Goal: Information Seeking & Learning: Learn about a topic

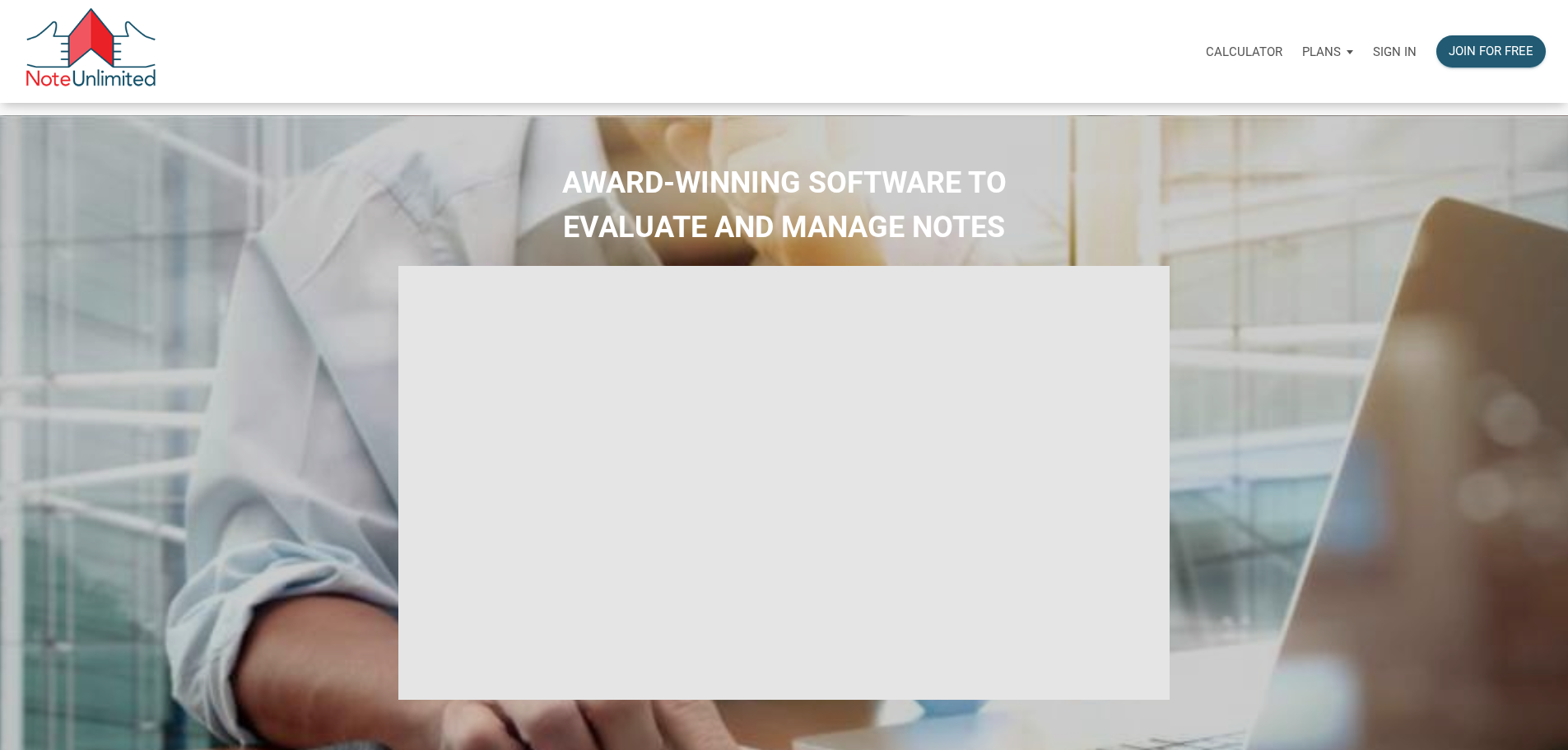
type input "Introduction to new features"
select select
click at [1373, 59] on p "Sign in" at bounding box center [1395, 51] width 44 height 14
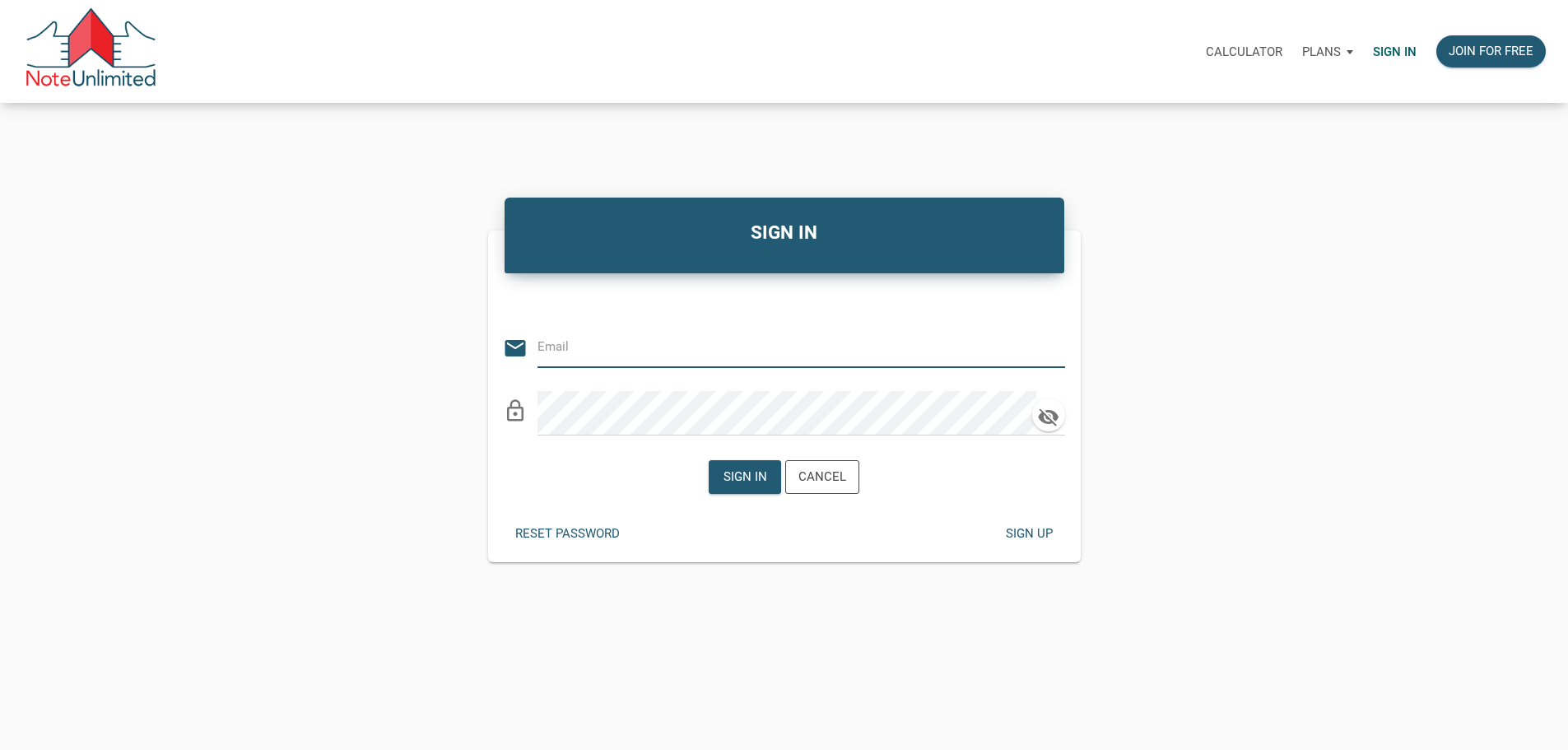
type input "[PERSON_NAME][EMAIL_ADDRESS][PERSON_NAME][DOMAIN_NAME]"
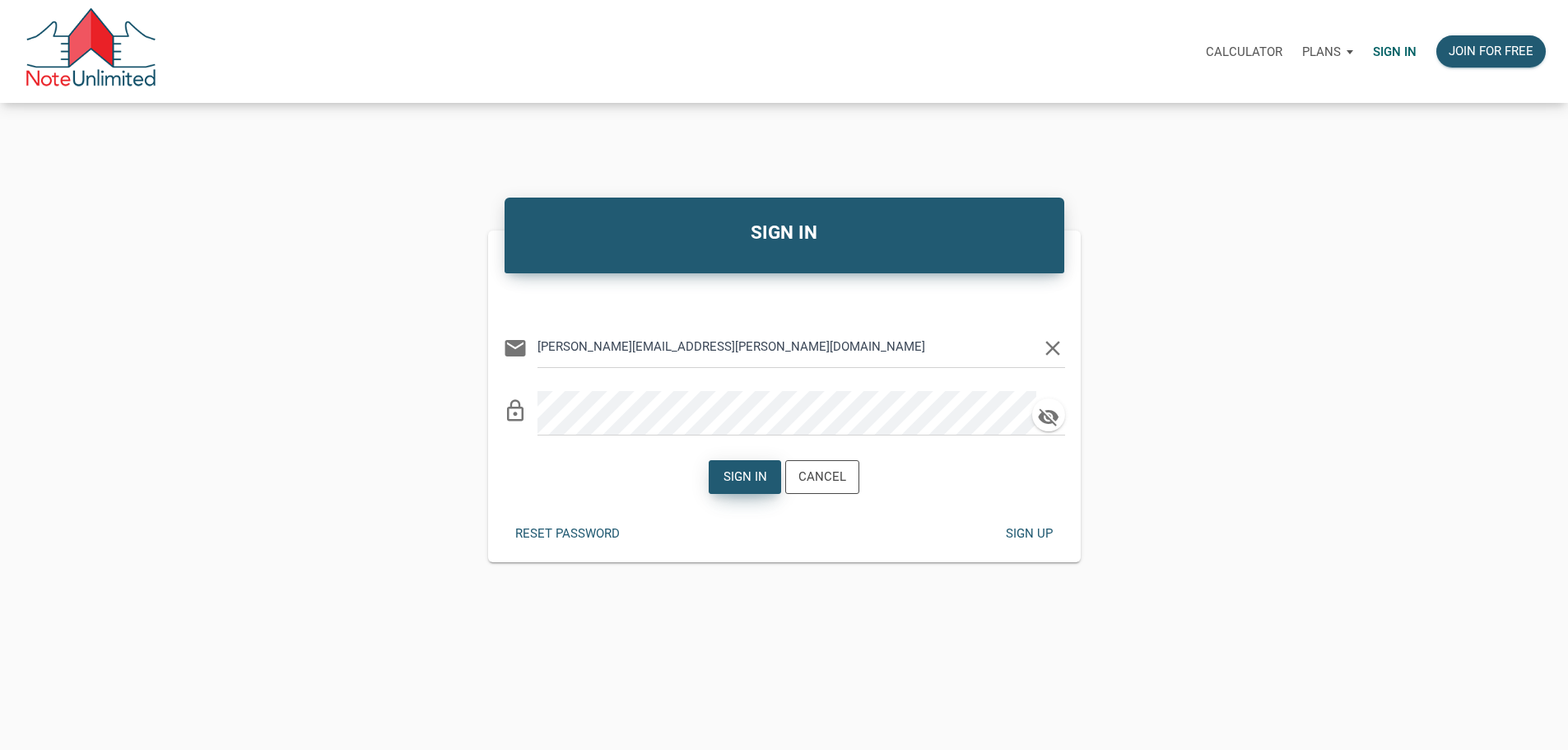
click at [740, 487] on div "Sign in" at bounding box center [745, 477] width 44 height 19
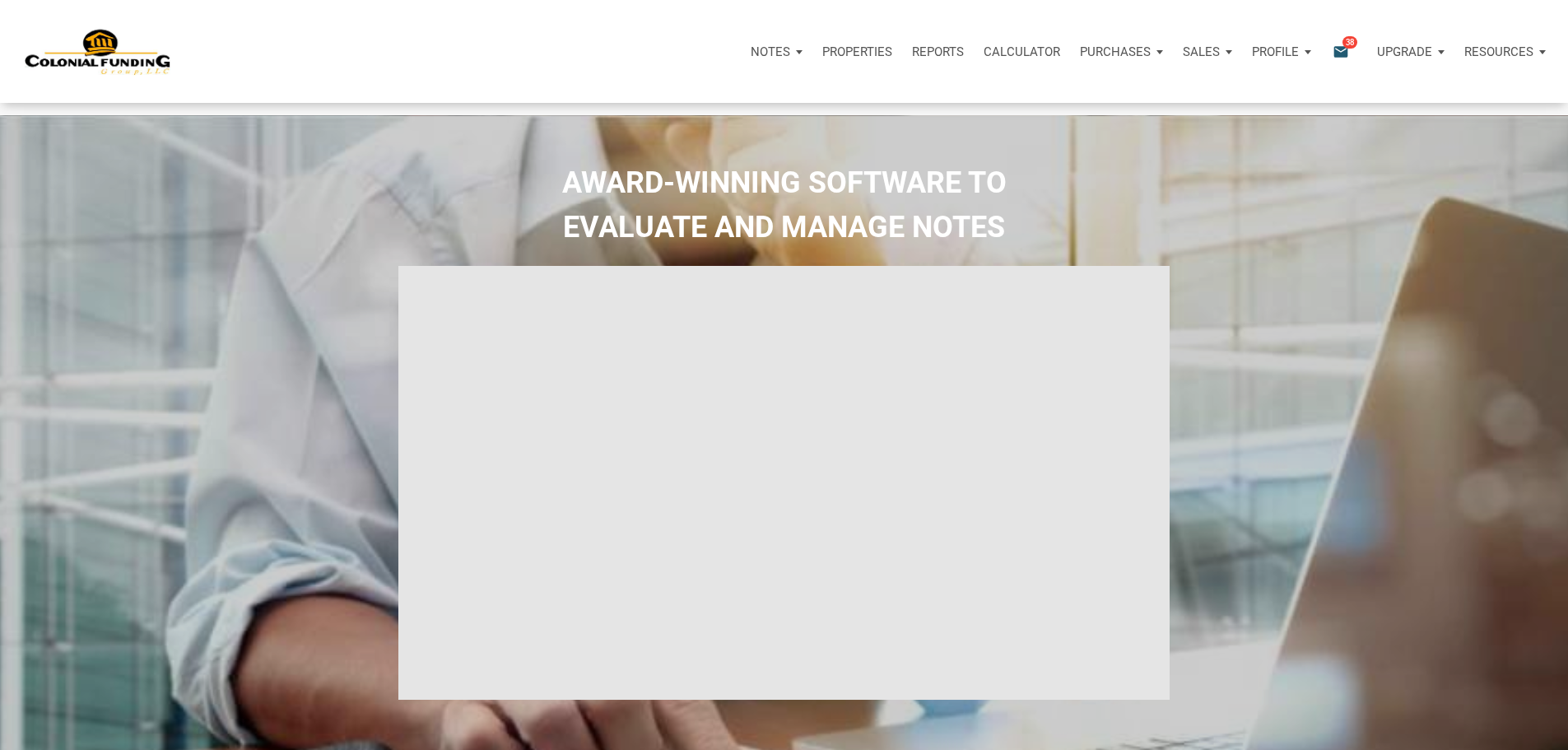
type input "Introduction to new features"
select select
click at [1080, 58] on p "Purchases" at bounding box center [1115, 51] width 71 height 14
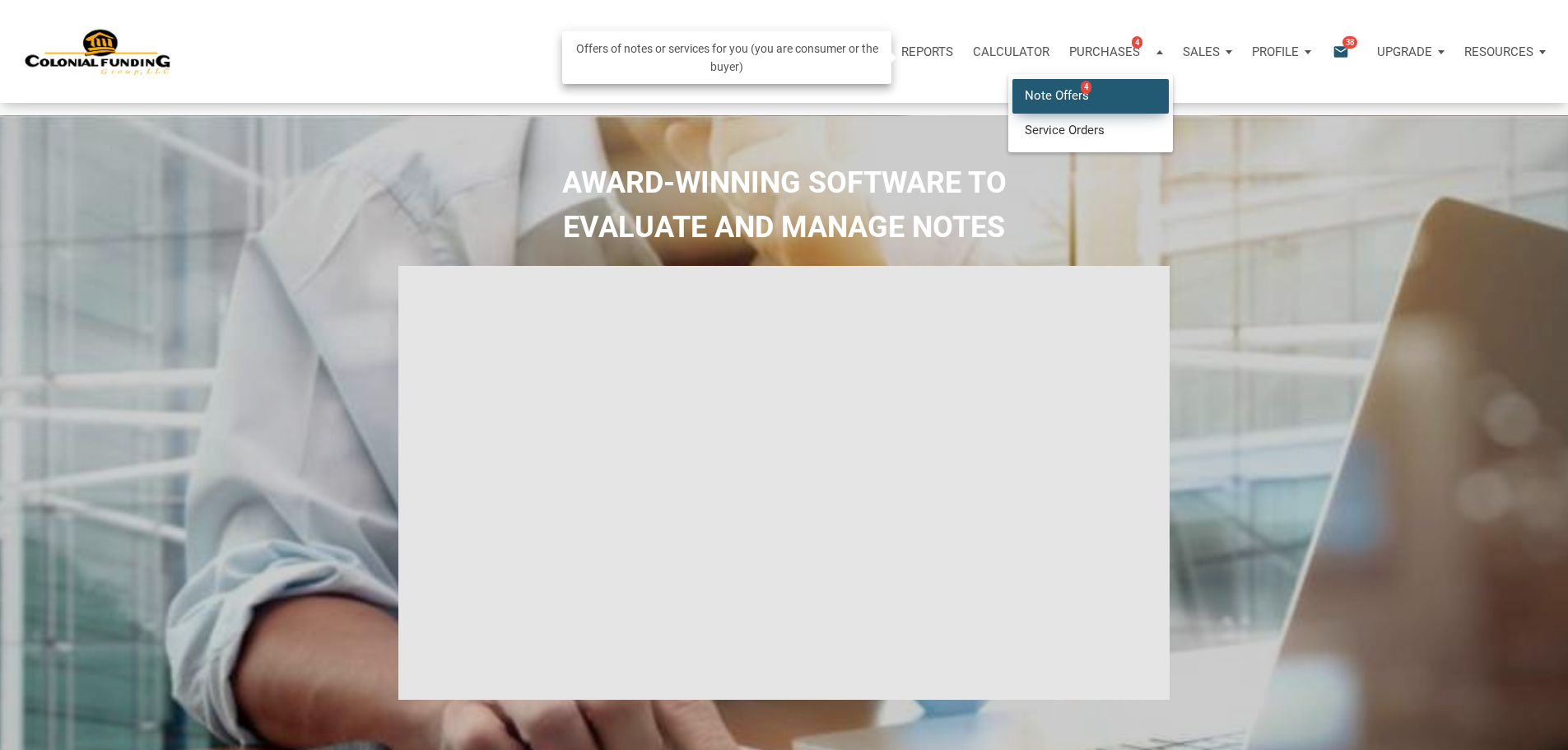
click at [1013, 113] on link "Note Offers 4" at bounding box center [1092, 96] width 157 height 33
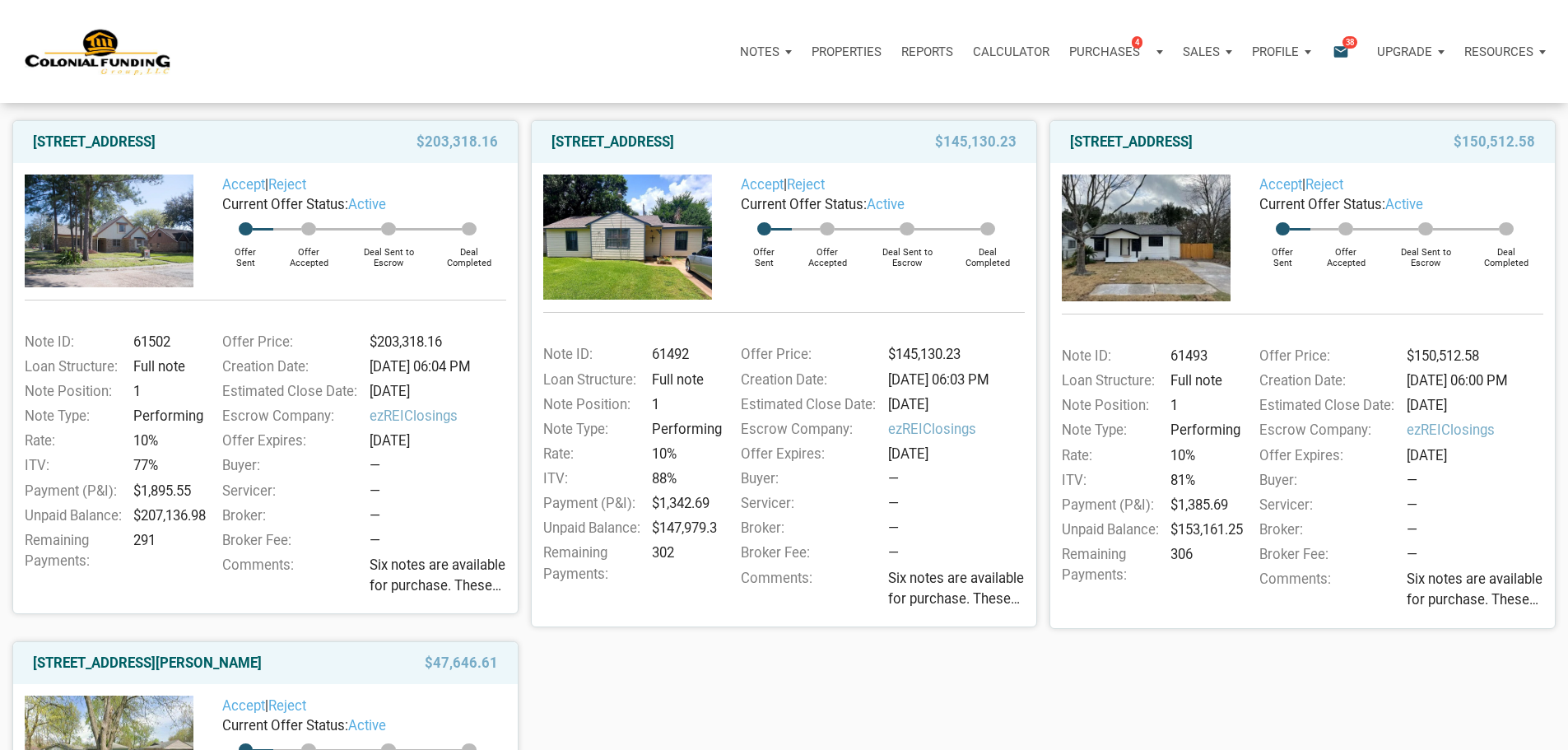
scroll to position [228, 0]
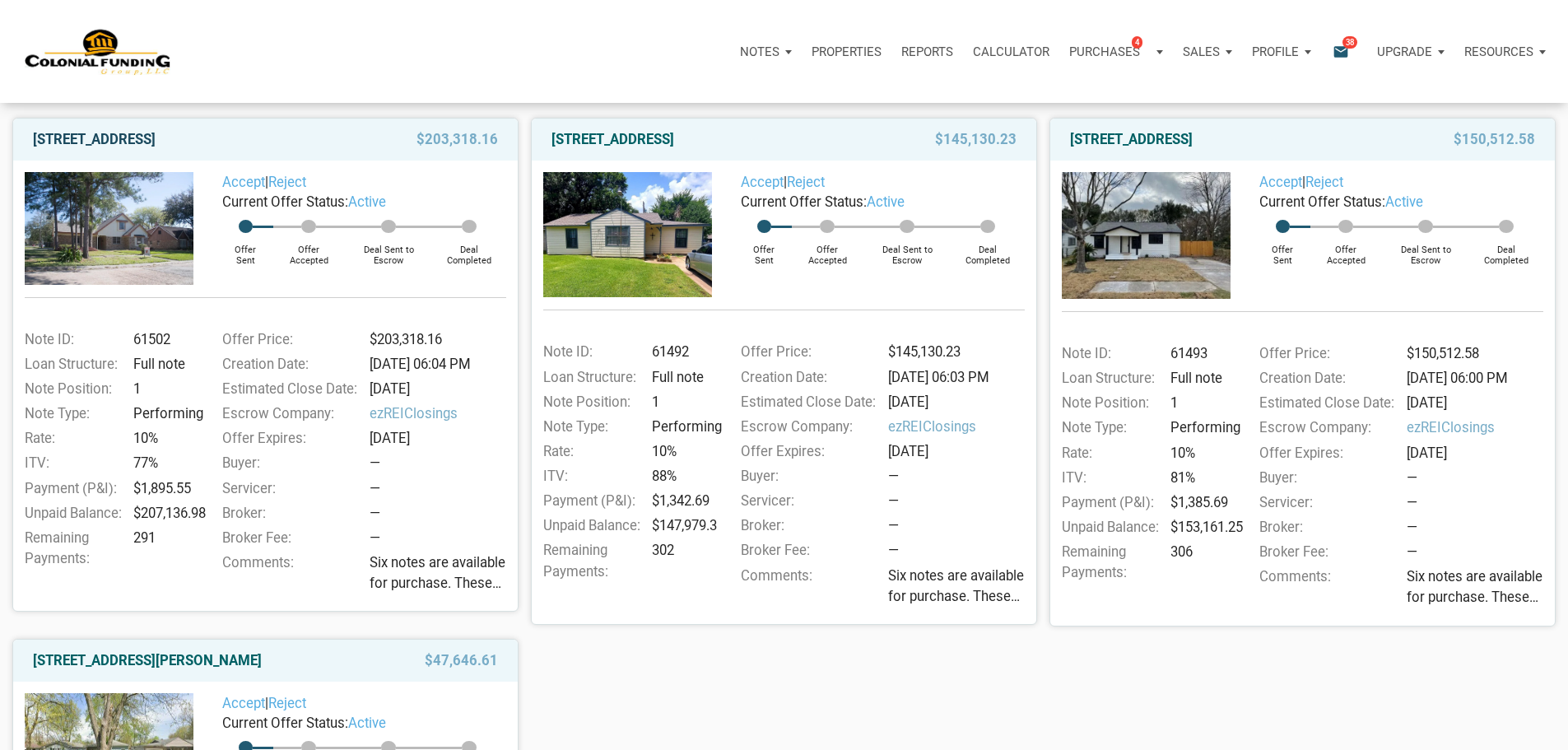
click at [156, 149] on link "[STREET_ADDRESS]" at bounding box center [94, 139] width 122 height 20
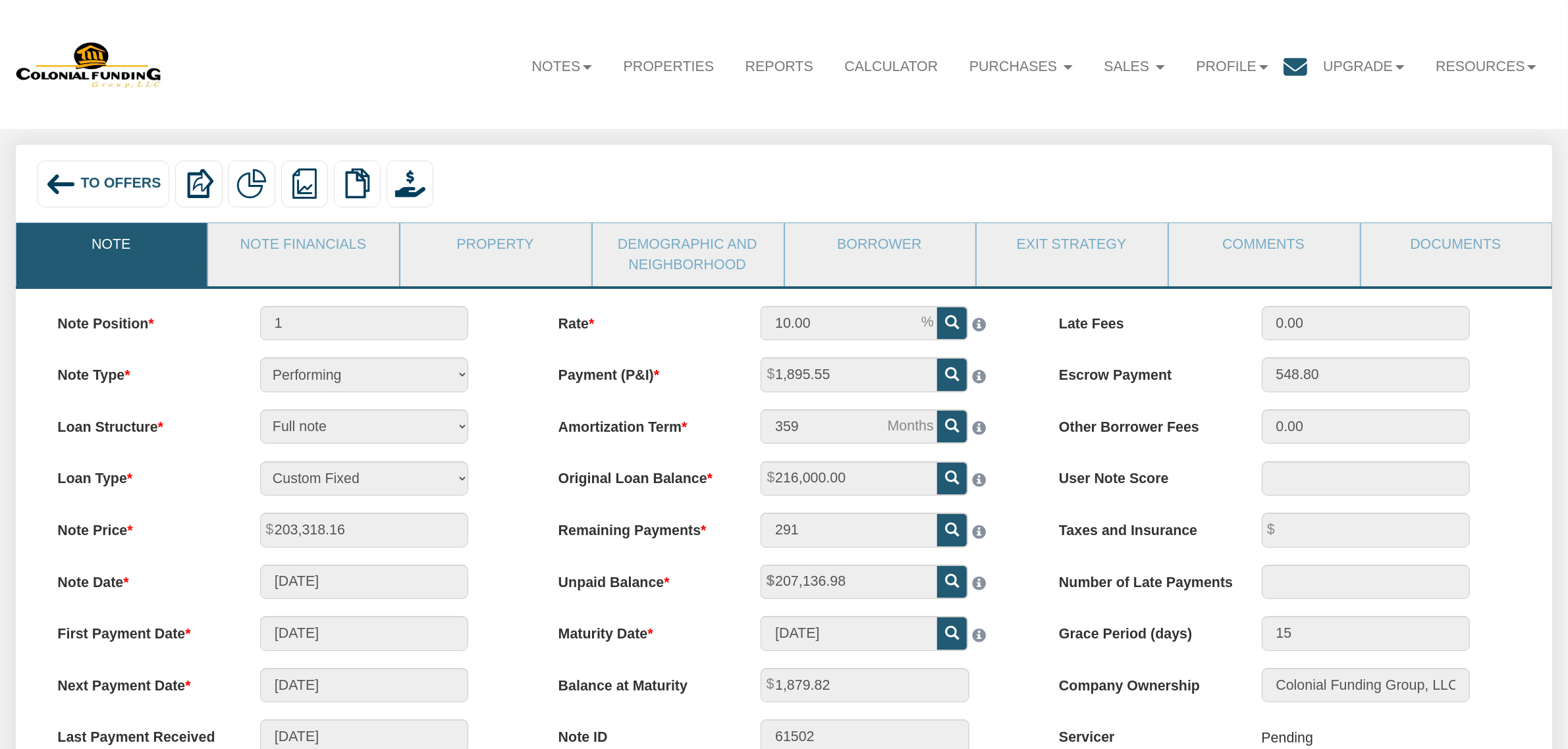
scroll to position [3, 0]
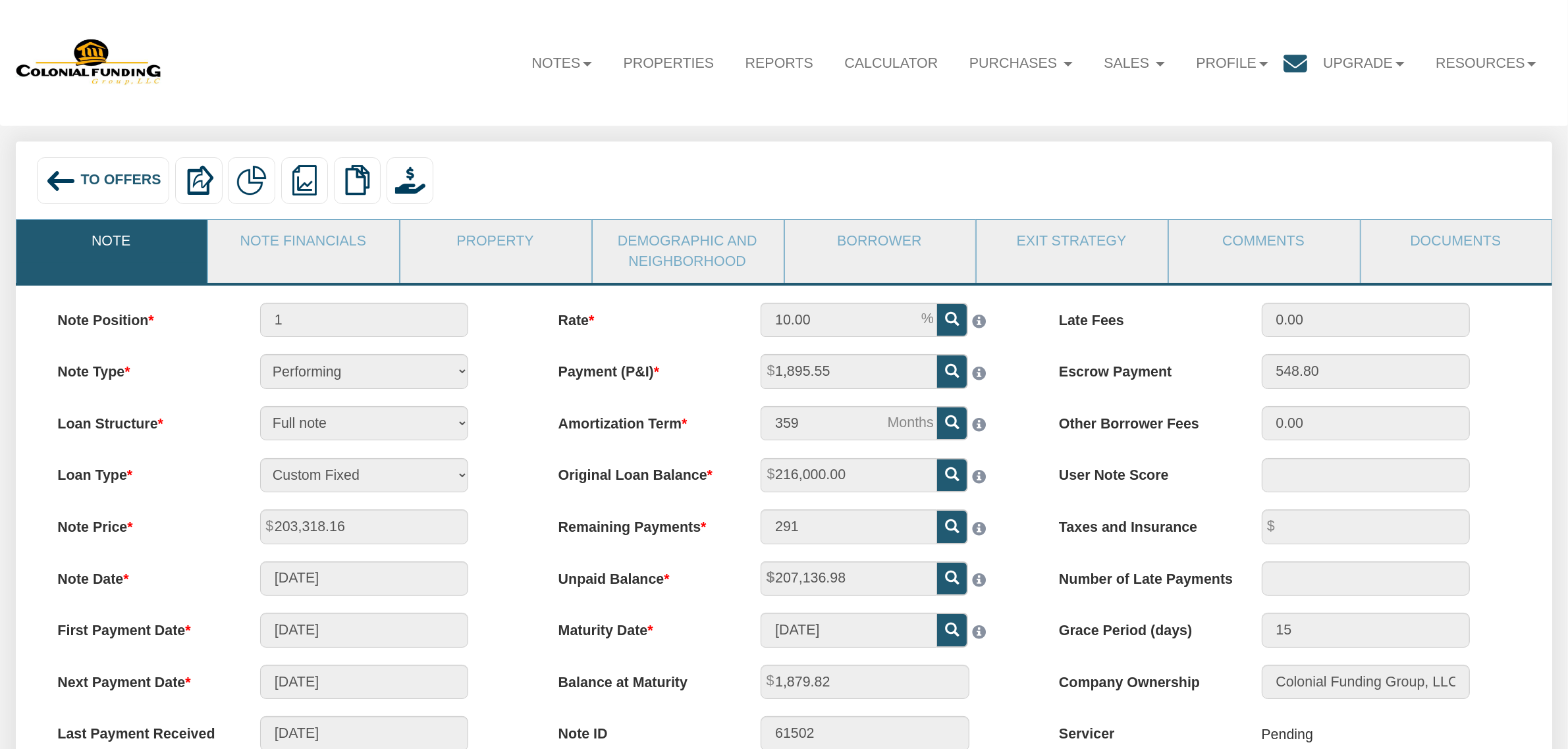
click at [550, 275] on li "Property" at bounding box center [495, 251] width 192 height 64
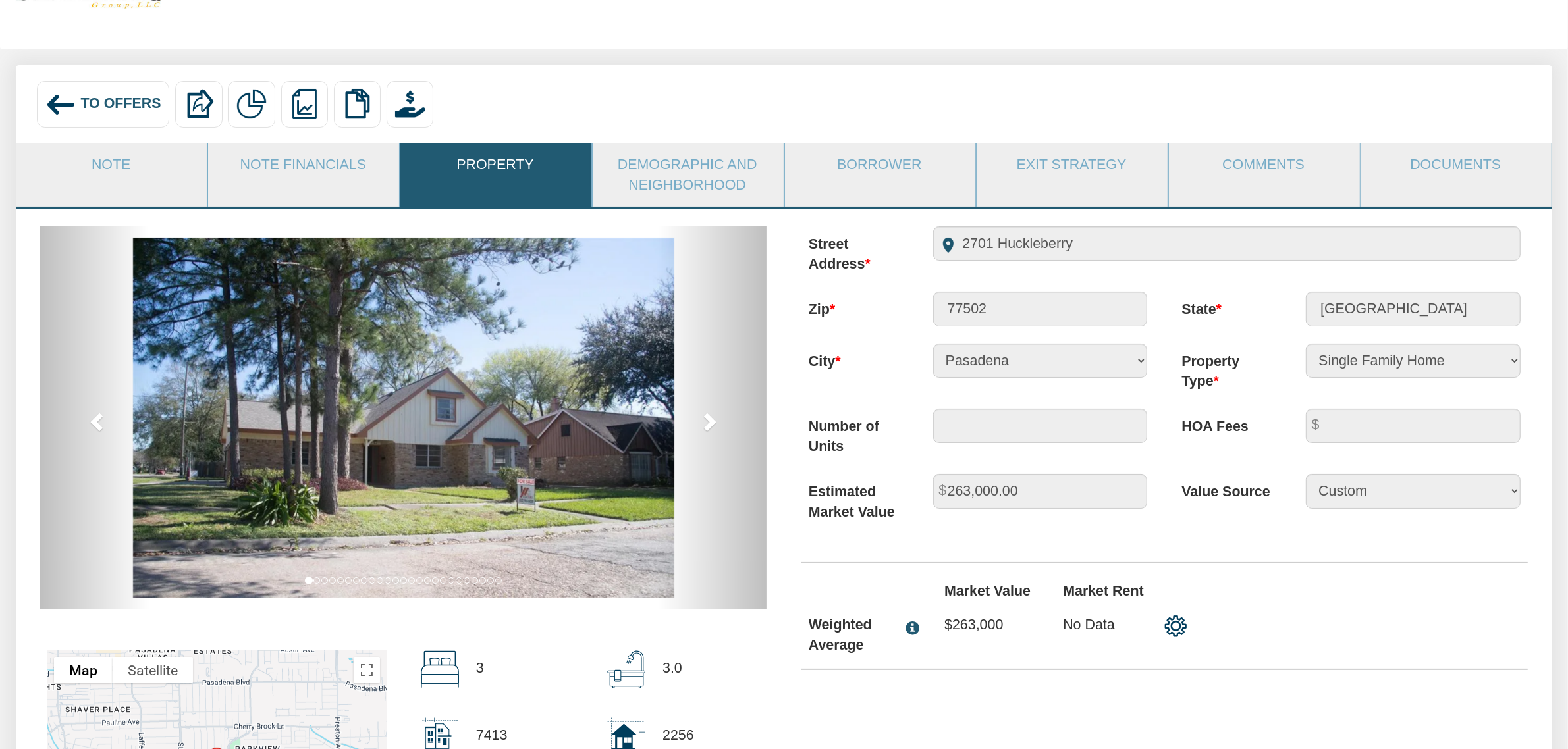
scroll to position [77, 0]
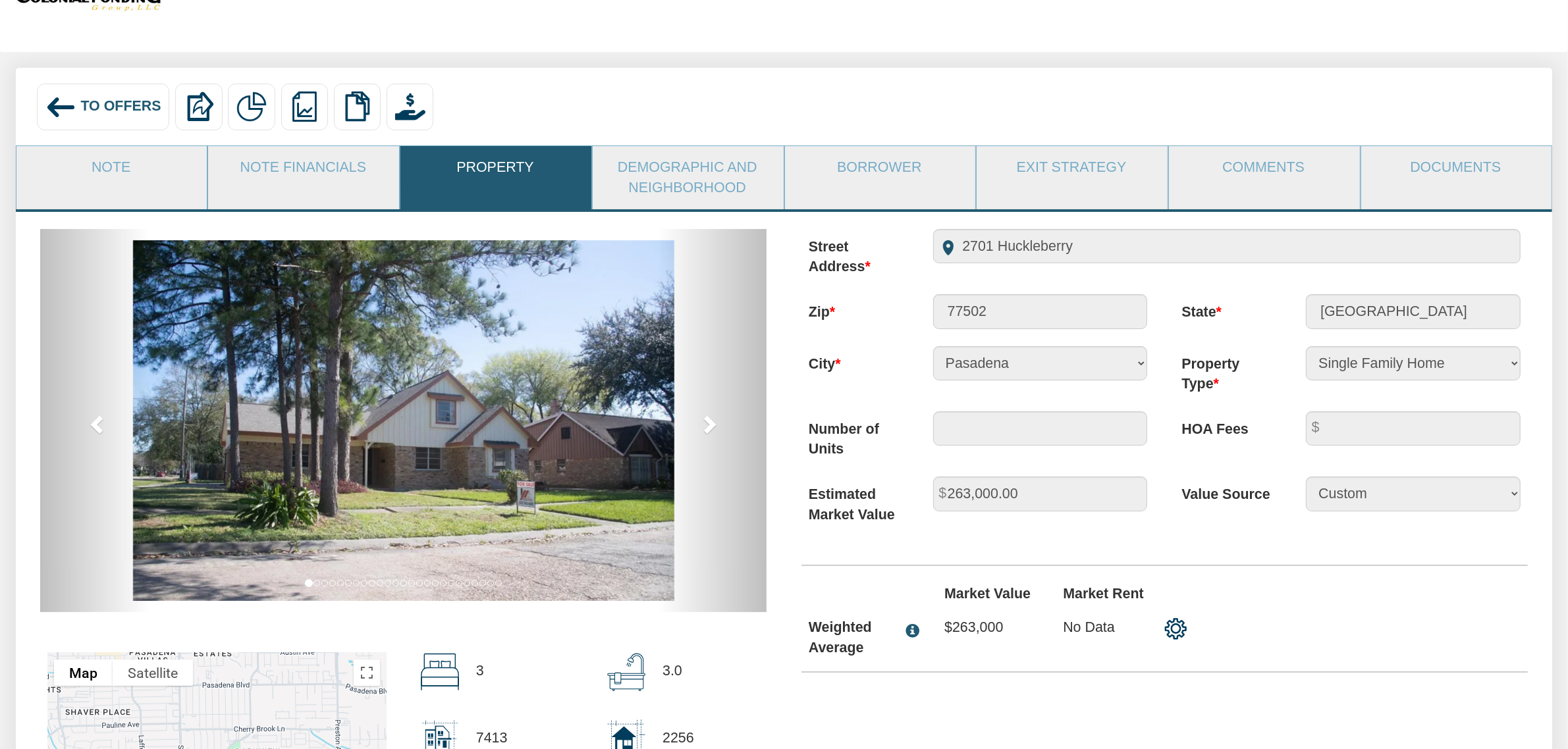
click at [500, 402] on img at bounding box center [403, 421] width 541 height 361
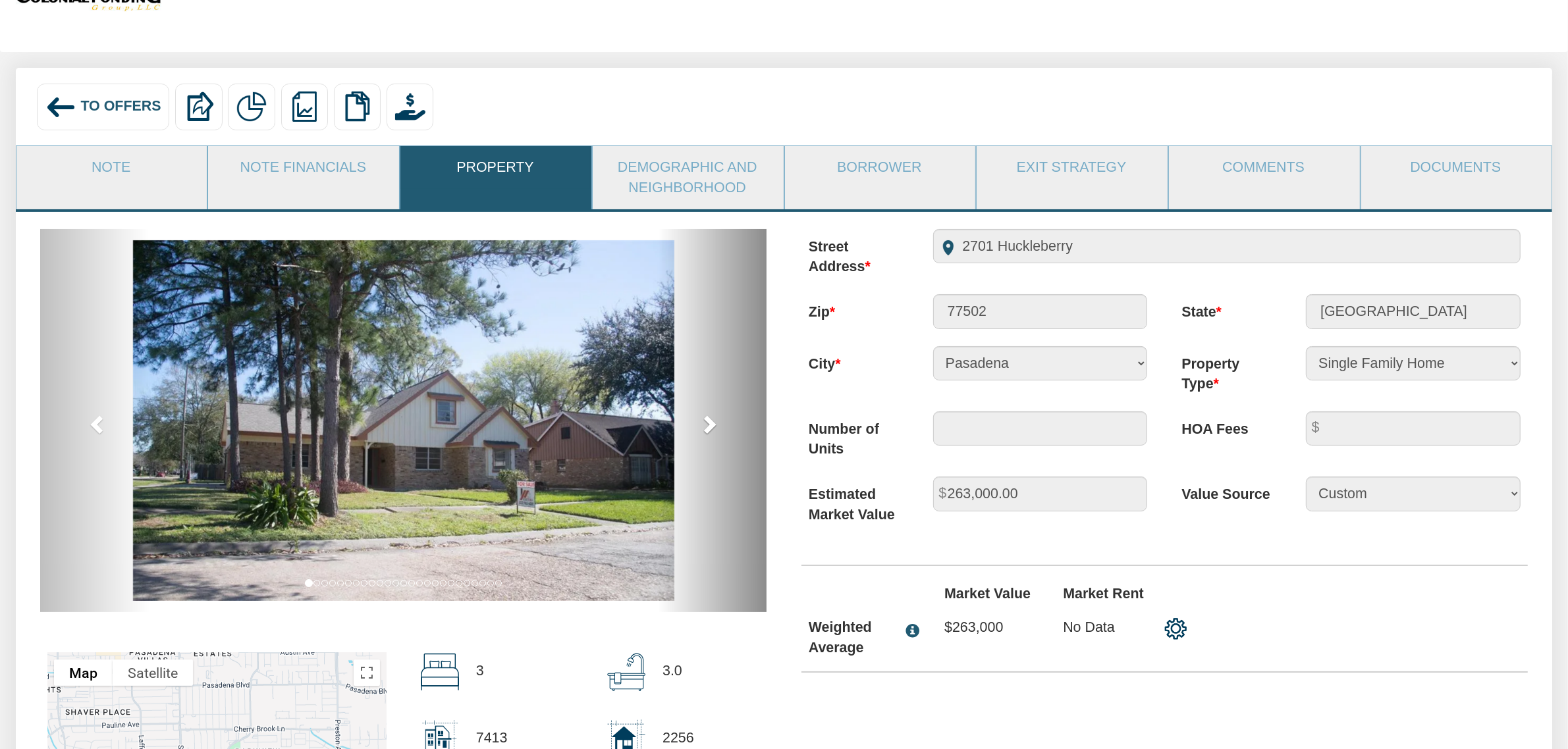
click at [710, 419] on span at bounding box center [709, 424] width 20 height 20
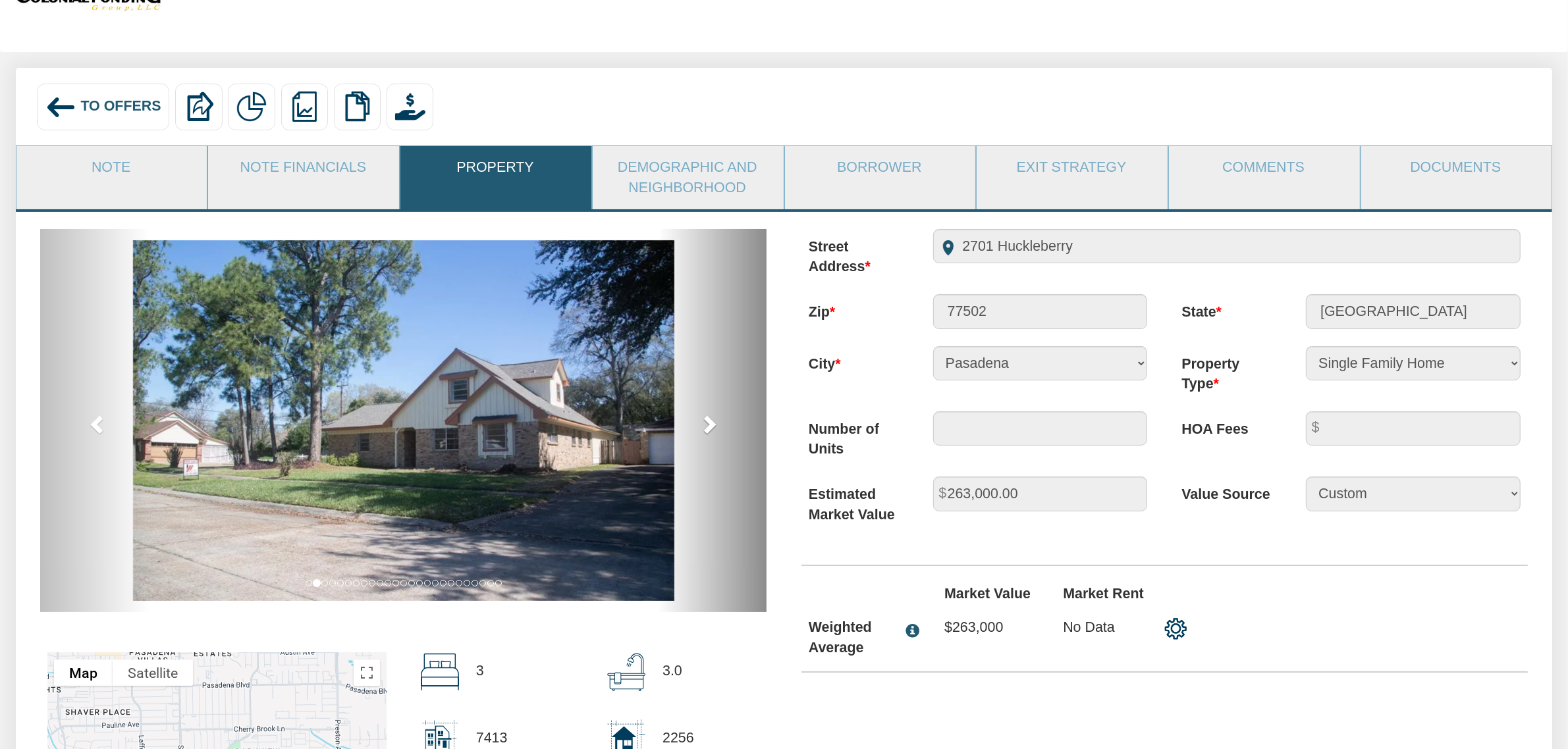
click at [710, 419] on span at bounding box center [709, 424] width 20 height 20
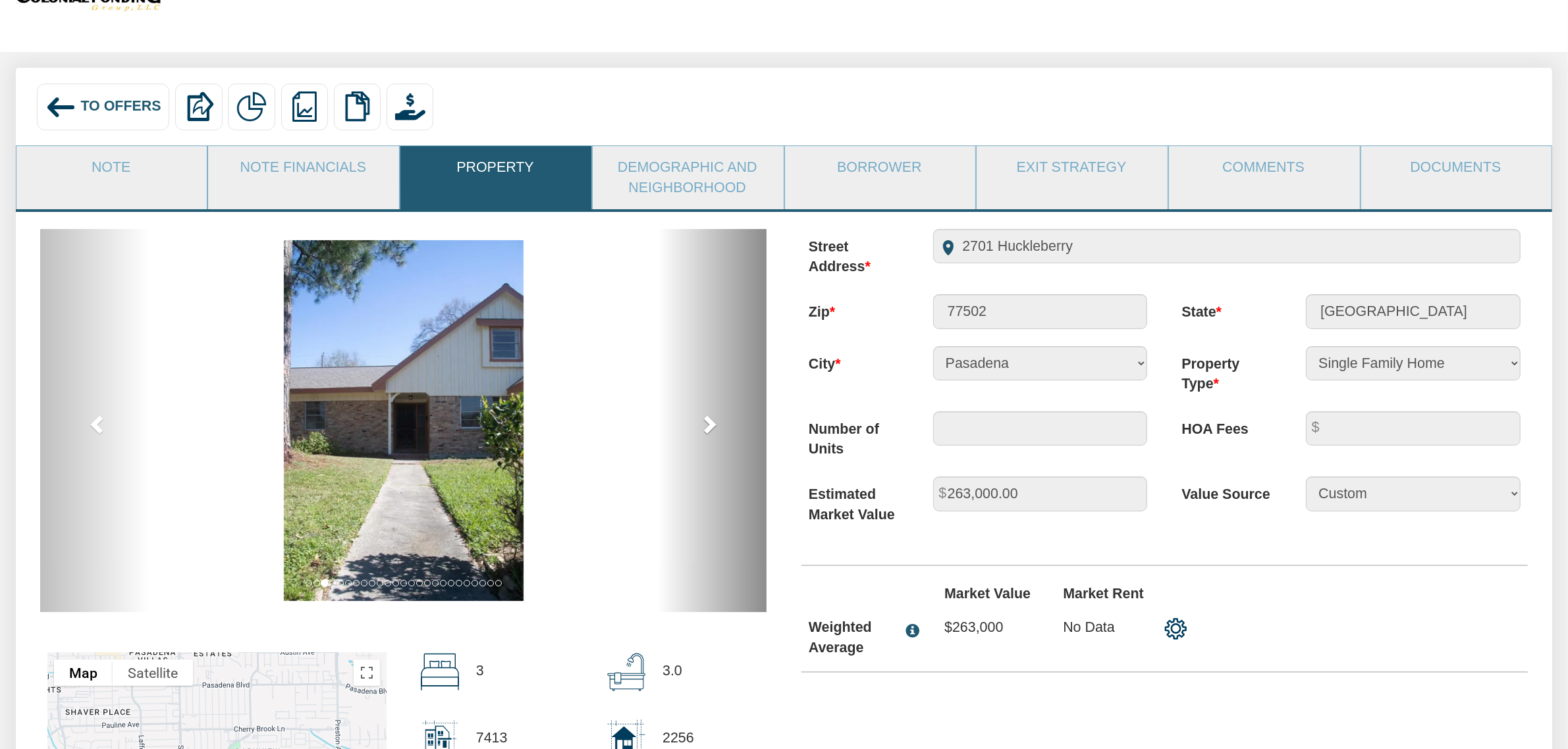
click at [710, 419] on span at bounding box center [709, 424] width 20 height 20
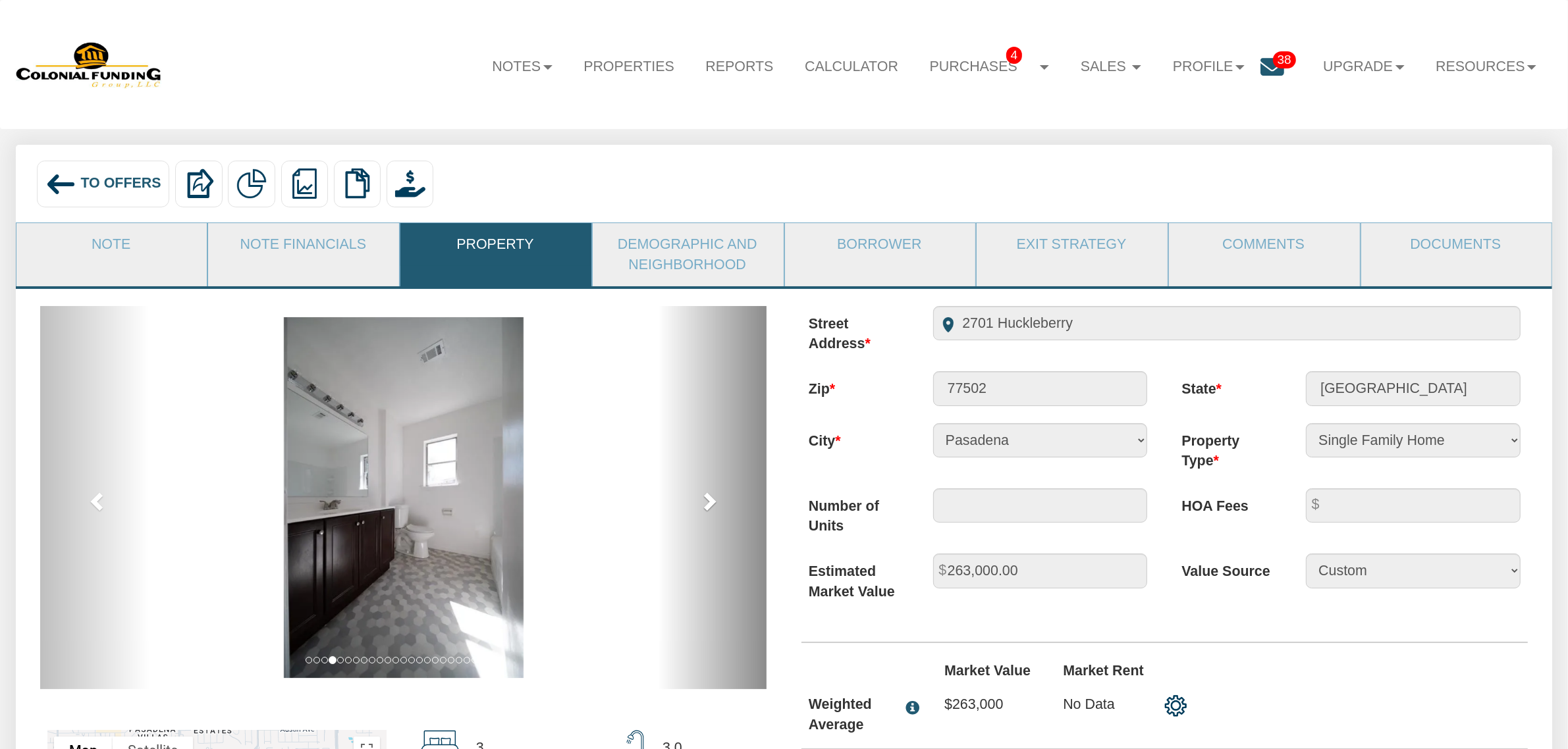
scroll to position [5, 0]
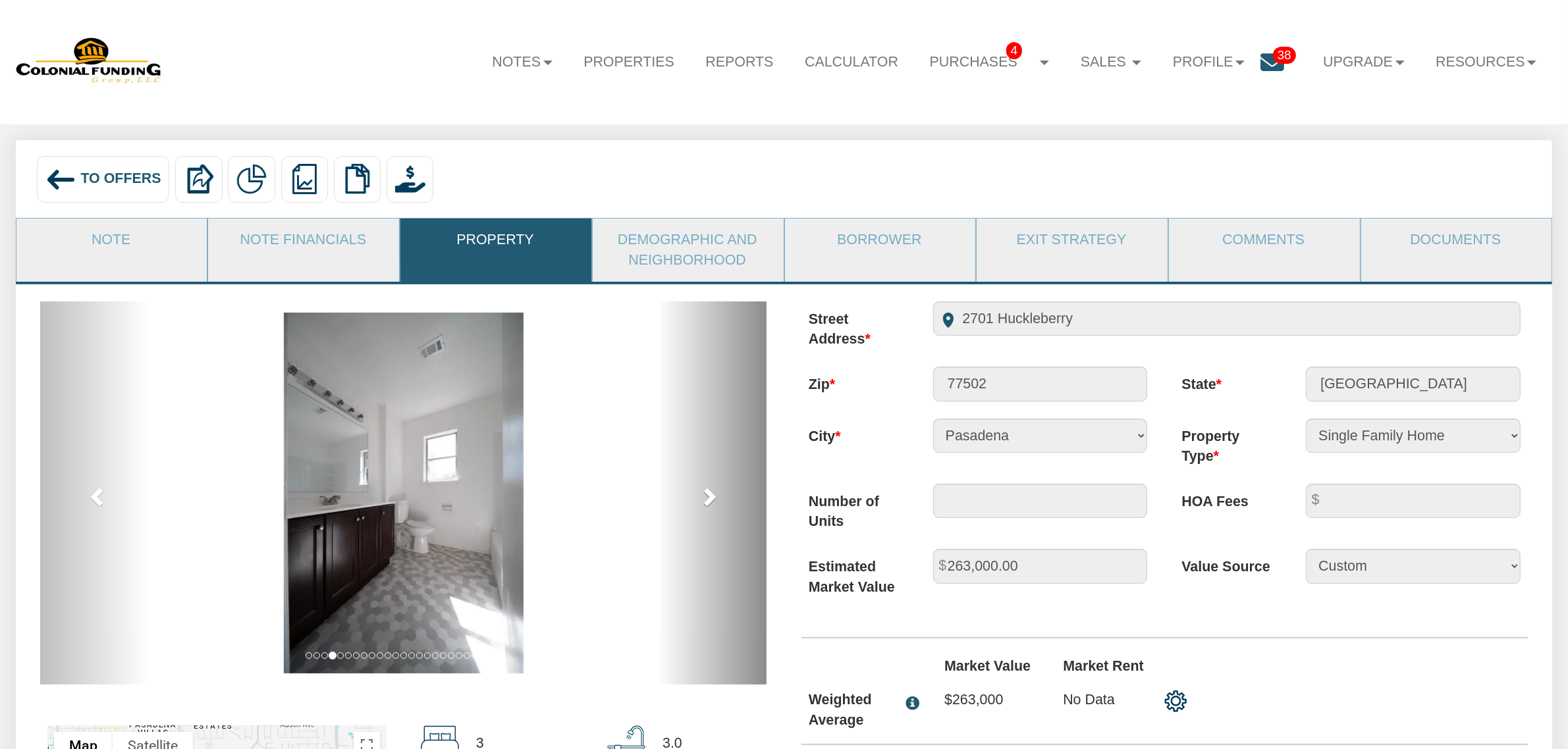
click at [718, 497] on span at bounding box center [709, 497] width 20 height 20
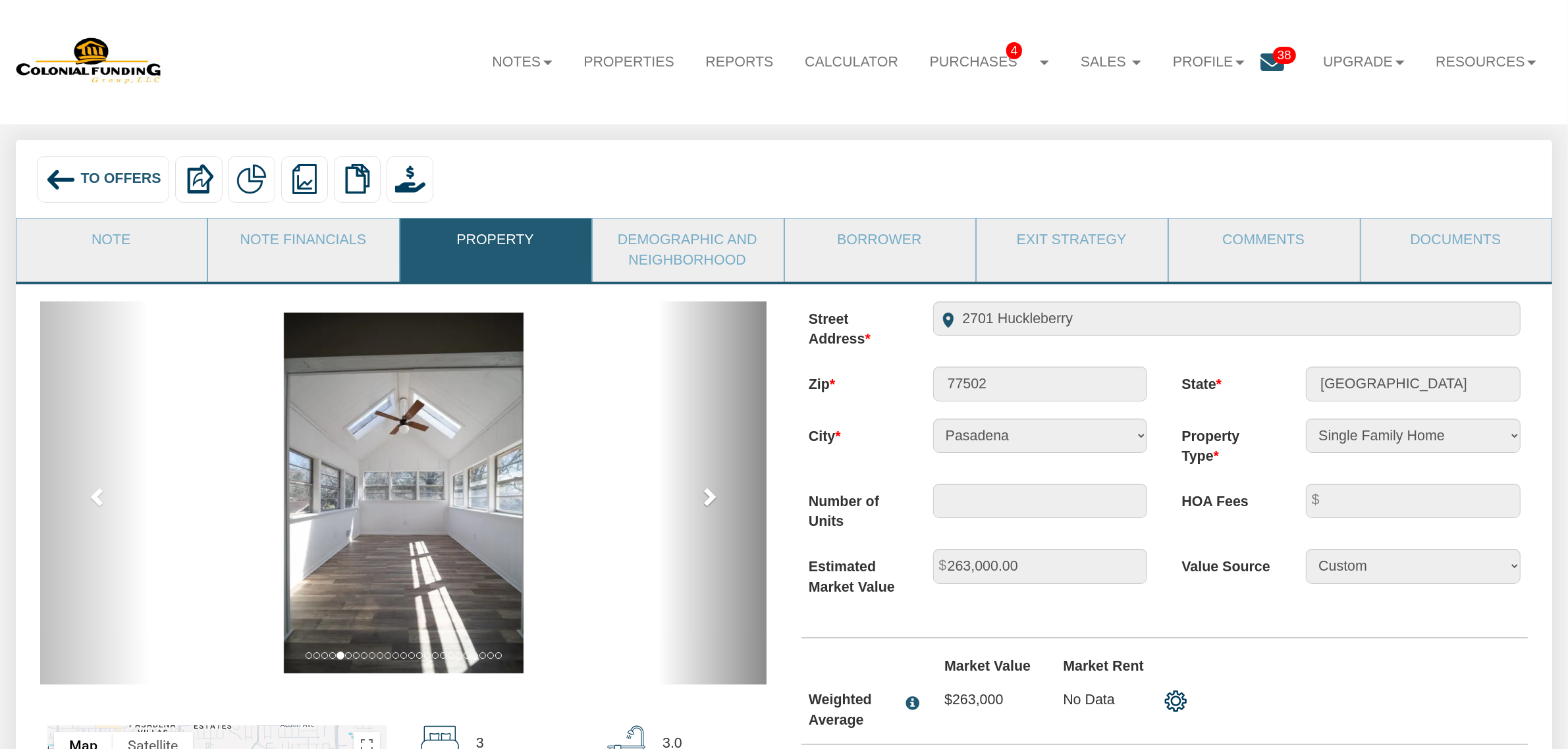
click at [718, 497] on span at bounding box center [709, 497] width 20 height 20
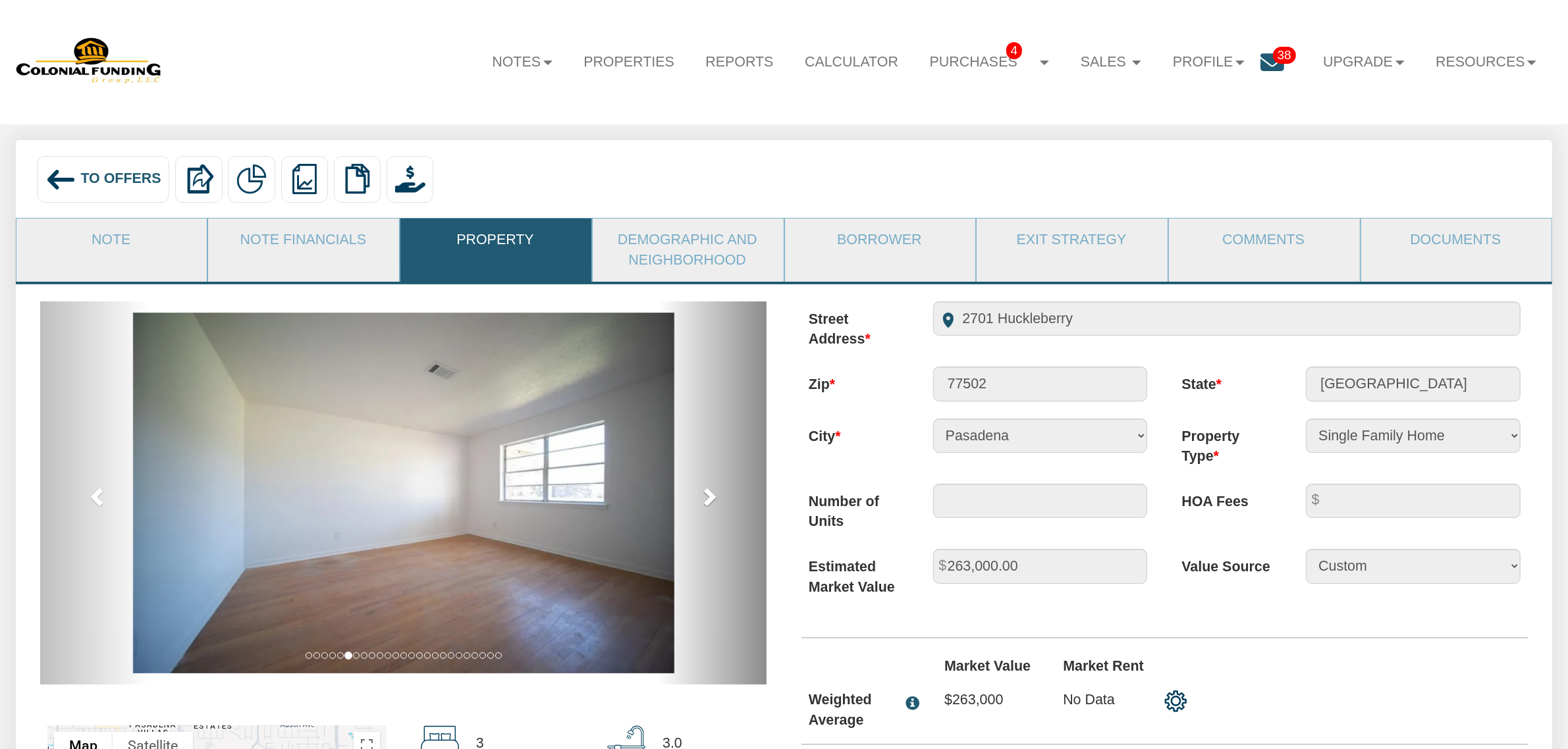
click at [718, 497] on span at bounding box center [709, 497] width 20 height 20
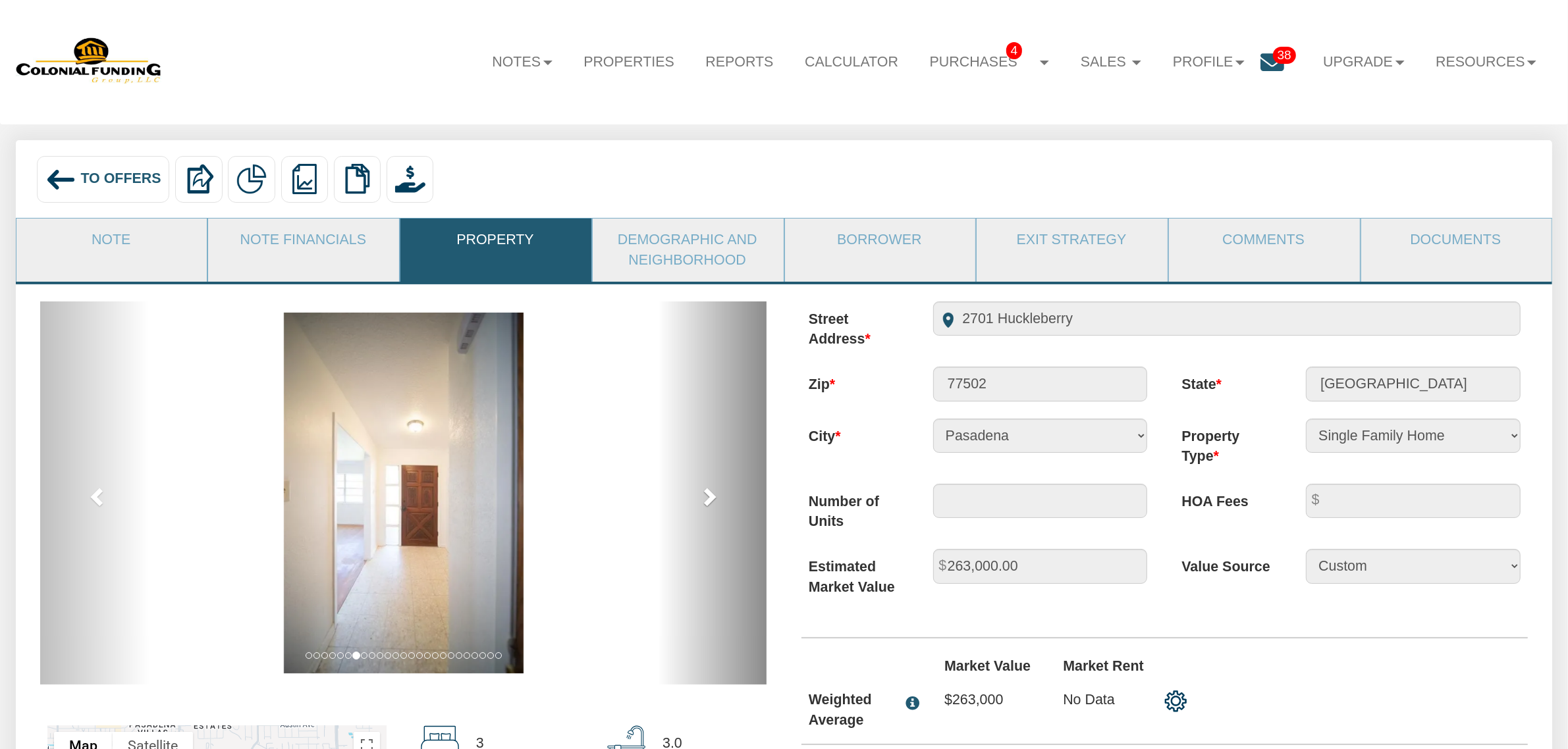
click at [718, 497] on span at bounding box center [709, 497] width 20 height 20
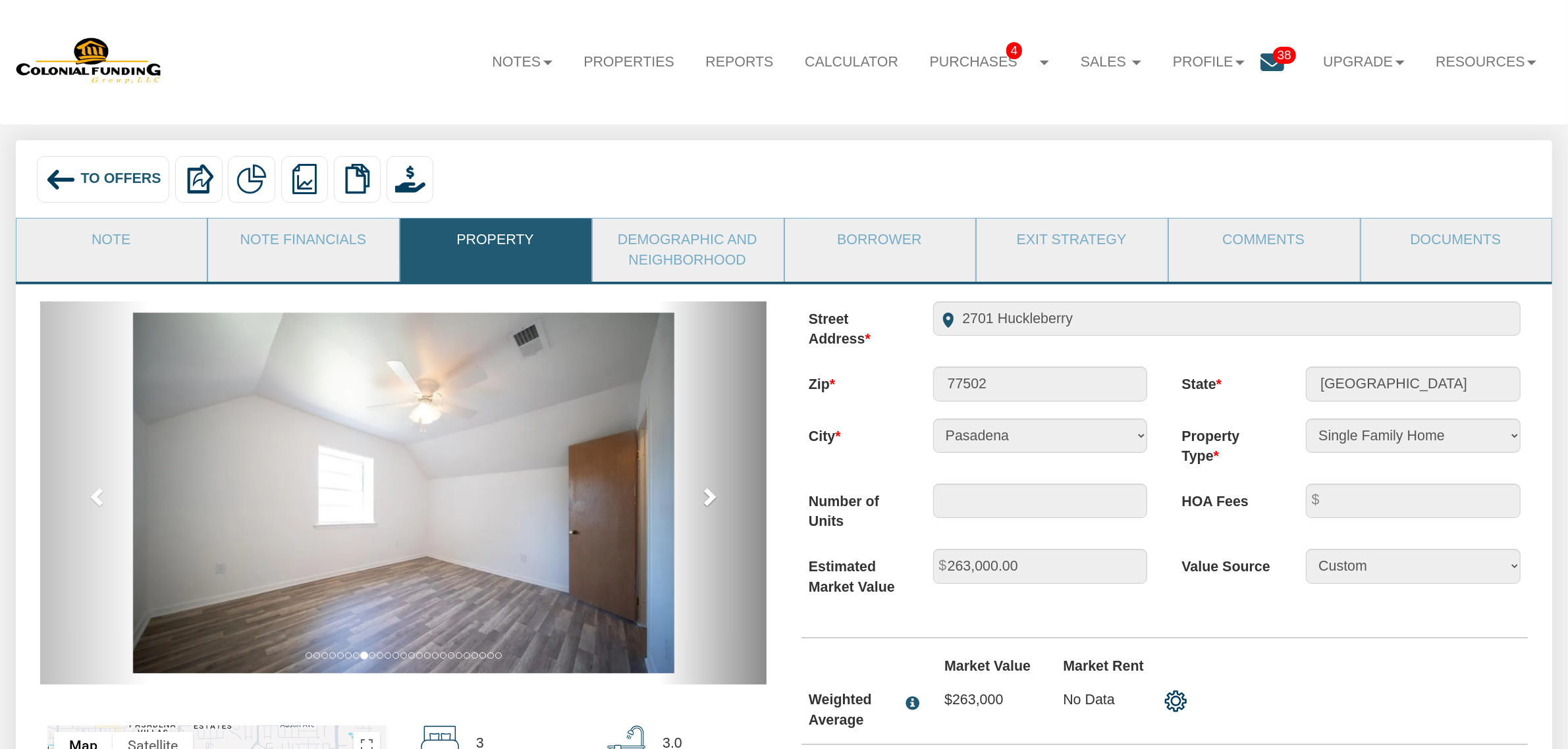
click at [718, 497] on span at bounding box center [709, 497] width 20 height 20
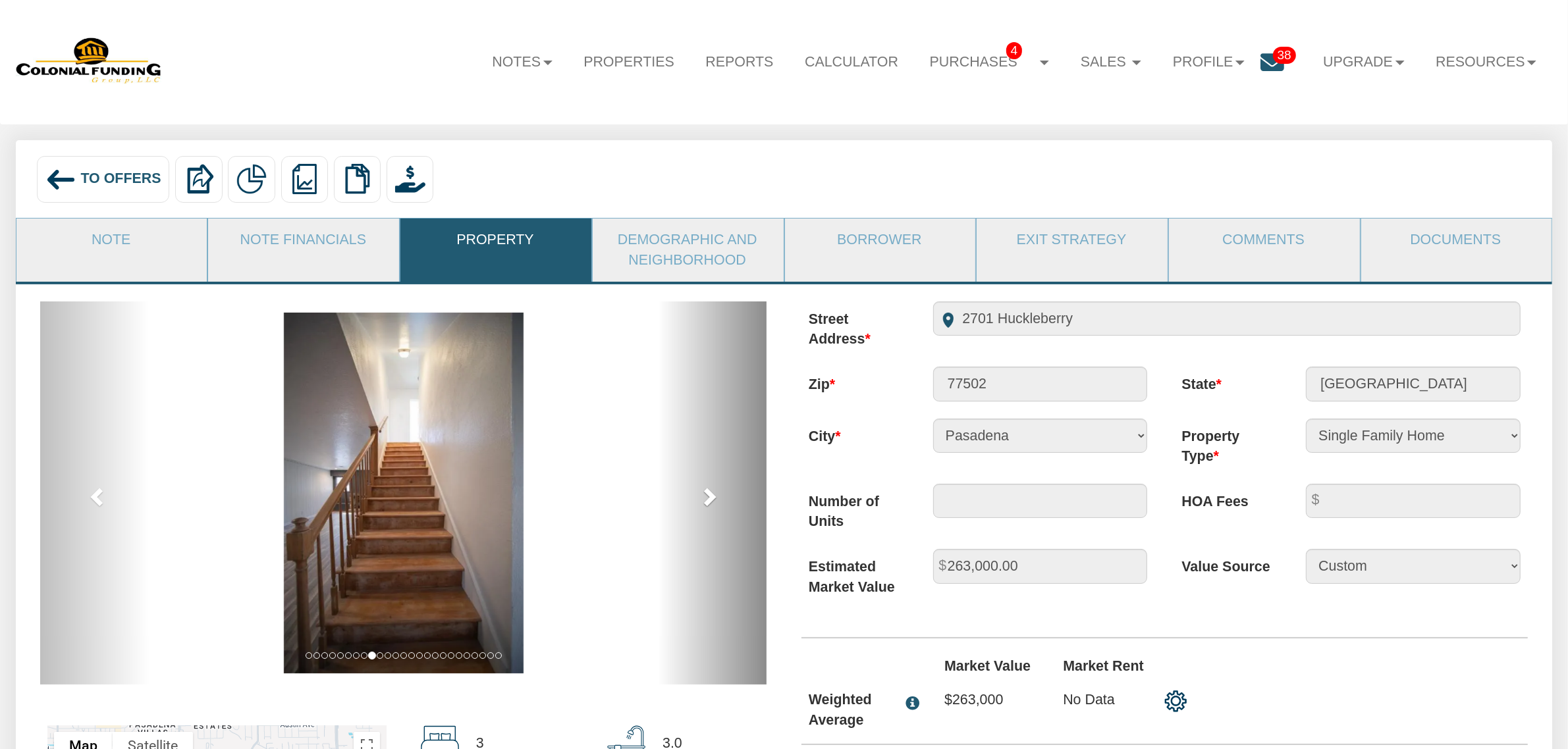
click at [718, 497] on span at bounding box center [709, 497] width 20 height 20
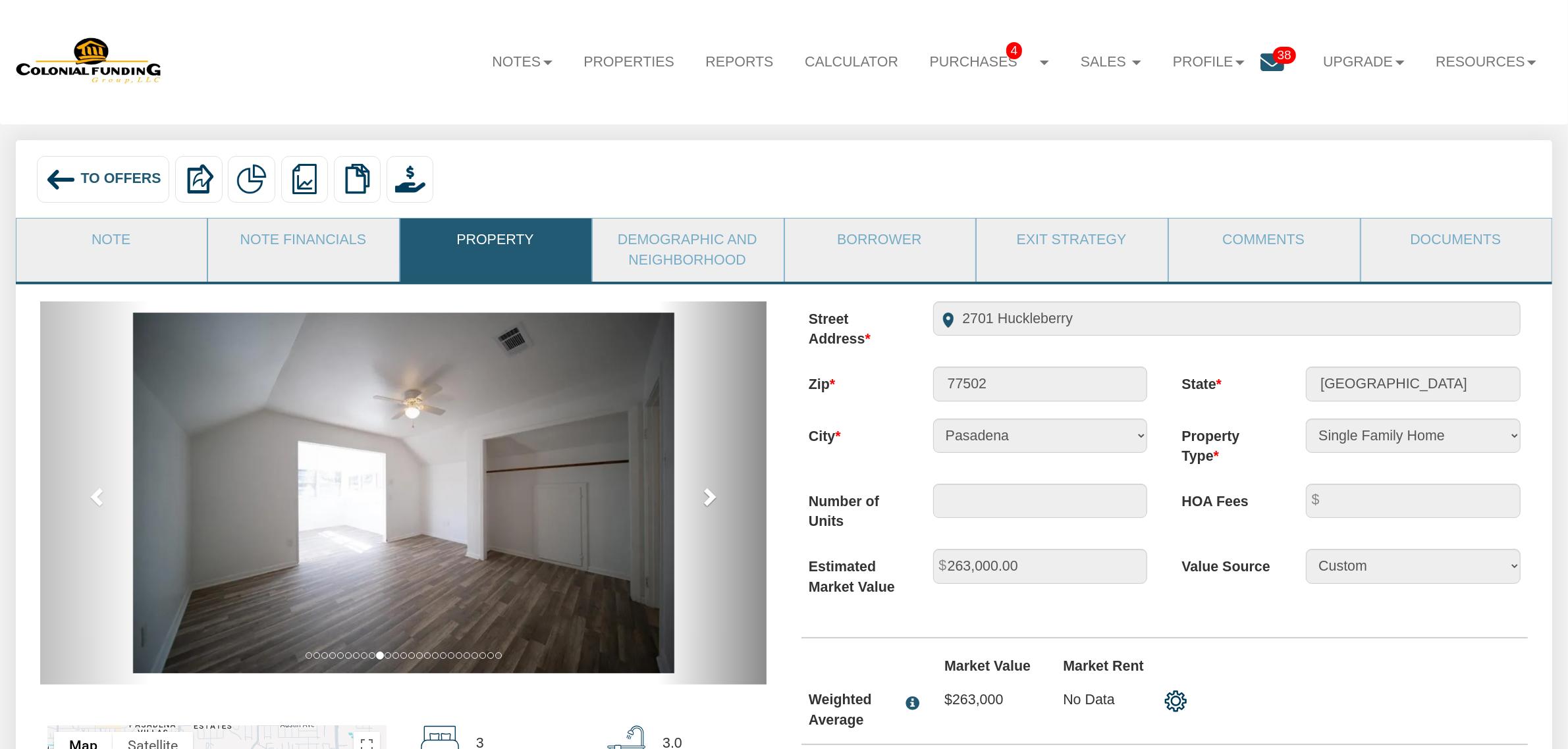
click at [718, 497] on span at bounding box center [709, 497] width 20 height 20
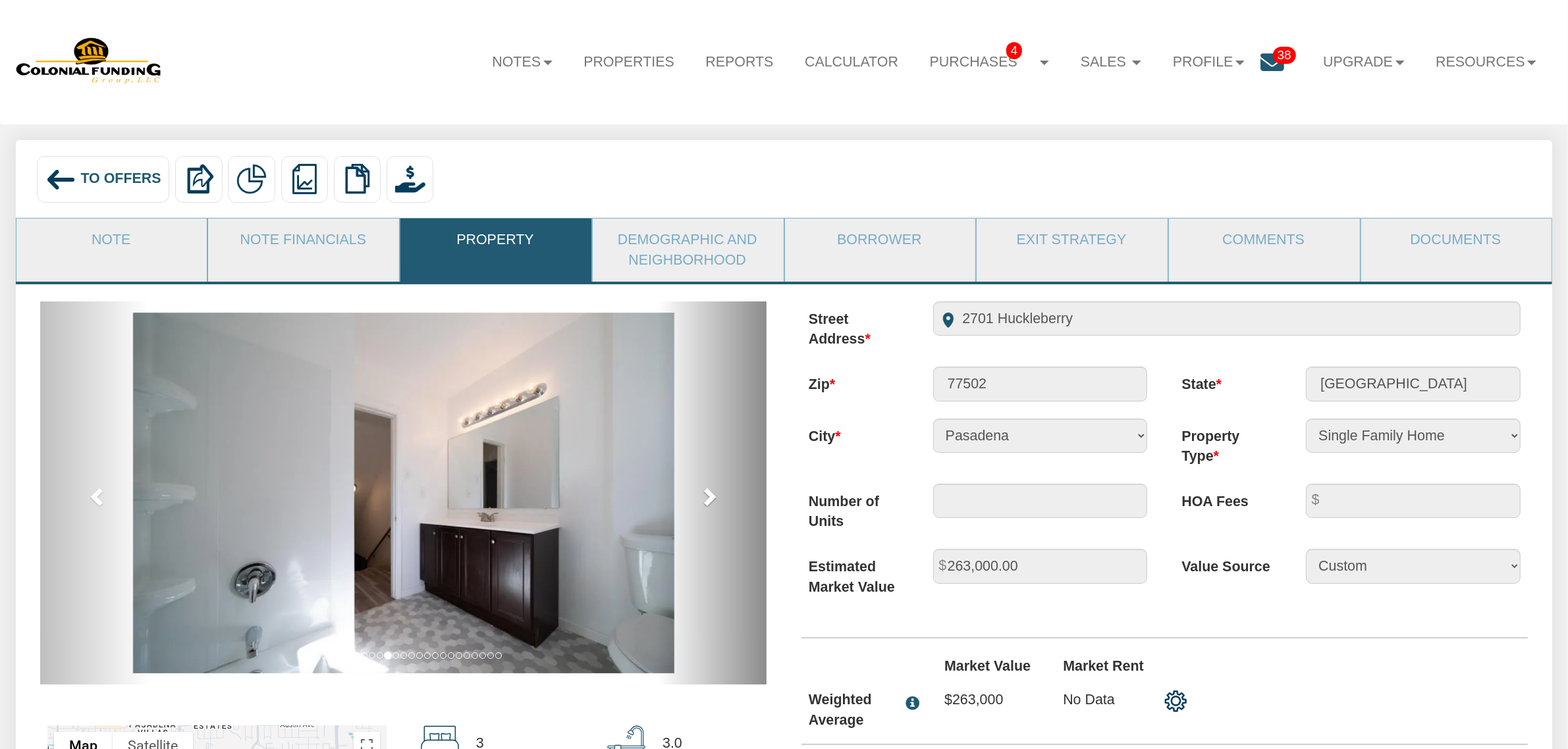
click at [718, 497] on span at bounding box center [709, 497] width 20 height 20
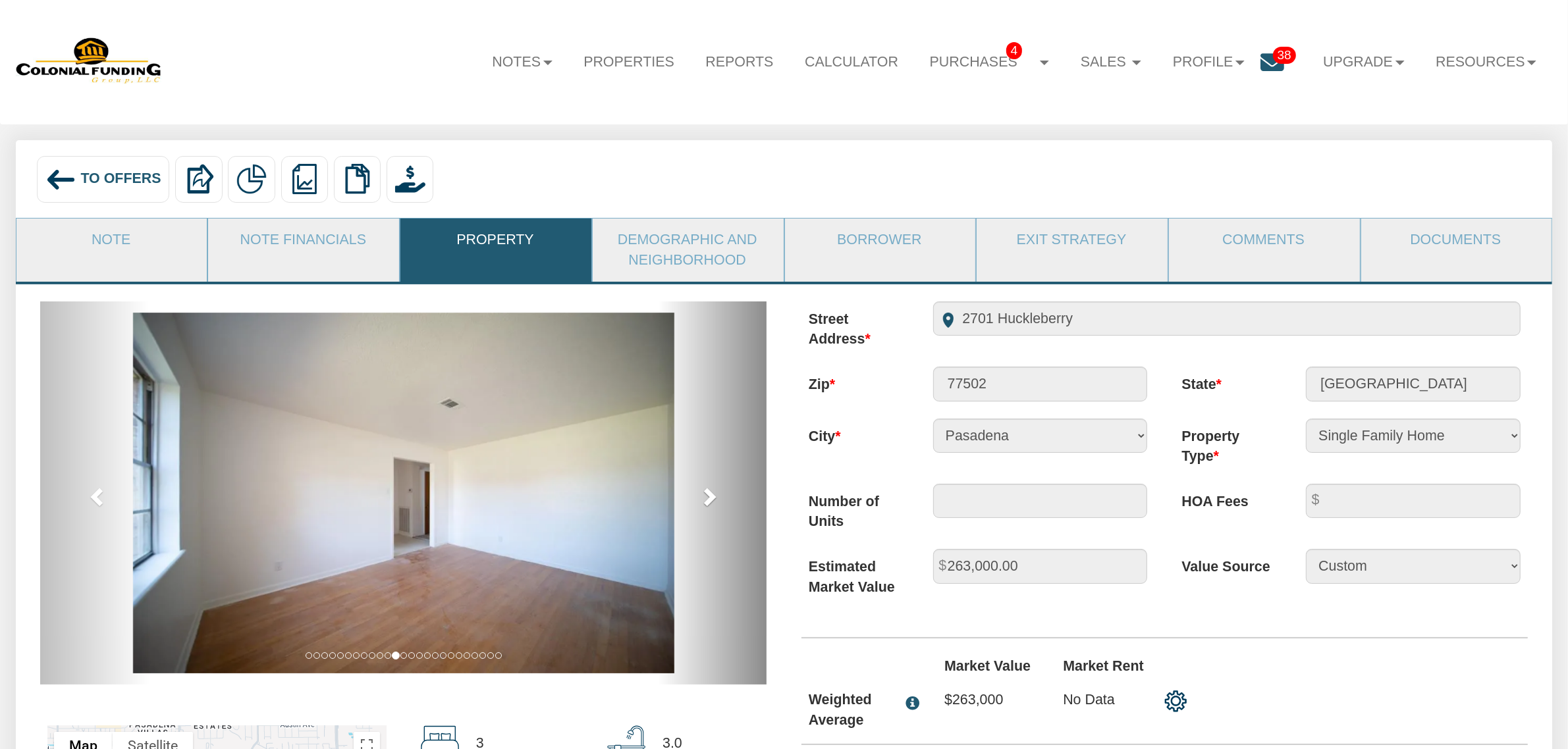
click at [718, 497] on span at bounding box center [709, 497] width 20 height 20
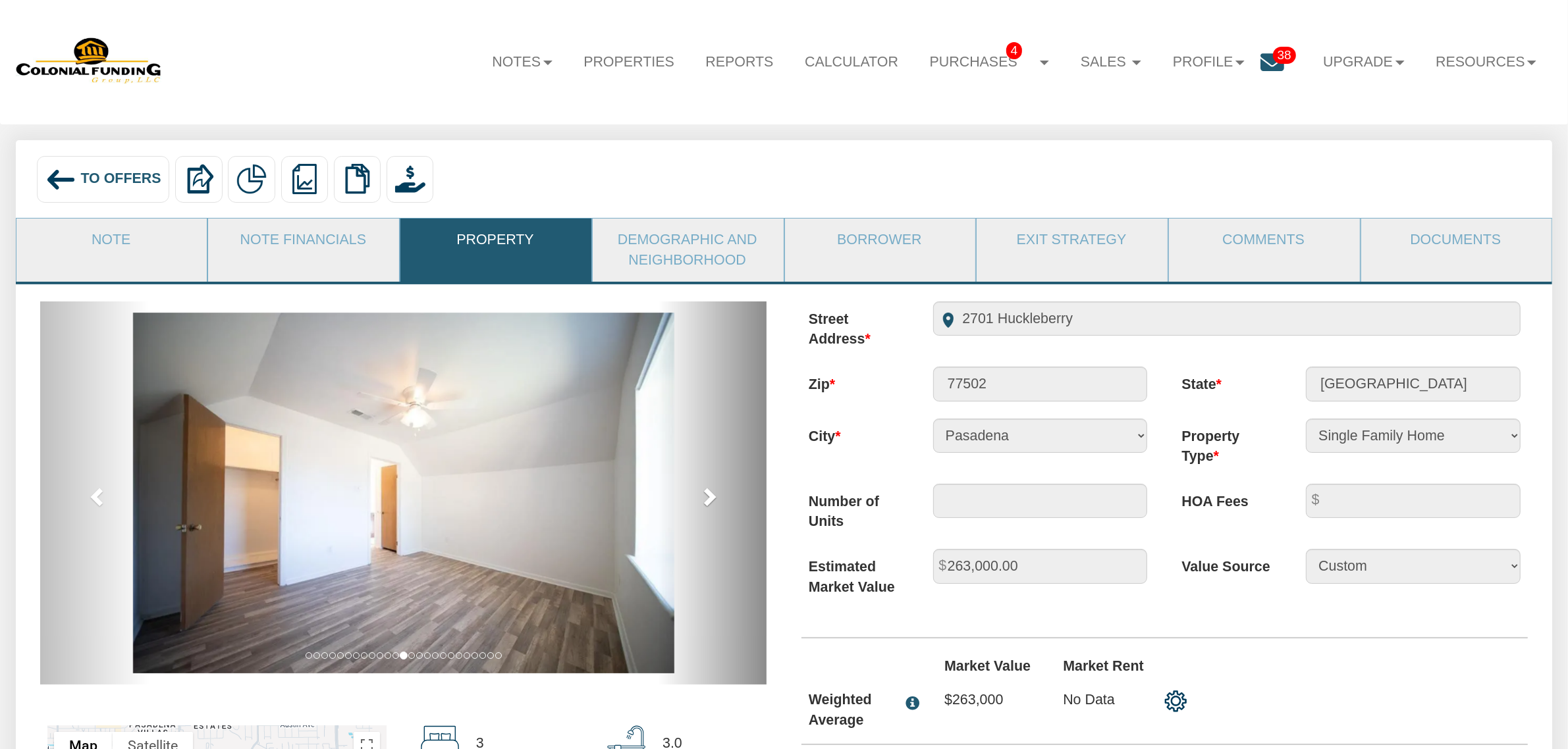
click at [718, 497] on span at bounding box center [709, 497] width 20 height 20
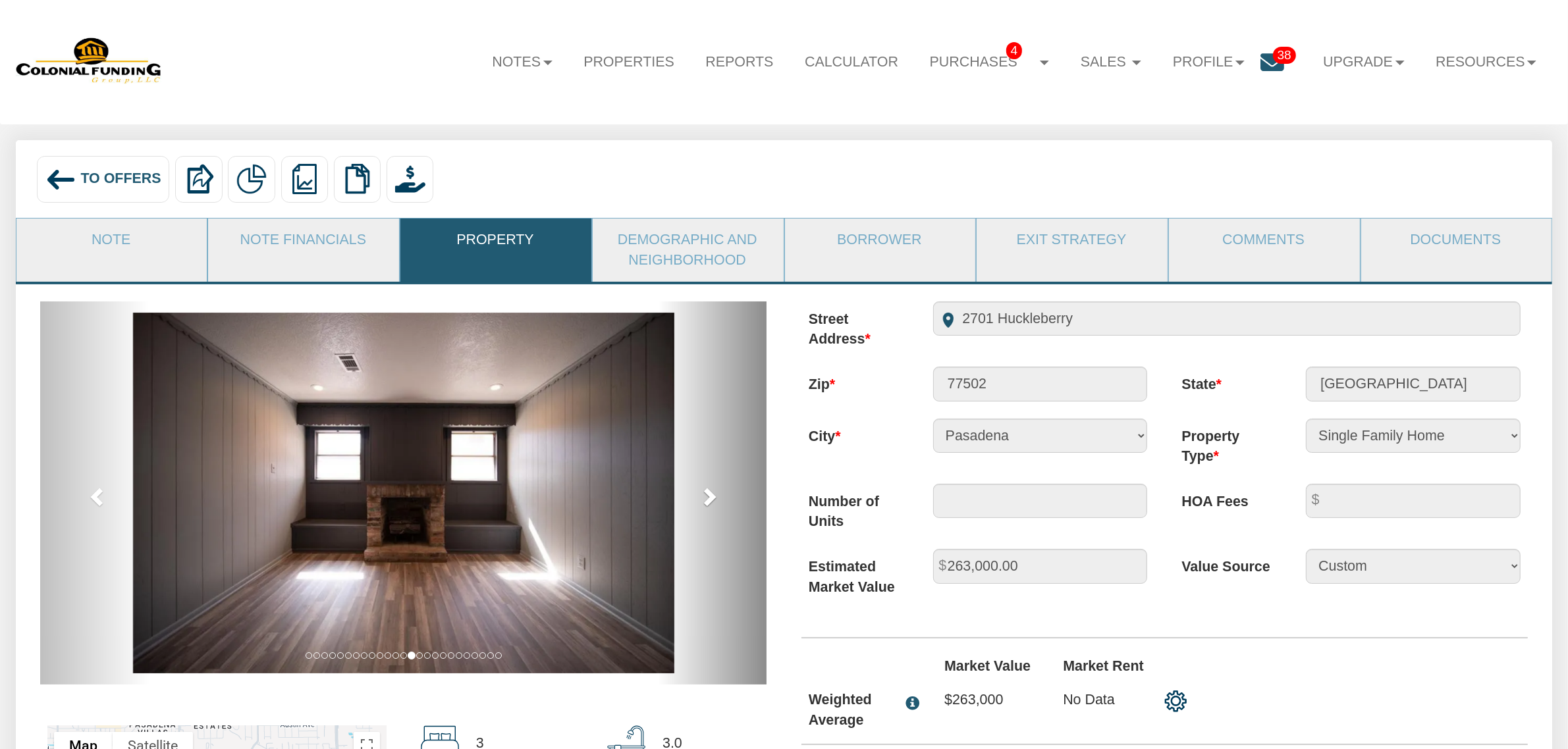
click at [718, 497] on span at bounding box center [709, 497] width 20 height 20
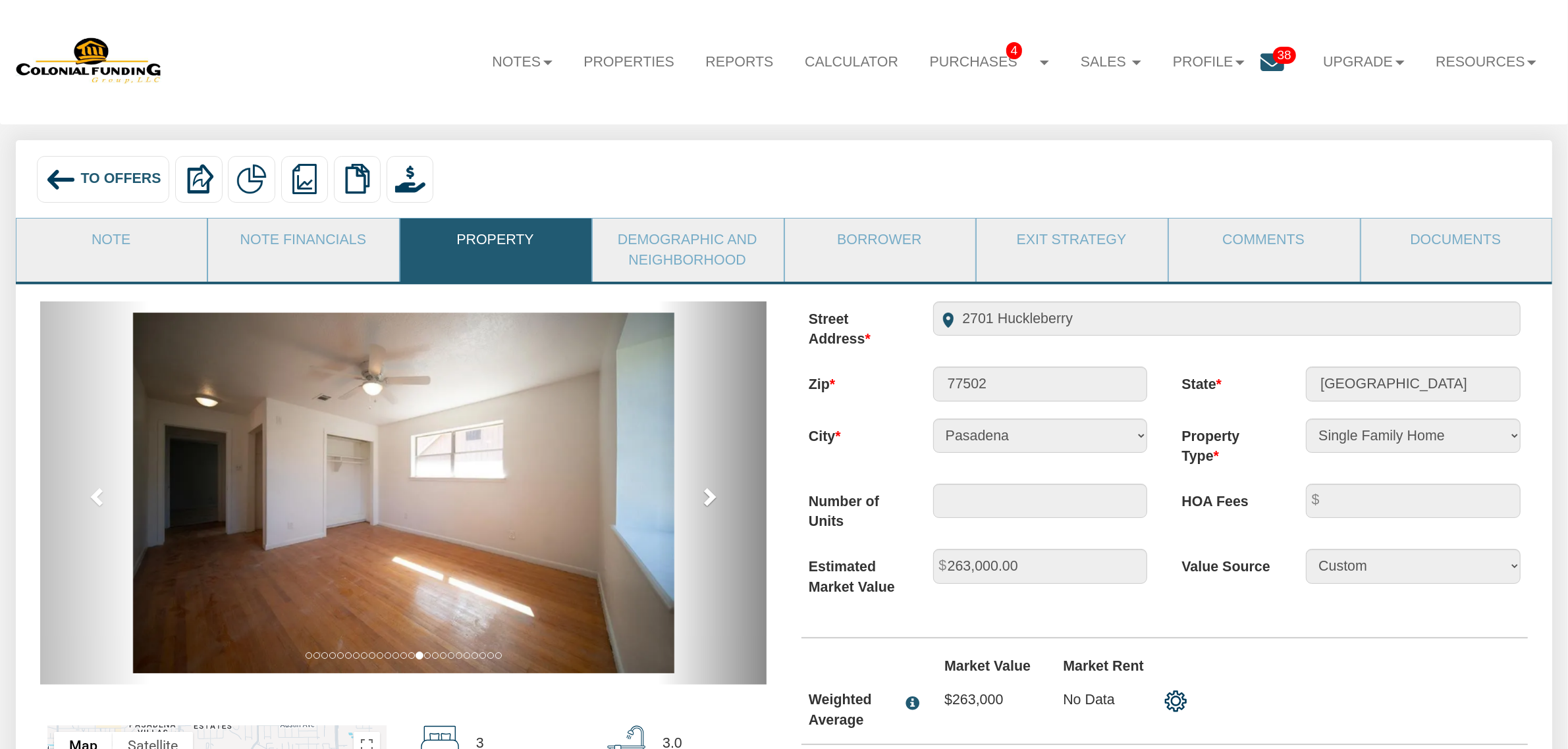
click at [718, 497] on span at bounding box center [709, 497] width 20 height 20
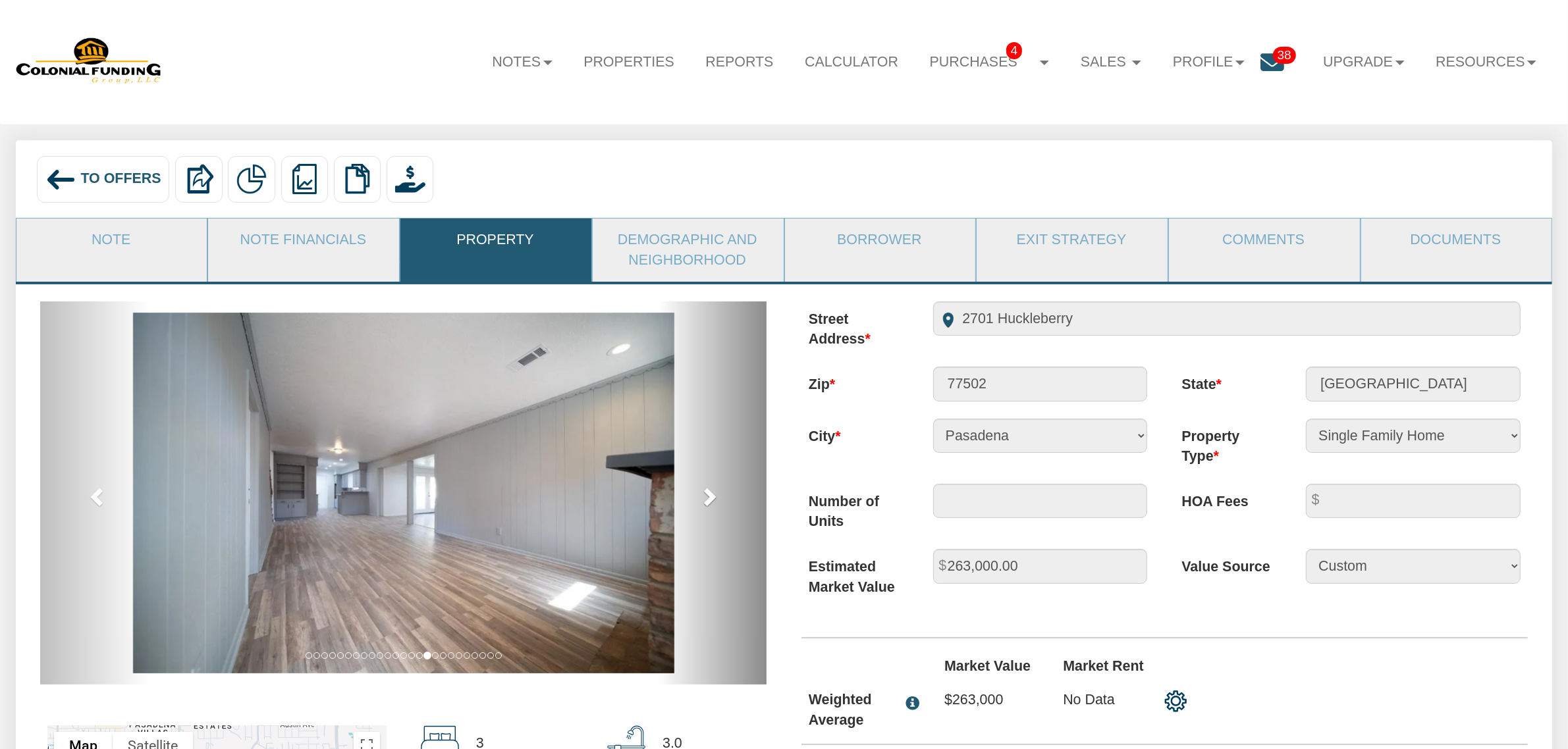
click at [693, 496] on link "next" at bounding box center [712, 493] width 109 height 383
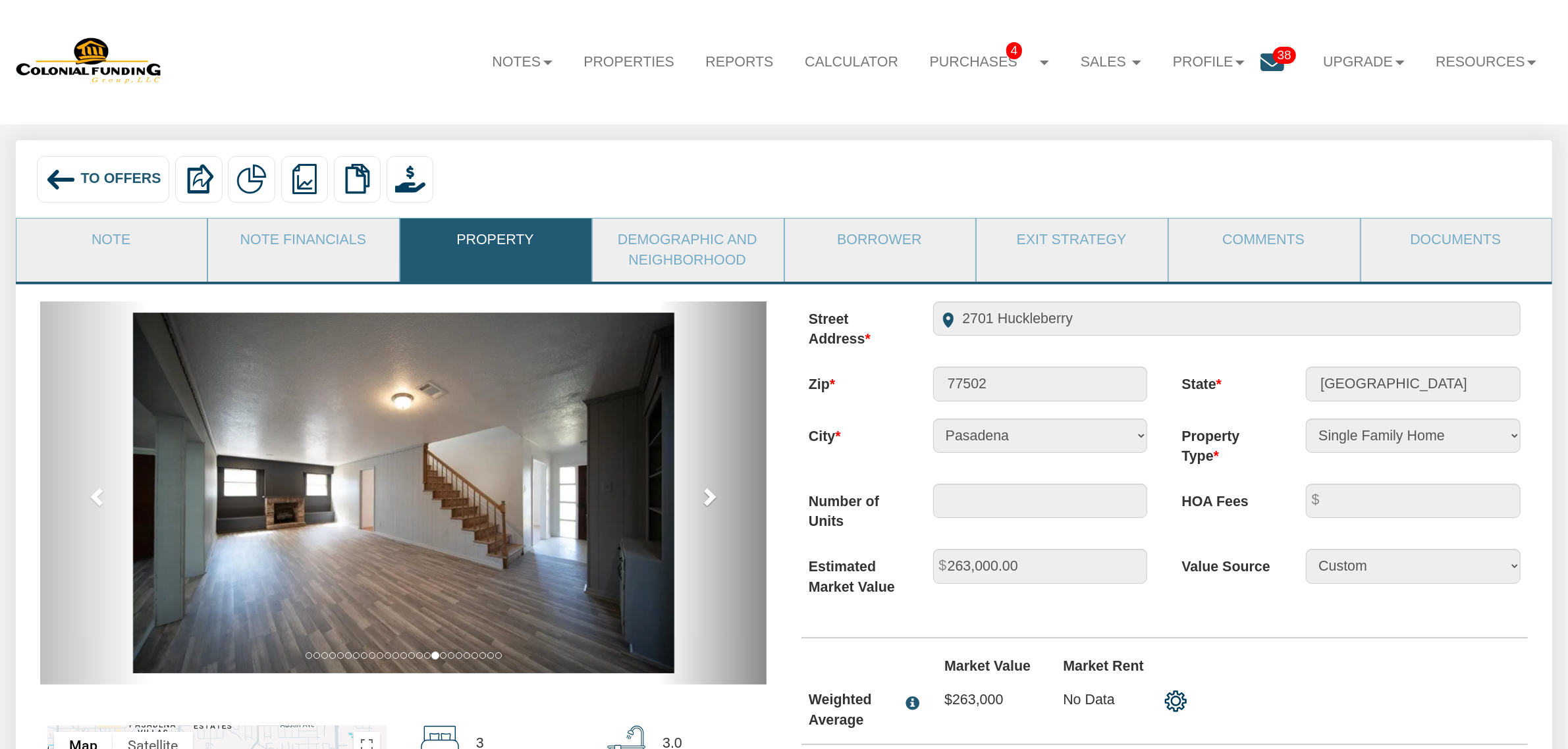
click at [693, 496] on link "next" at bounding box center [712, 493] width 109 height 383
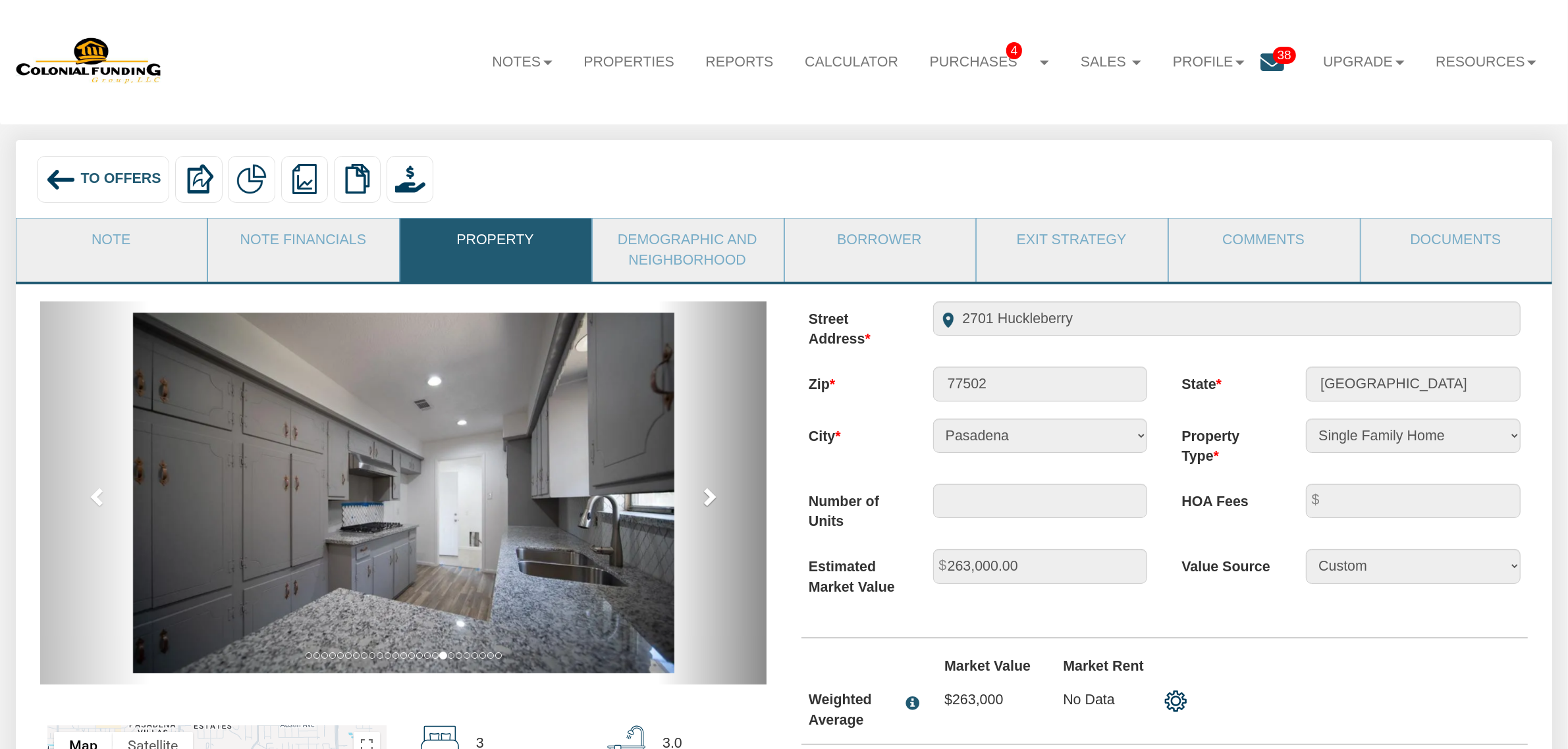
click at [693, 496] on link "next" at bounding box center [712, 493] width 109 height 383
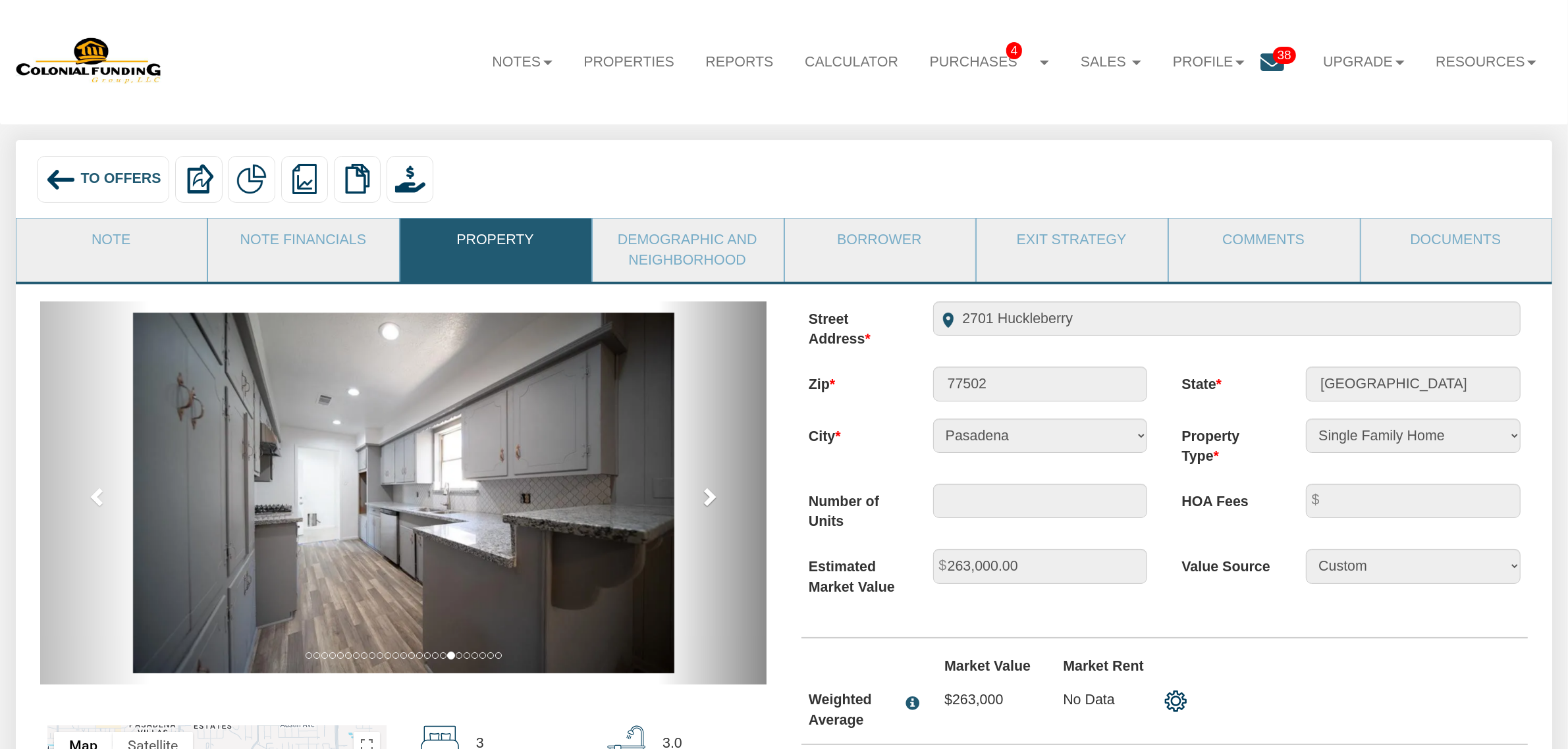
click at [693, 496] on link "next" at bounding box center [712, 493] width 109 height 383
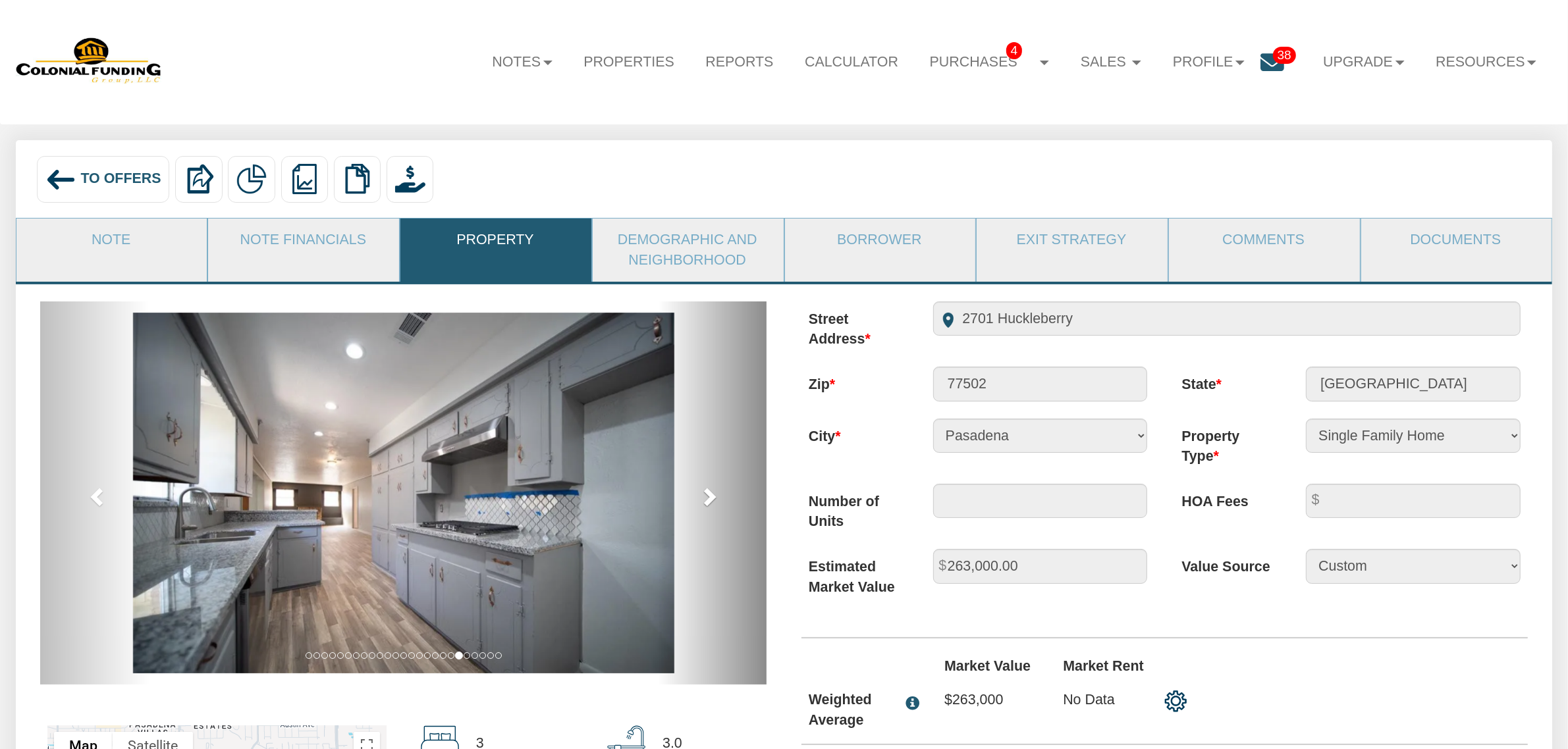
click at [693, 496] on link "next" at bounding box center [712, 493] width 109 height 383
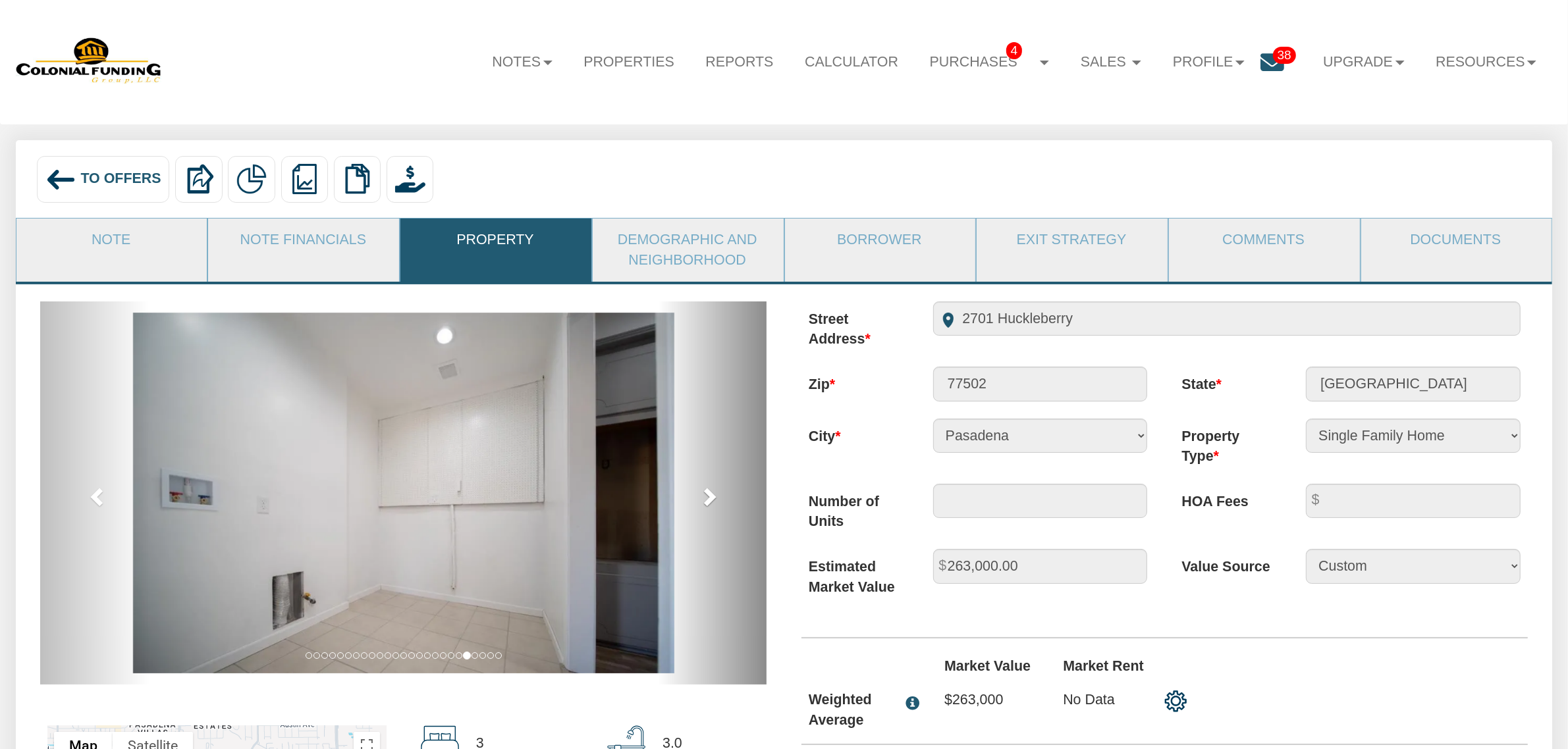
click at [693, 496] on link "next" at bounding box center [712, 493] width 109 height 383
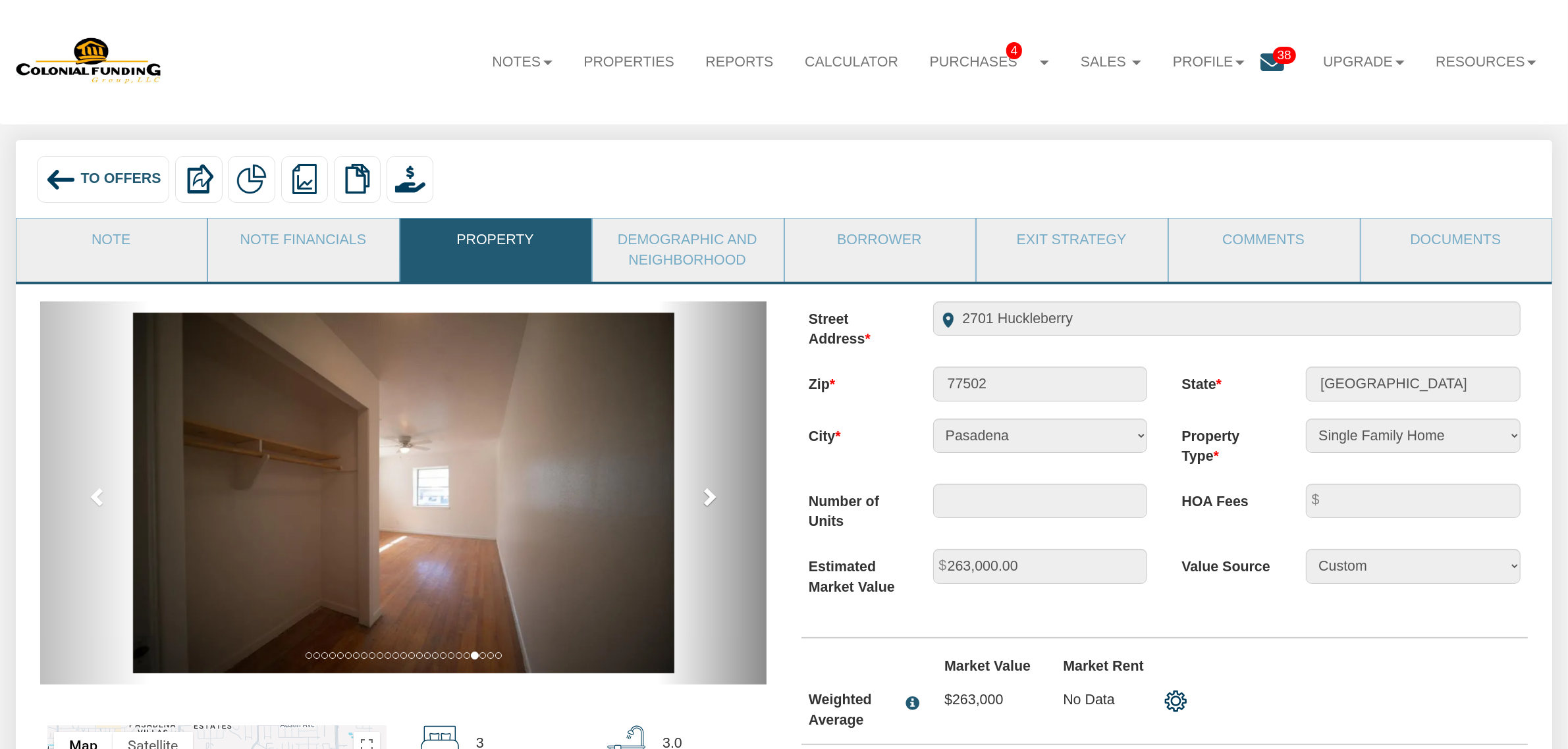
click at [693, 496] on link "next" at bounding box center [712, 493] width 109 height 383
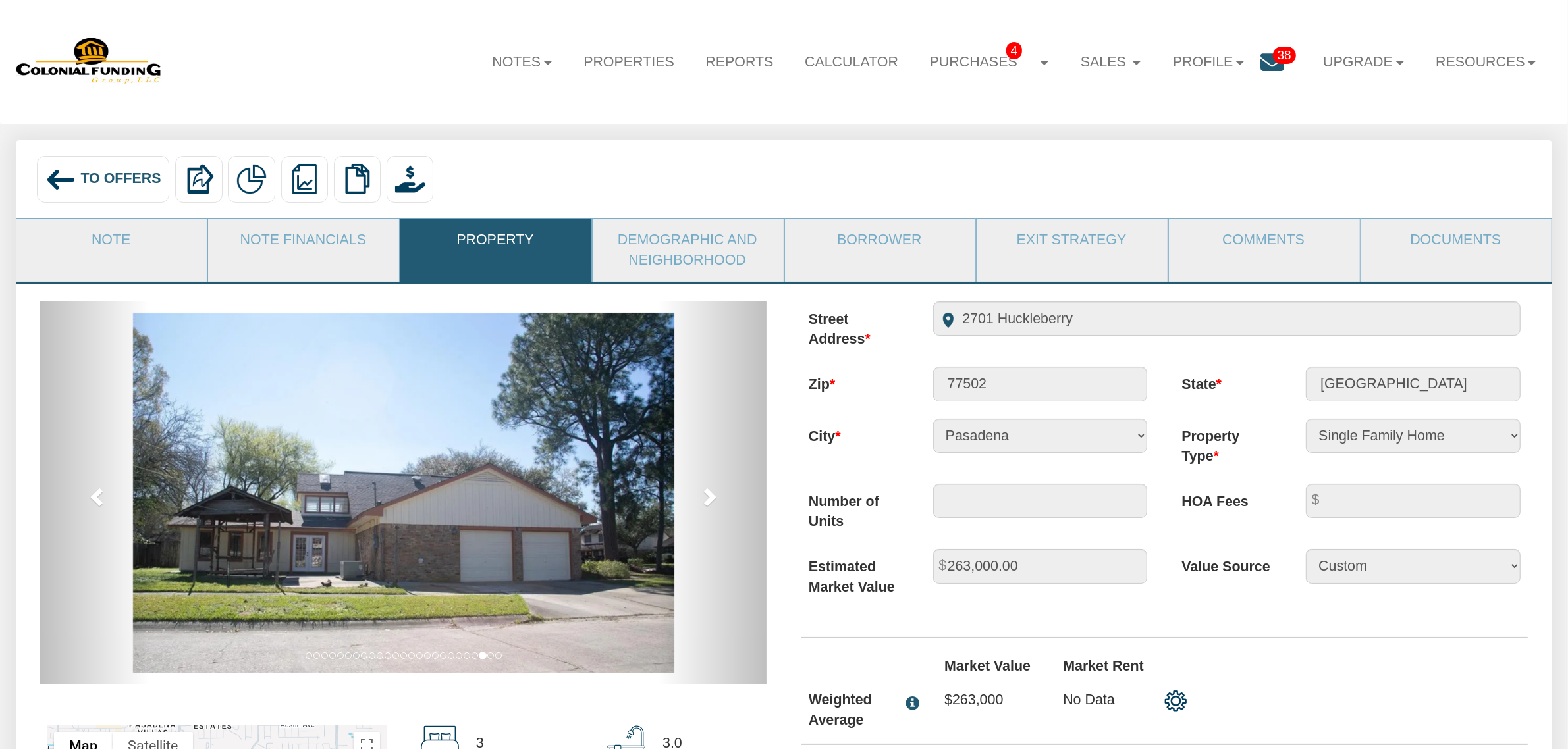
click at [226, 537] on img at bounding box center [403, 493] width 541 height 361
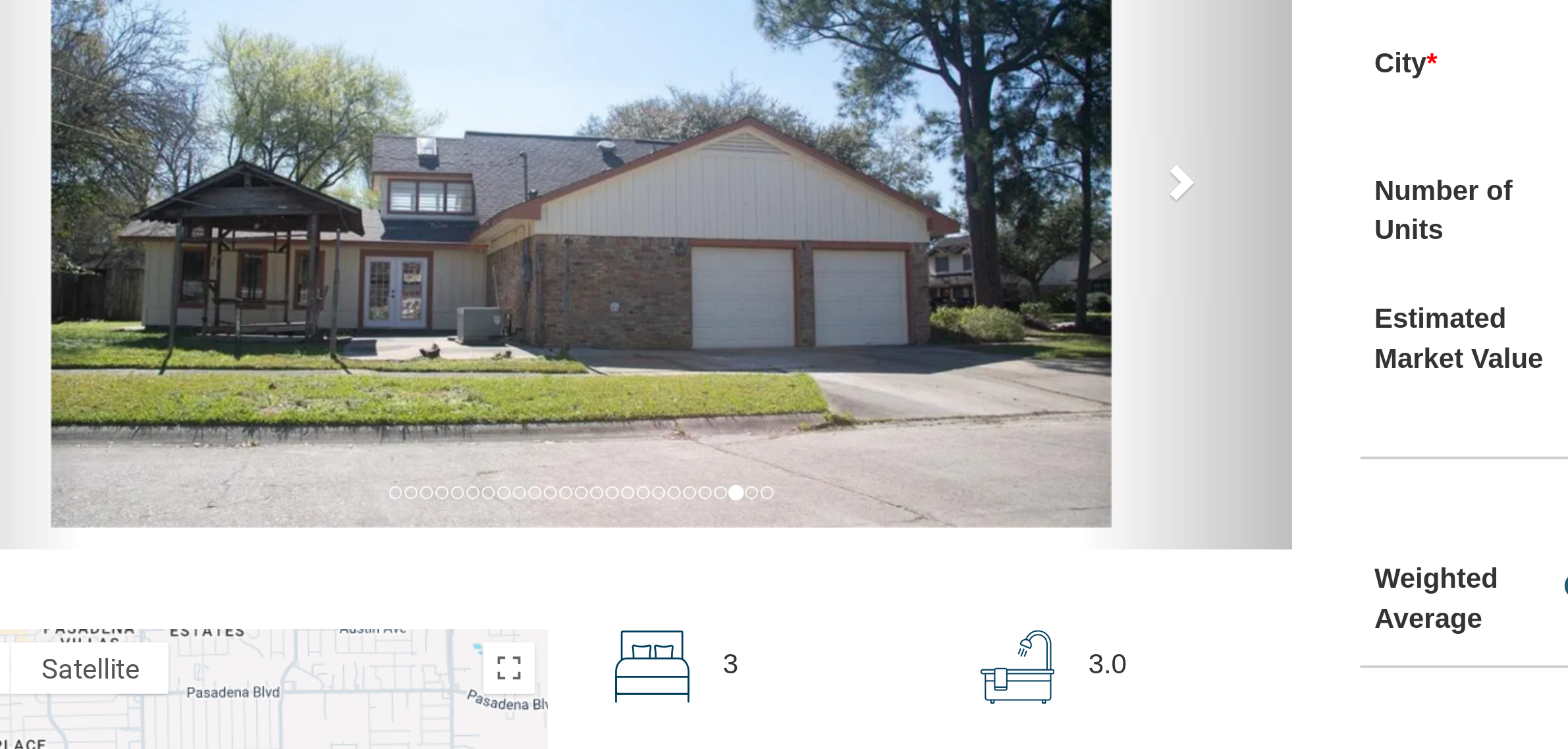
scroll to position [38, 0]
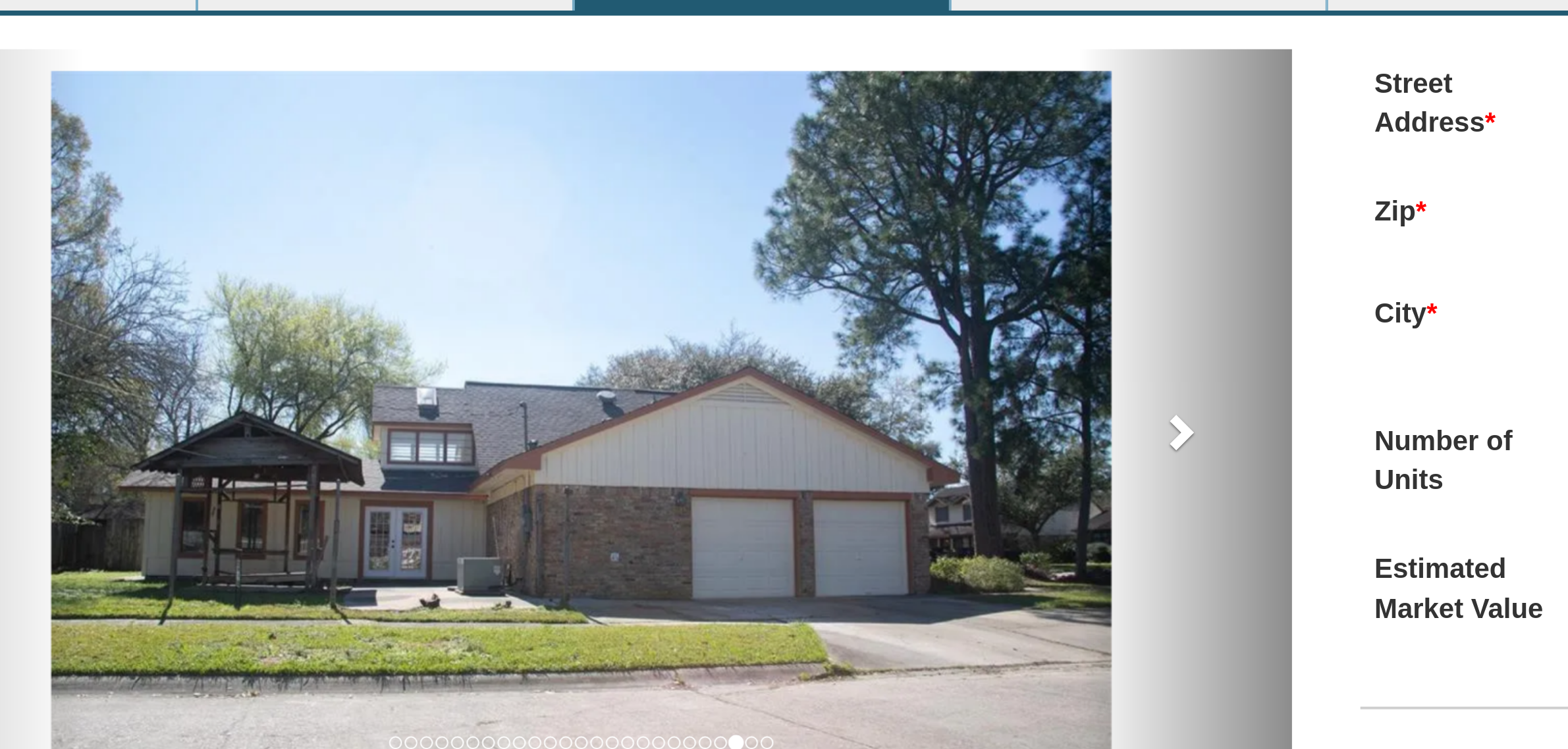
click at [706, 465] on span at bounding box center [709, 463] width 20 height 20
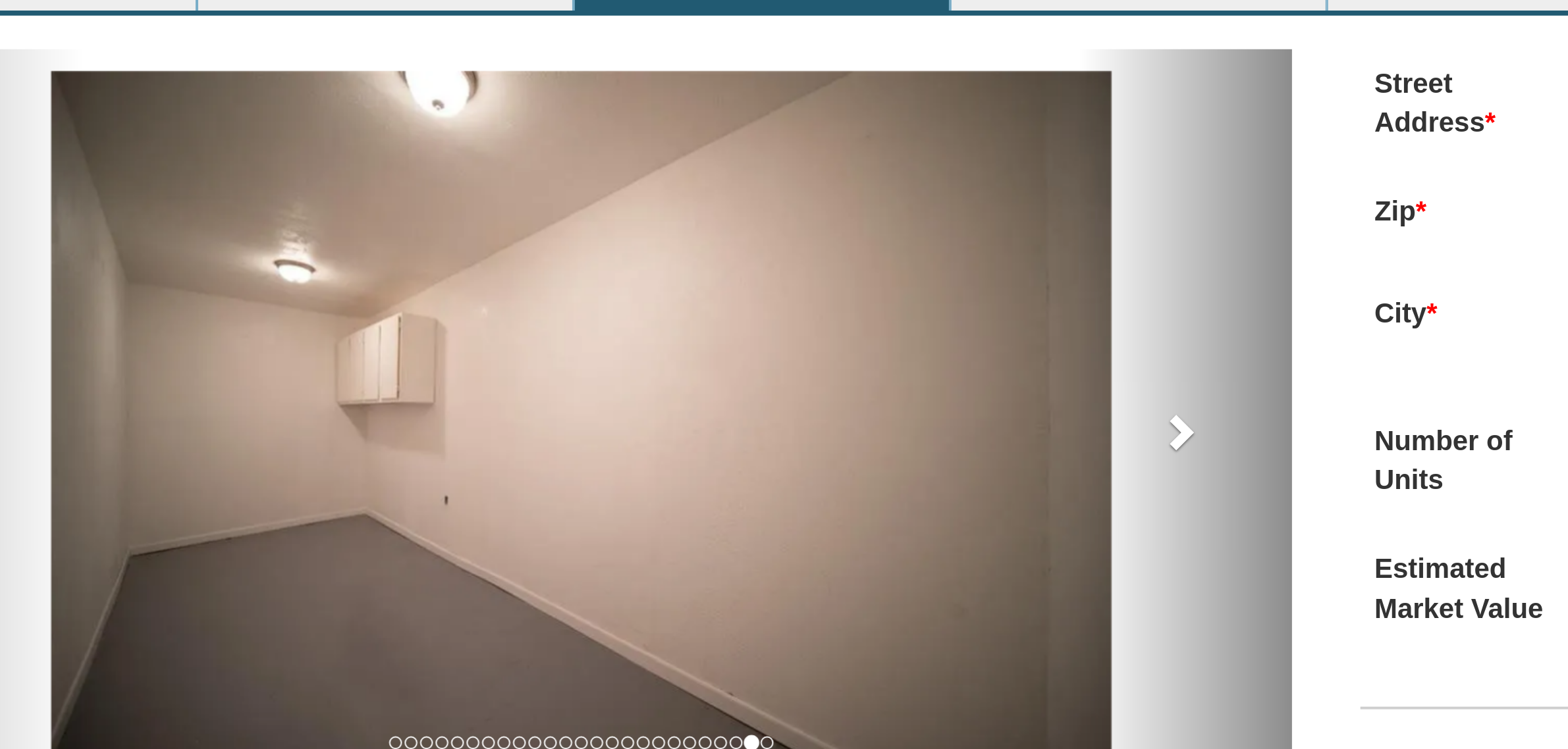
click at [706, 465] on span at bounding box center [709, 463] width 20 height 20
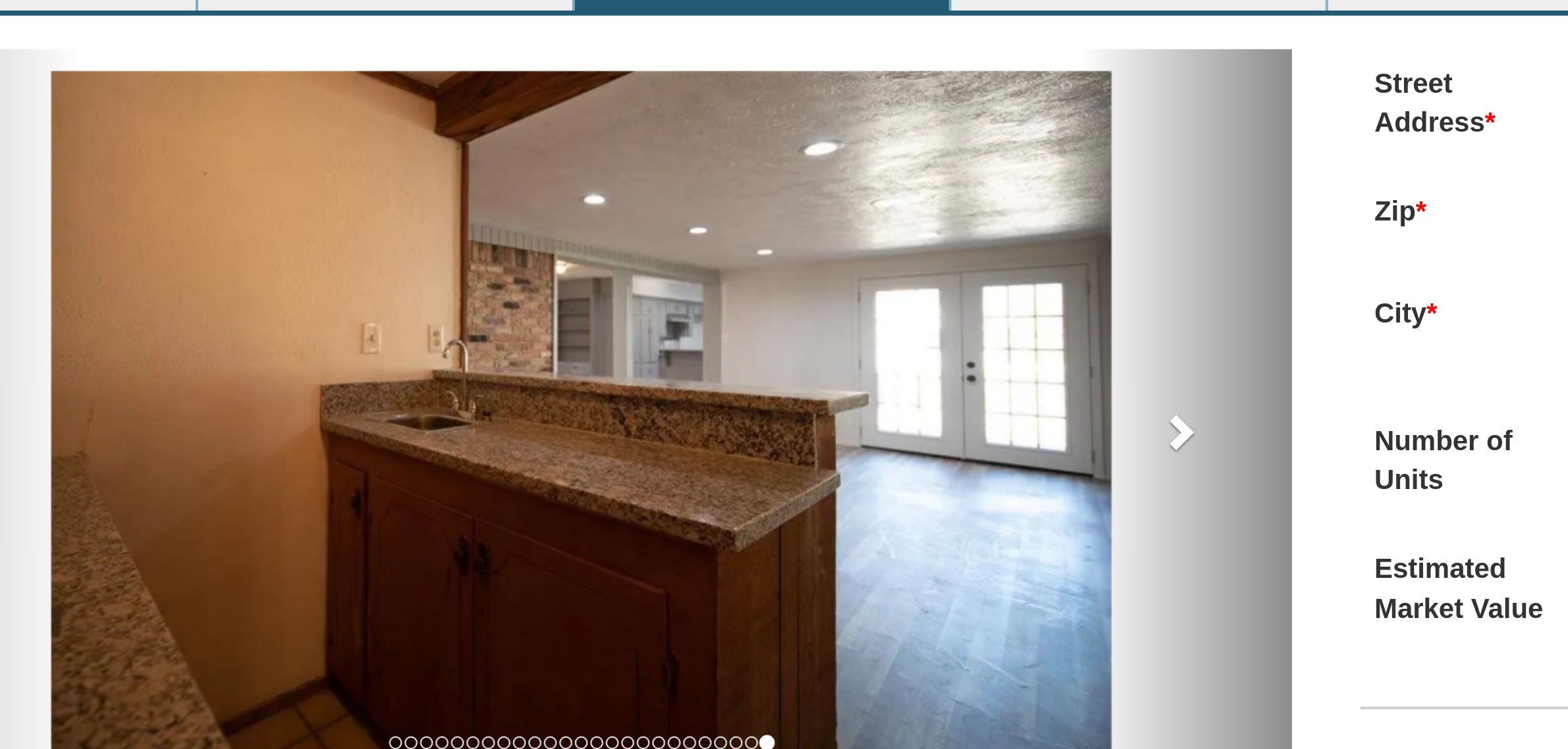
click at [706, 465] on span at bounding box center [709, 463] width 20 height 20
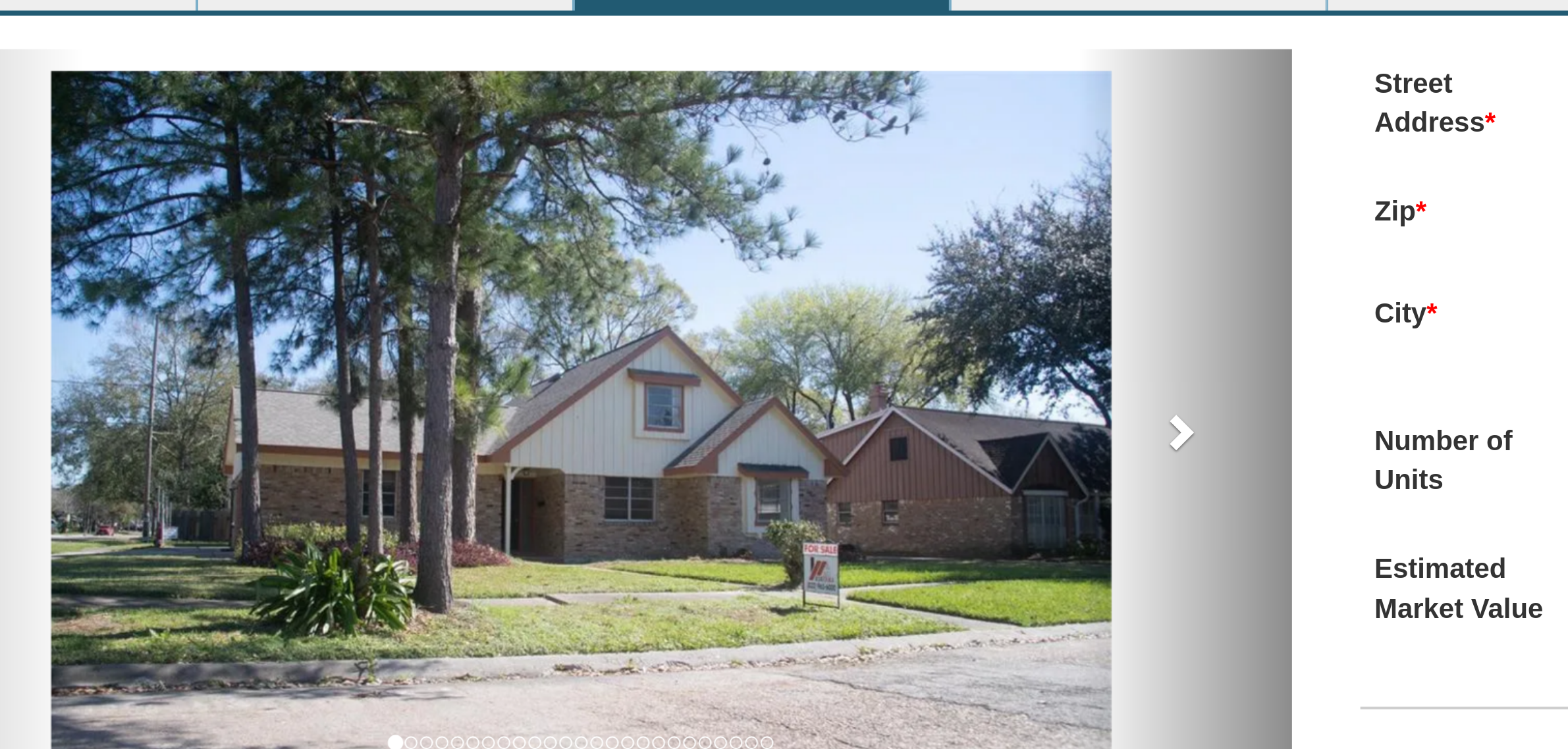
click at [706, 465] on span at bounding box center [709, 463] width 20 height 20
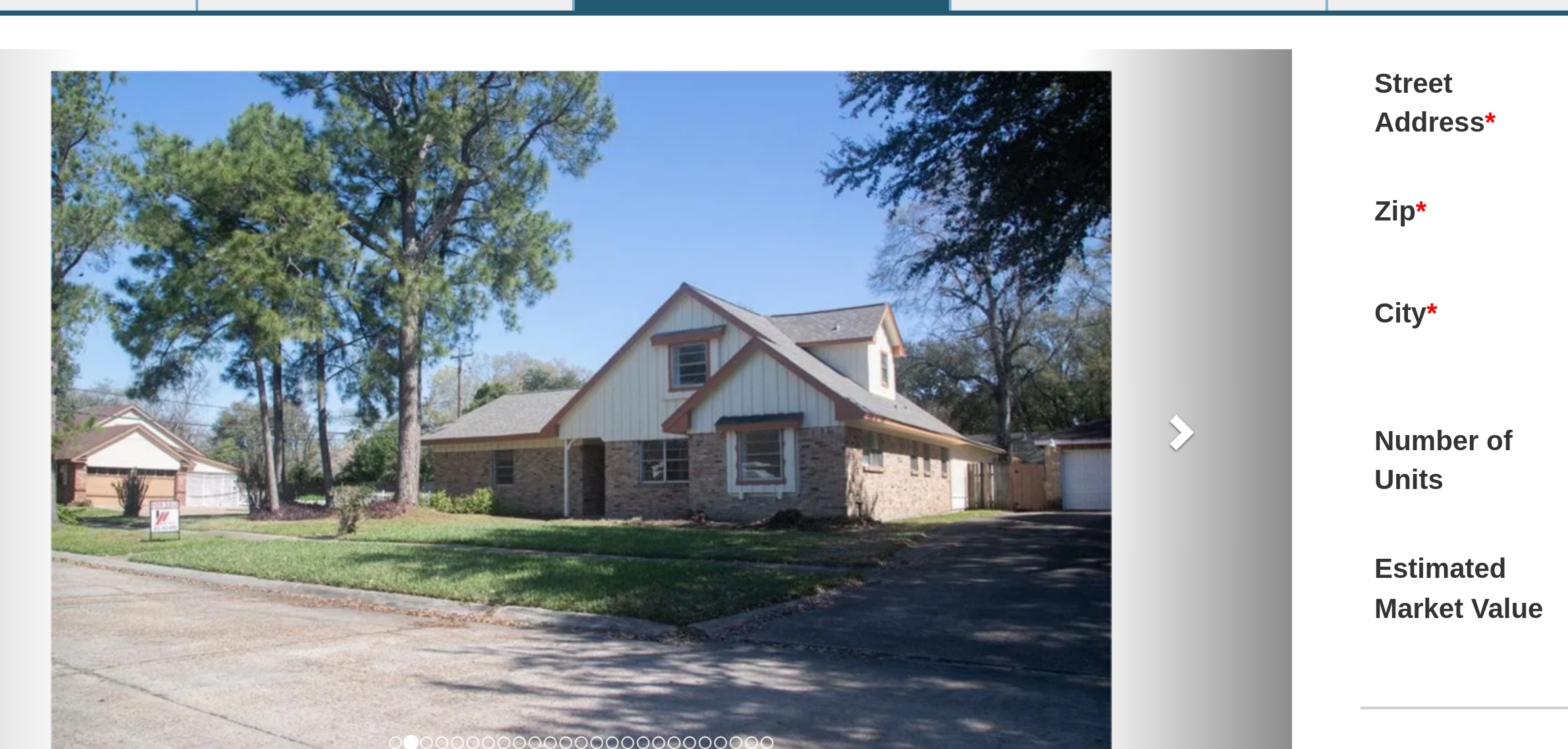
click at [706, 465] on span at bounding box center [709, 463] width 20 height 20
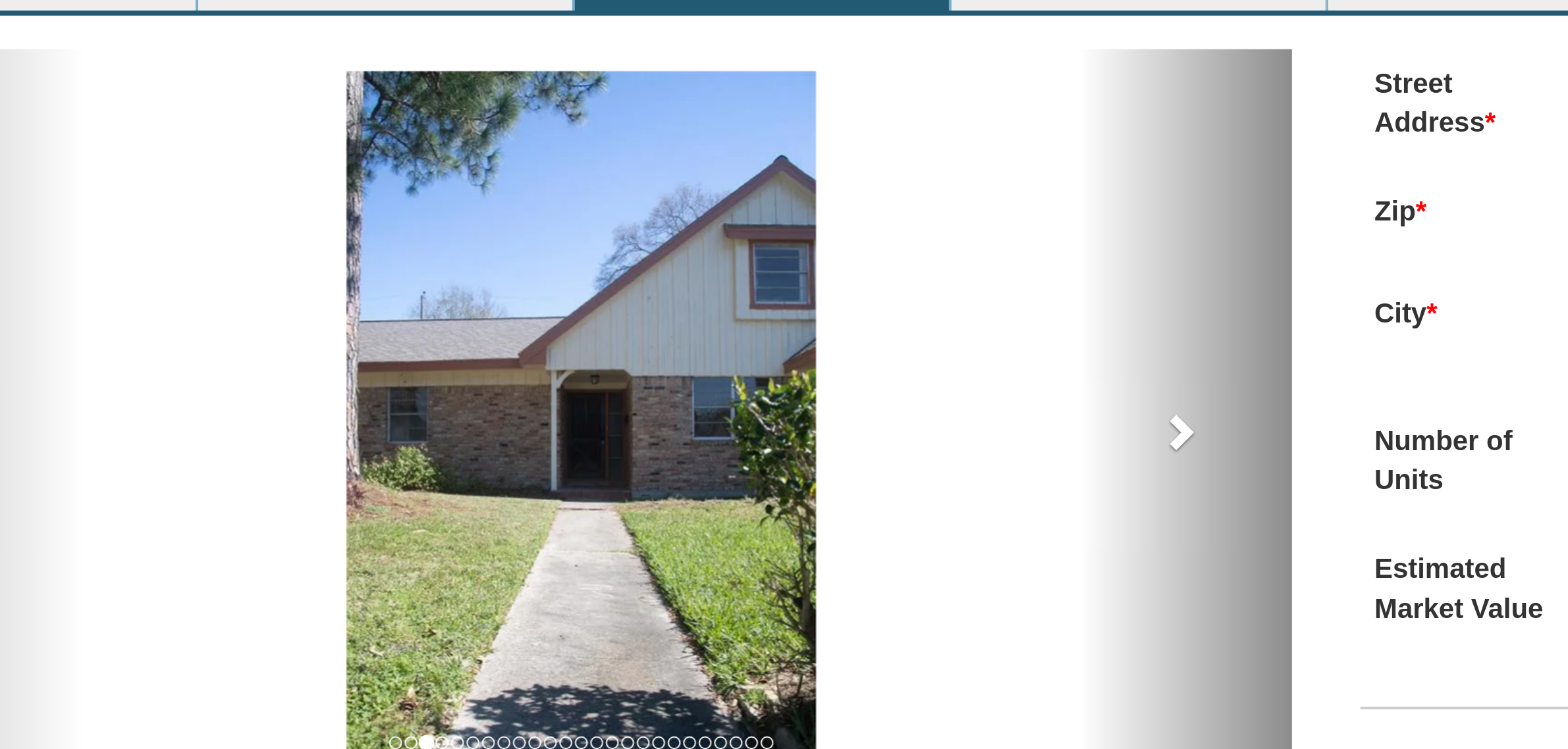
click at [706, 465] on span at bounding box center [709, 463] width 20 height 20
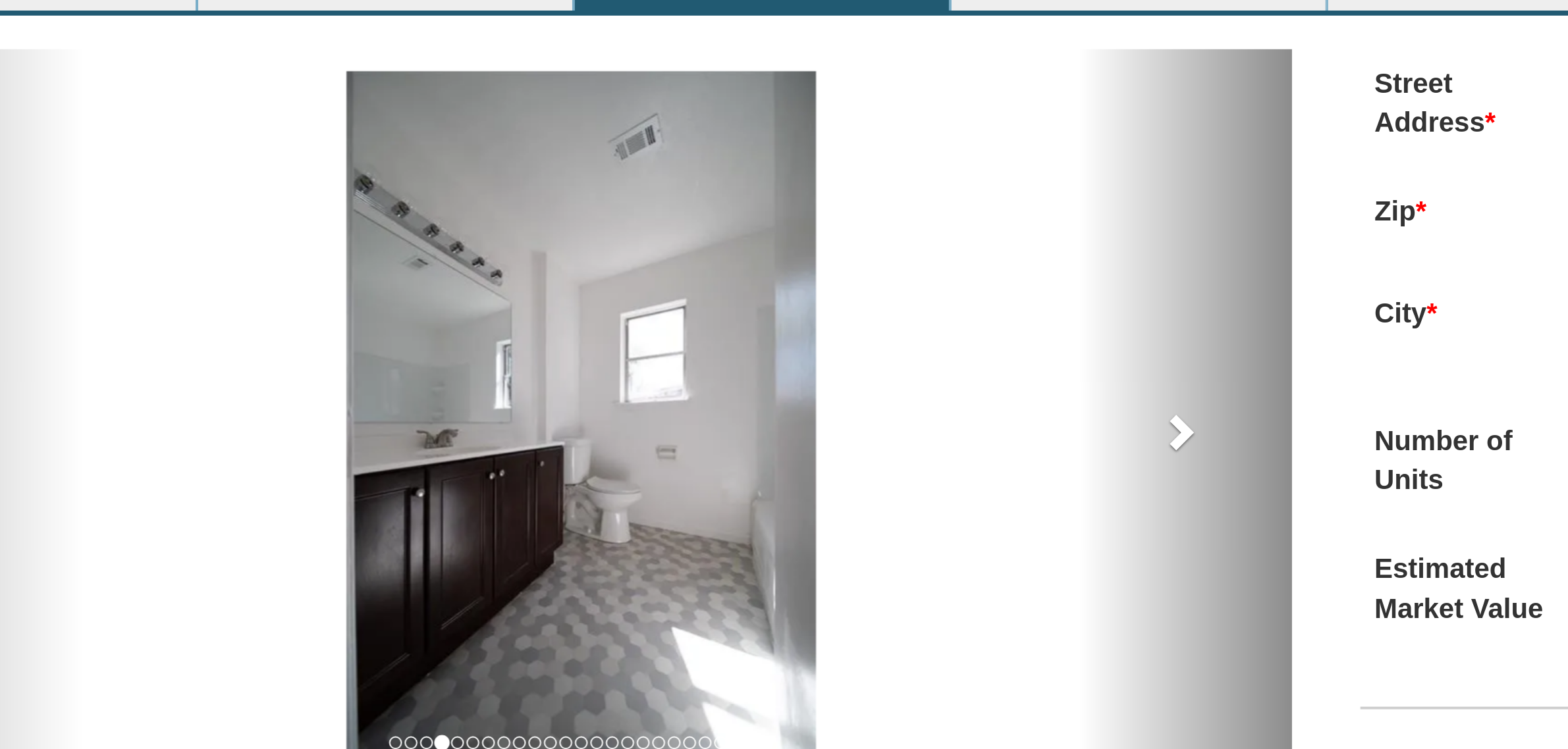
click at [706, 465] on span at bounding box center [709, 463] width 20 height 20
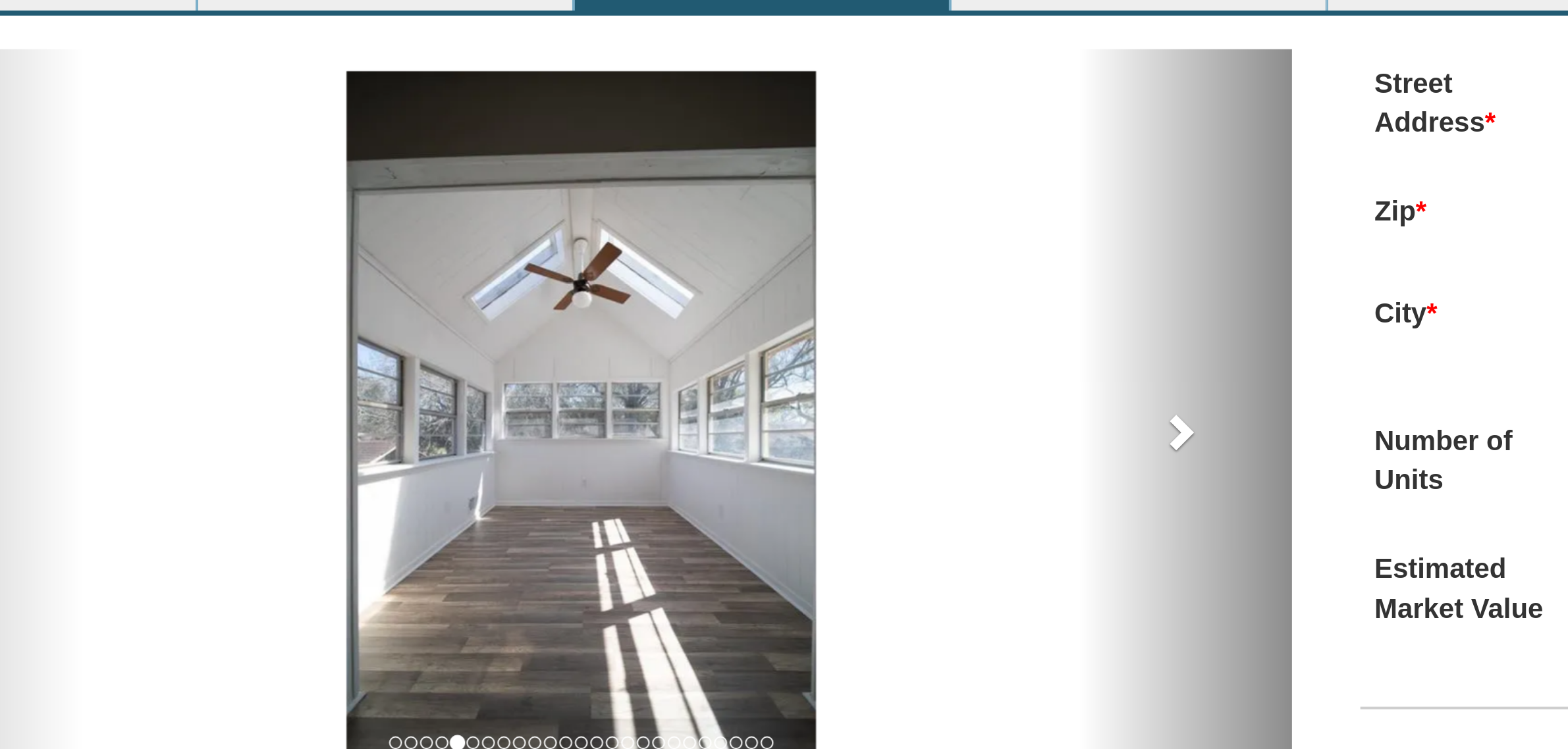
click at [706, 465] on span at bounding box center [709, 463] width 20 height 20
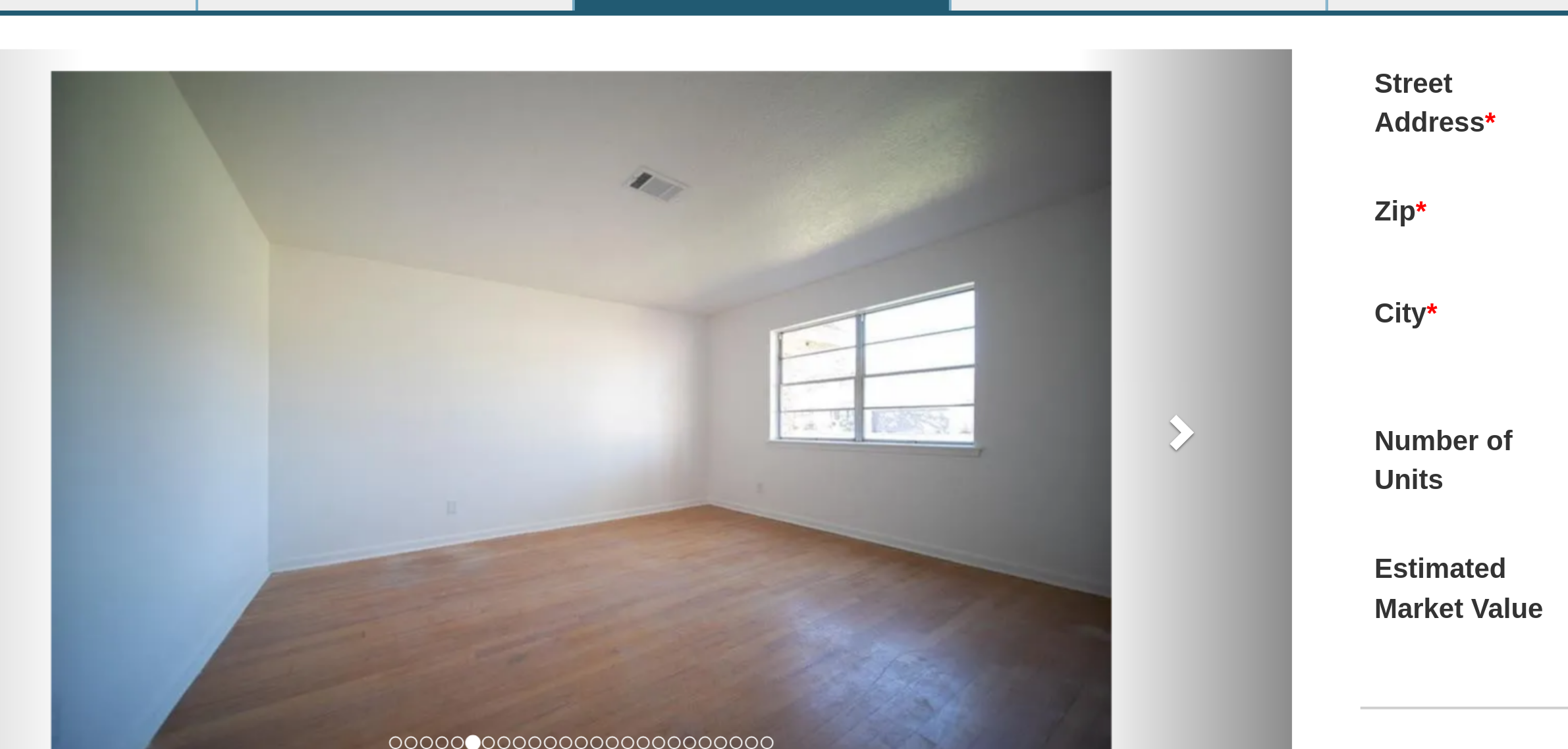
click at [706, 465] on span at bounding box center [709, 463] width 20 height 20
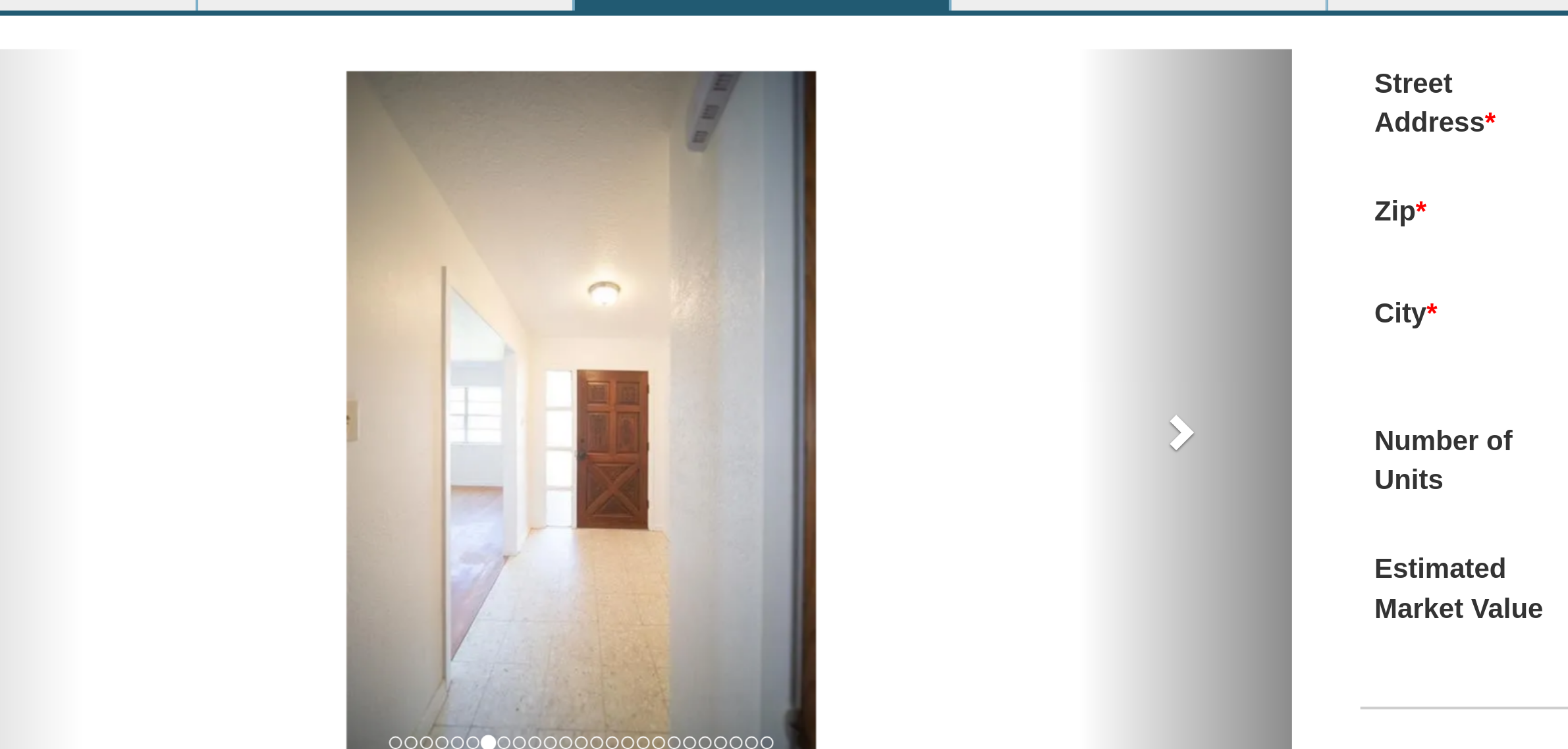
click at [706, 465] on span at bounding box center [709, 463] width 20 height 20
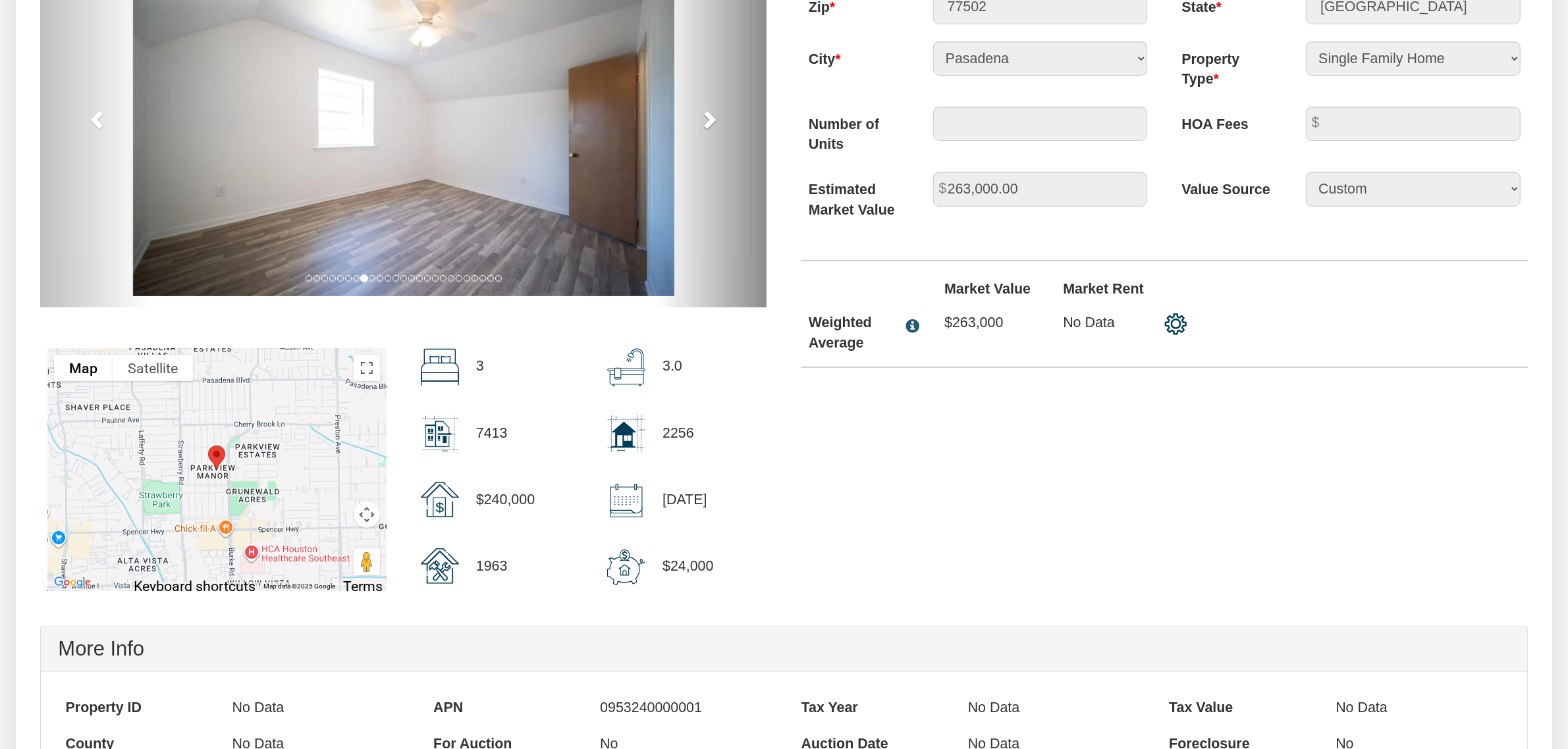
scroll to position [0, 0]
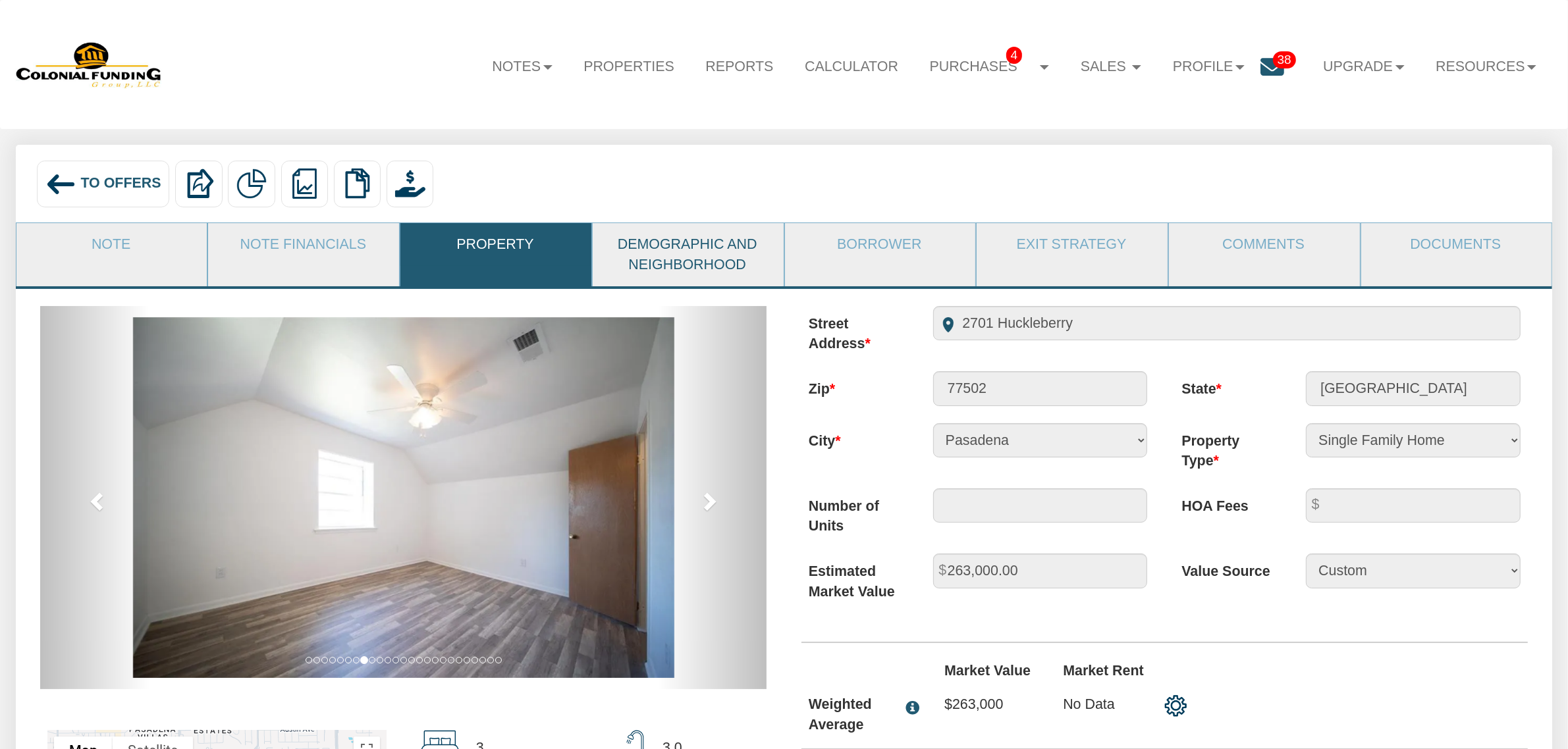
click at [710, 249] on link "Demographic and Neighborhood" at bounding box center [688, 255] width 190 height 64
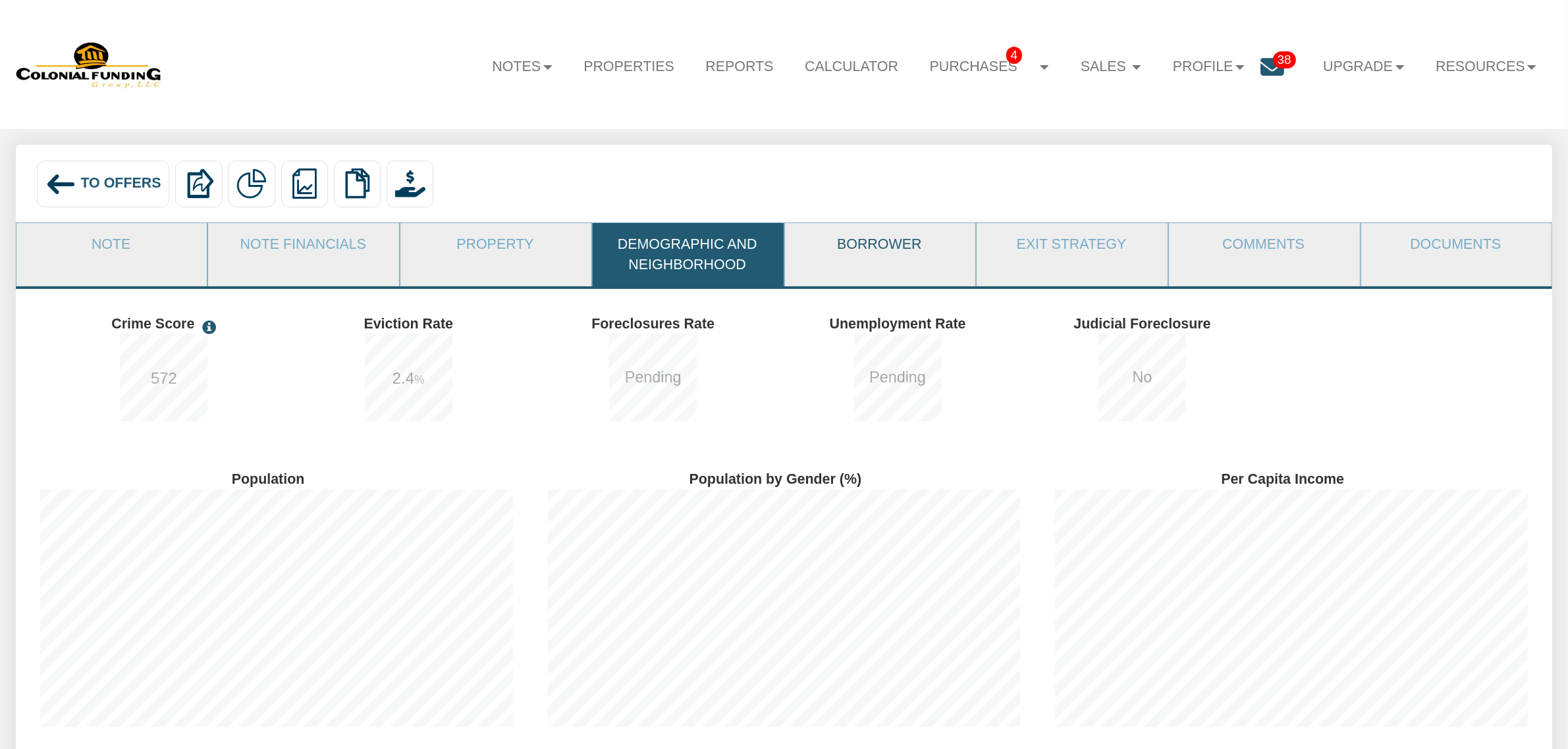
click at [872, 257] on link "Borrower" at bounding box center [880, 245] width 190 height 43
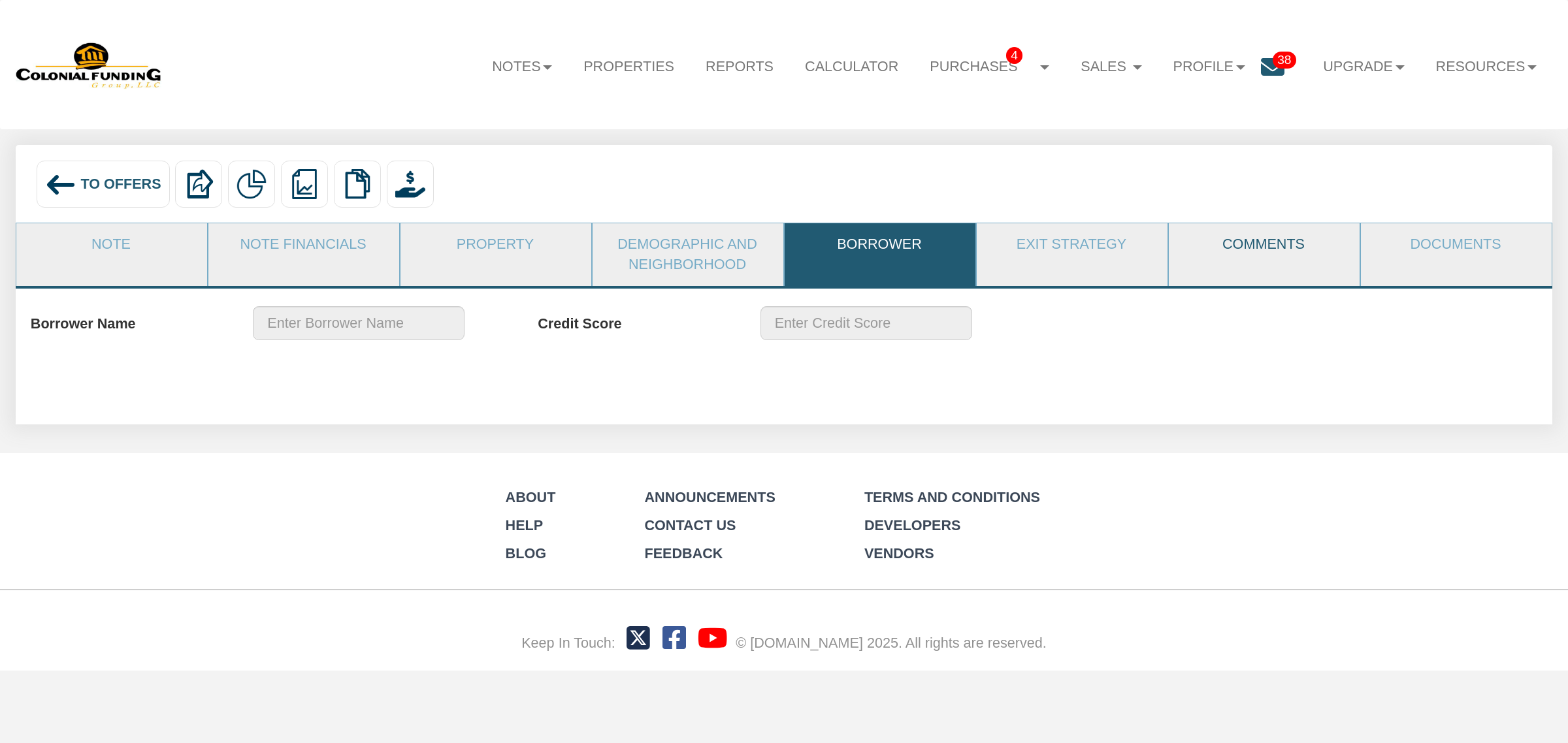
click at [1271, 224] on link "Comments" at bounding box center [1264, 244] width 190 height 43
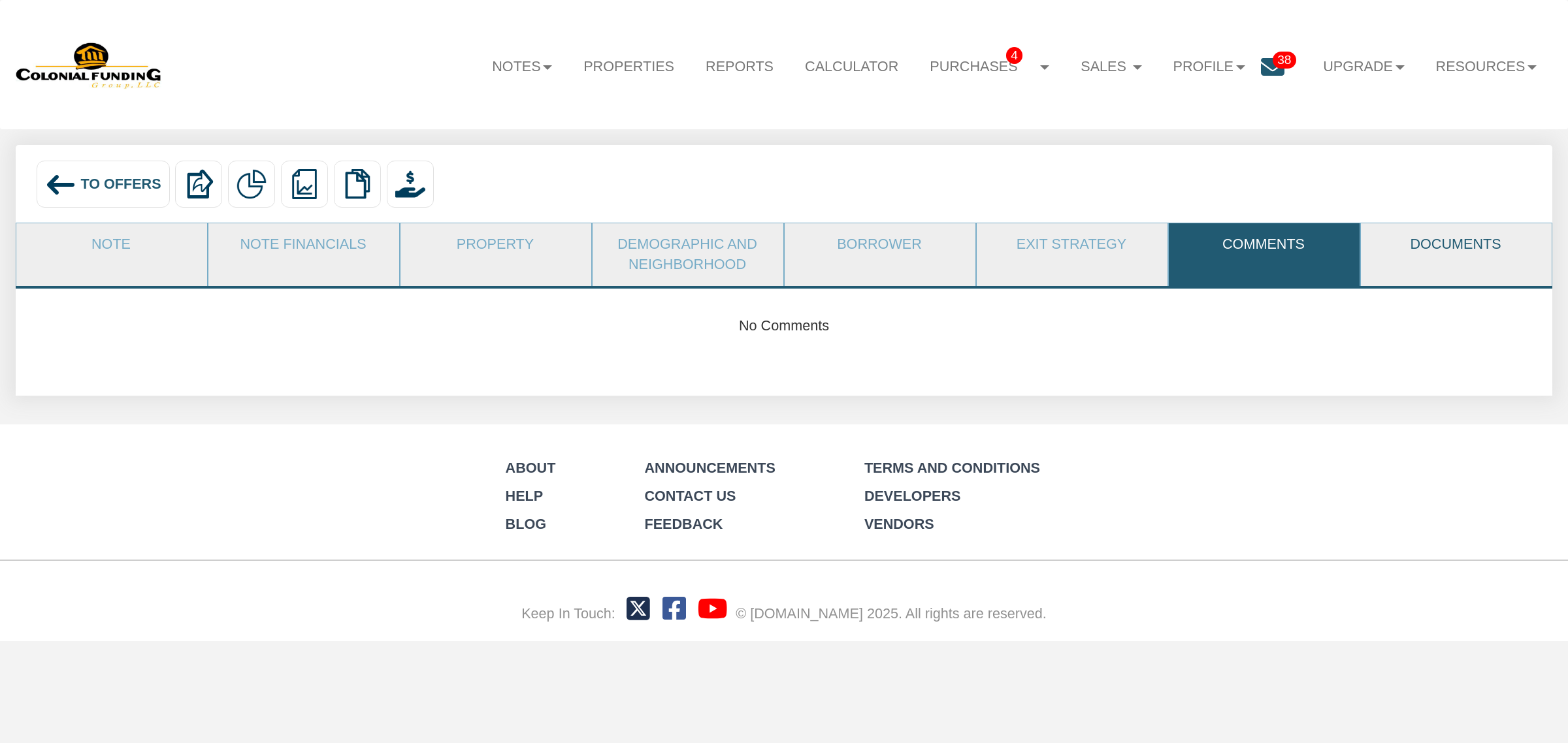
click at [1427, 244] on link "Documents" at bounding box center [1456, 244] width 190 height 43
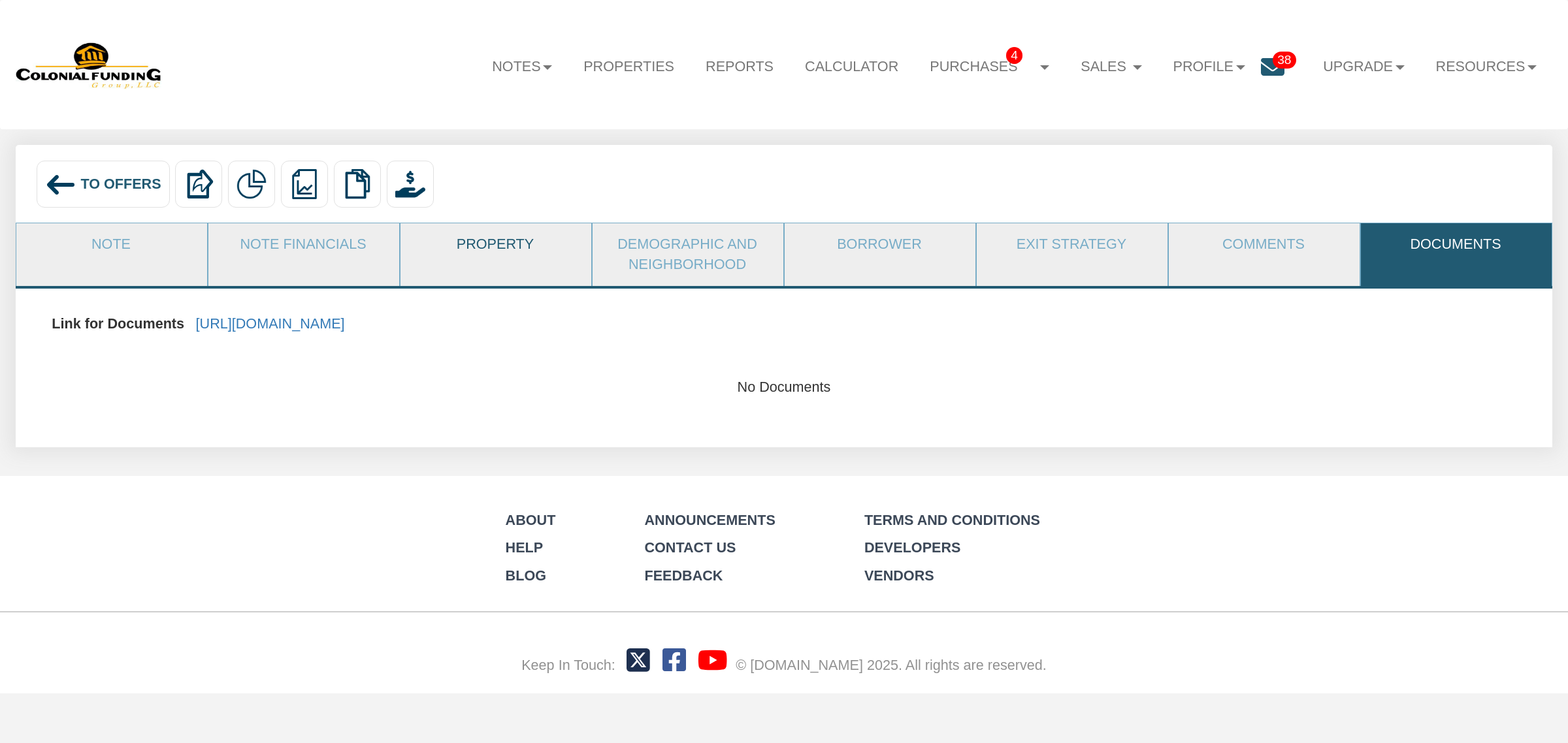
click at [522, 241] on link "Property" at bounding box center [496, 244] width 190 height 43
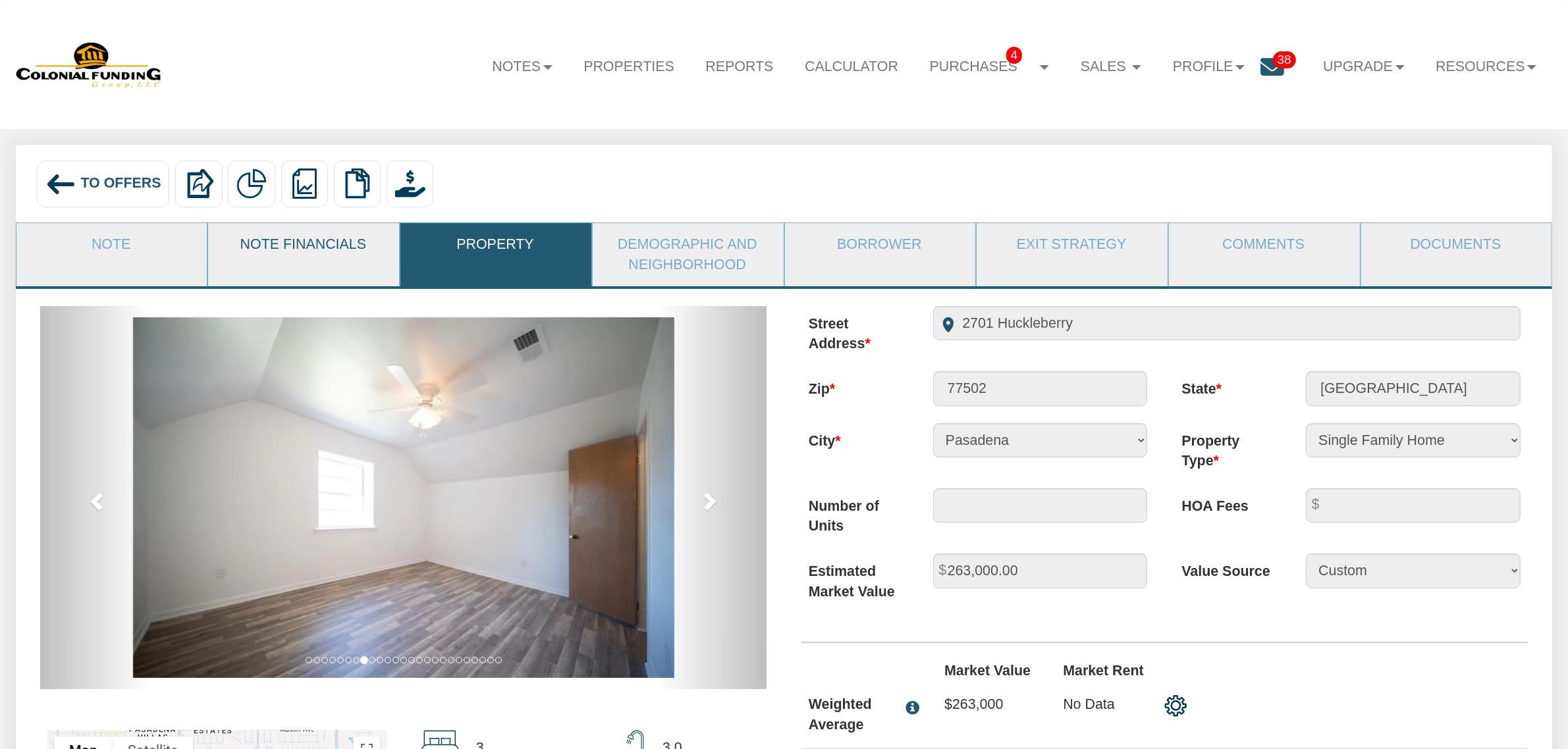
click at [301, 243] on link "Note Financials" at bounding box center [303, 245] width 190 height 43
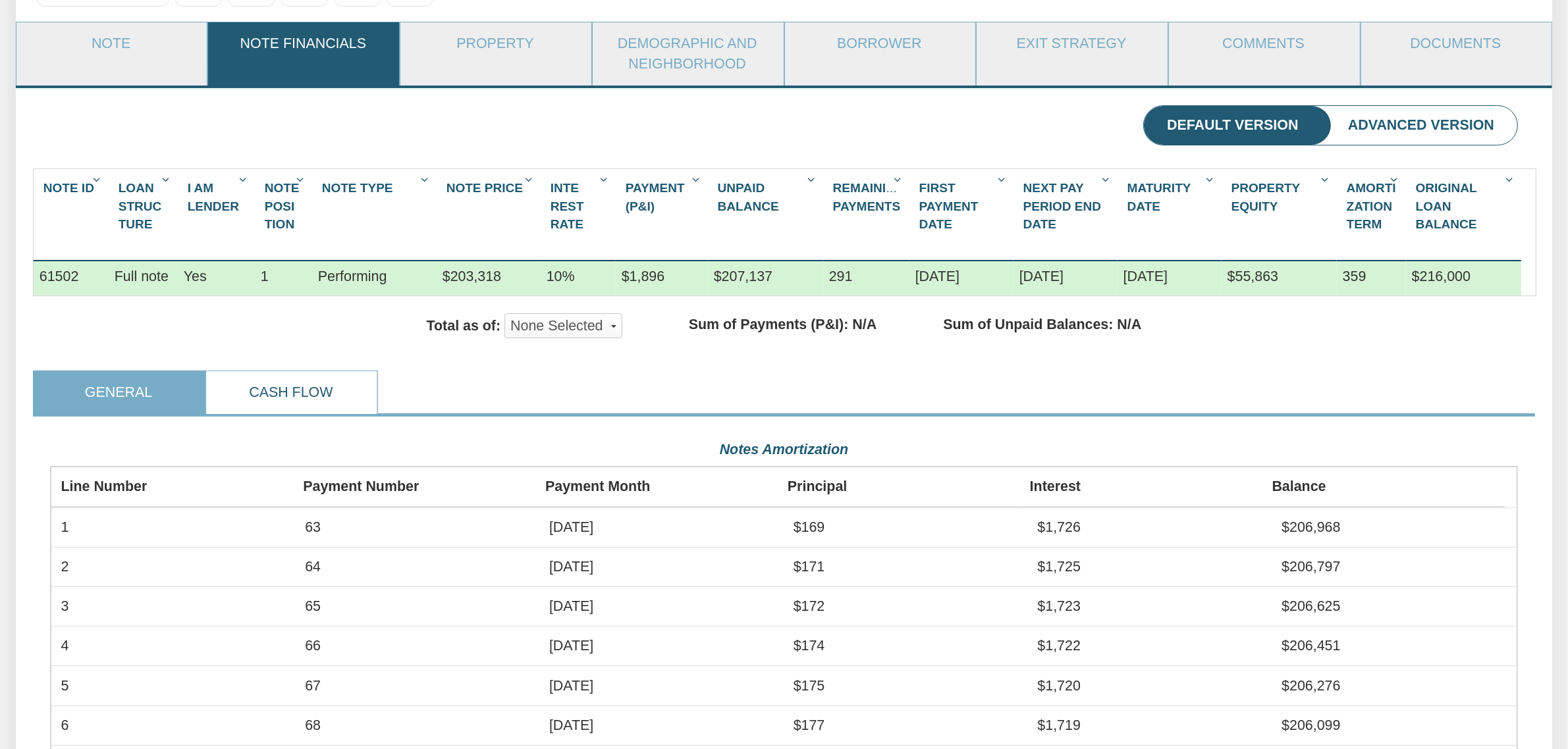
click at [315, 412] on link "Cash Flow" at bounding box center [291, 392] width 170 height 43
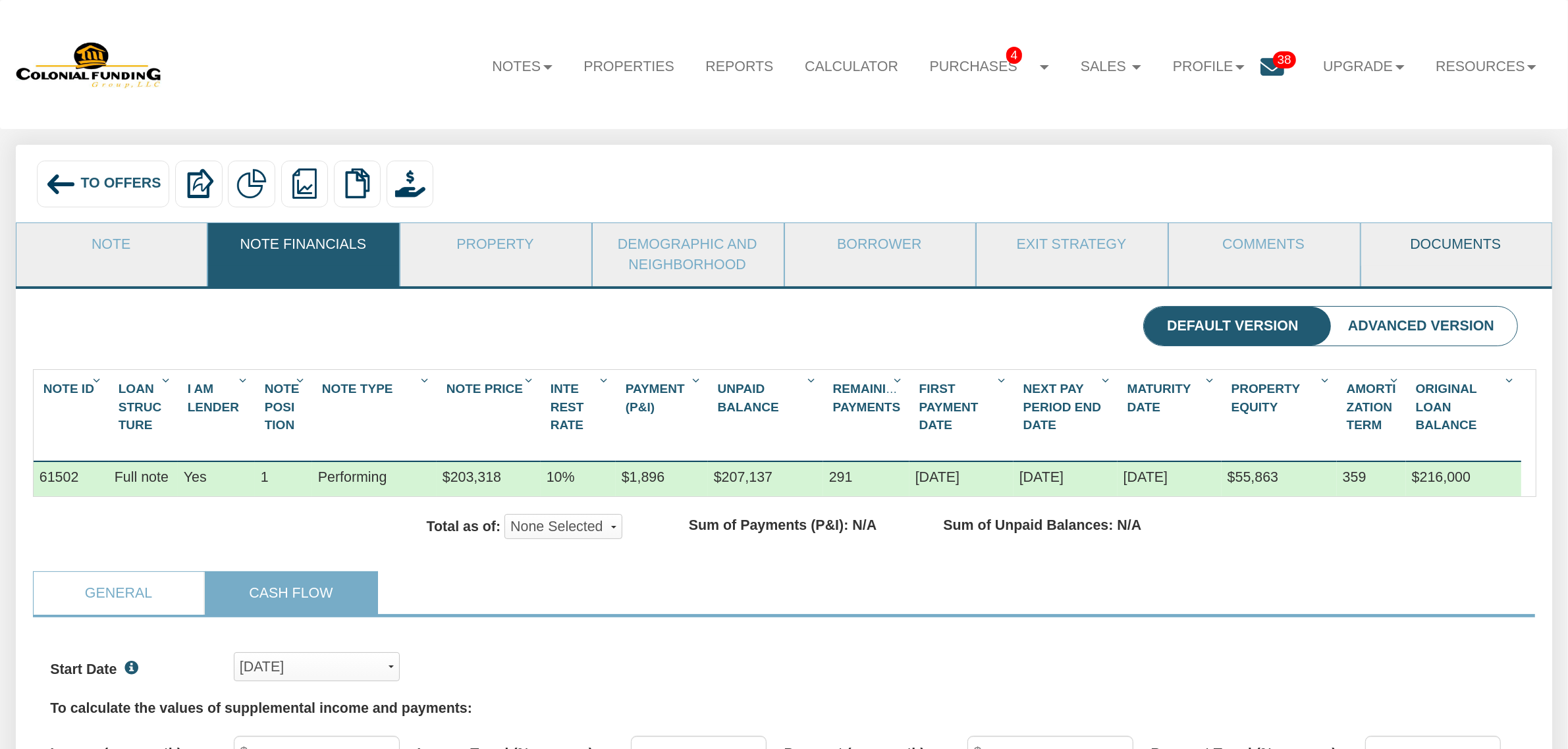
click at [1477, 250] on link "Documents" at bounding box center [1456, 245] width 190 height 43
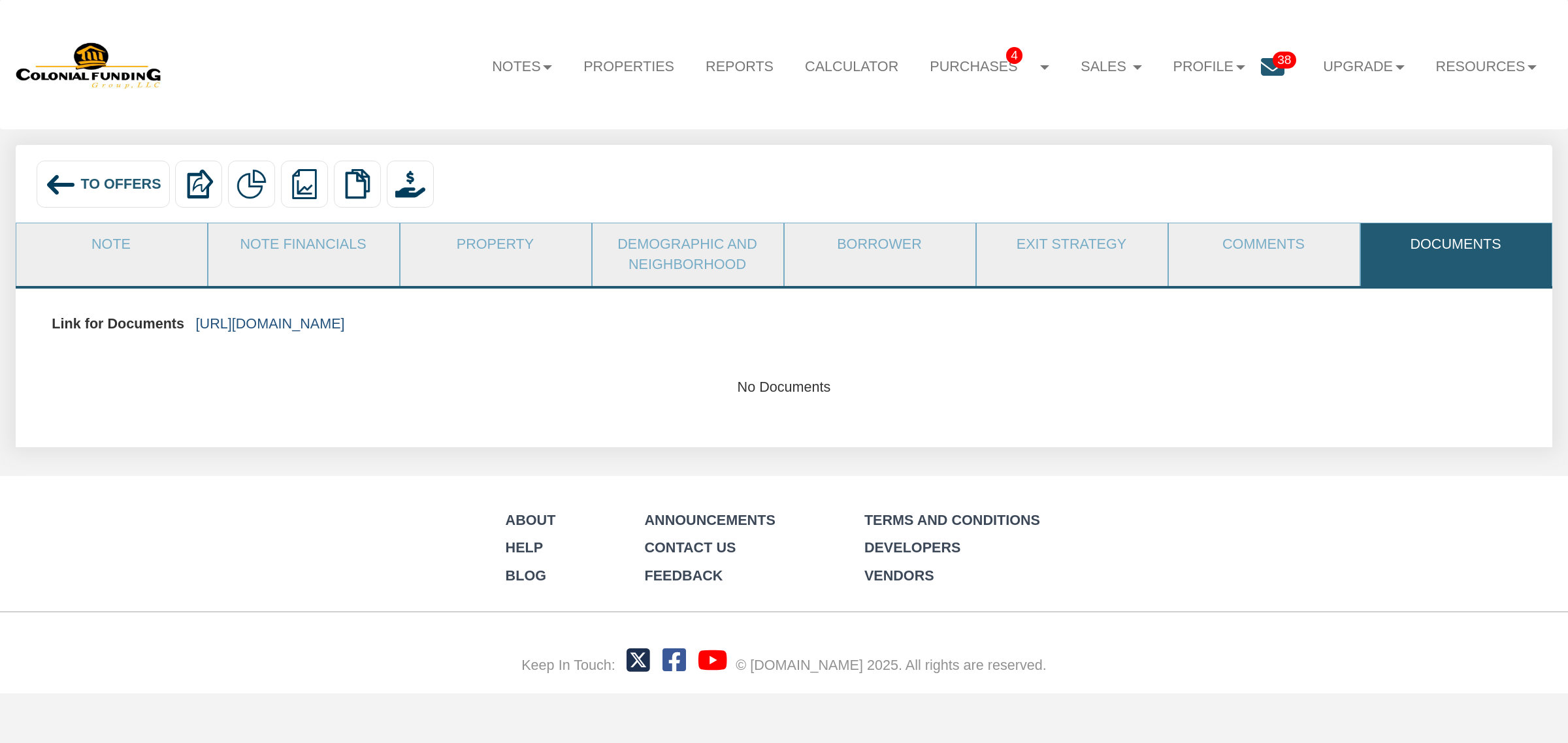
click at [345, 323] on link "https://colonialfundinggroup.sharepoint.com/:f:/s/operationsteam/Eoz70upoDtNMgv…" at bounding box center [270, 324] width 149 height 17
click at [118, 190] on span "To Offers" at bounding box center [121, 184] width 80 height 17
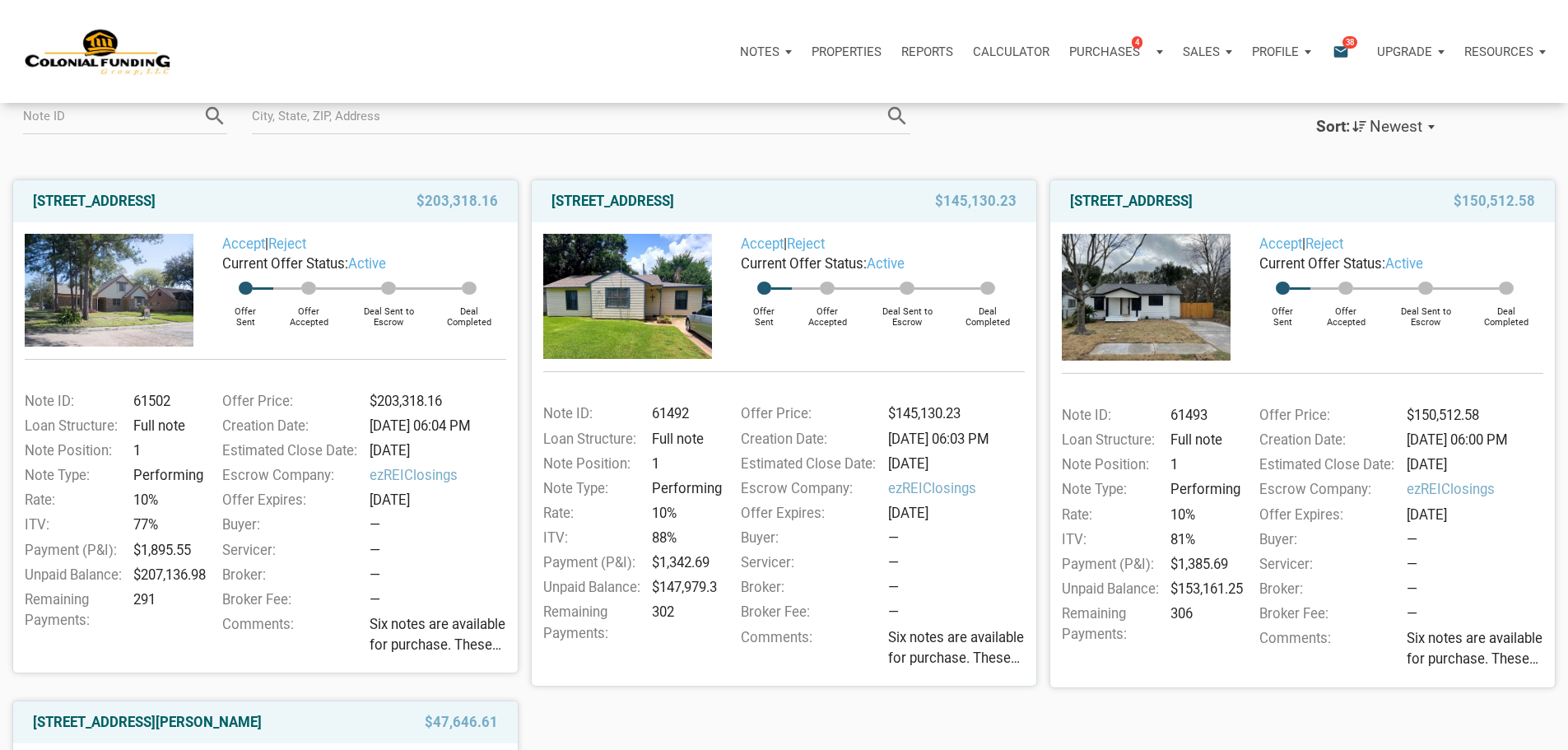
scroll to position [165, 0]
click at [620, 323] on img at bounding box center [628, 297] width 168 height 125
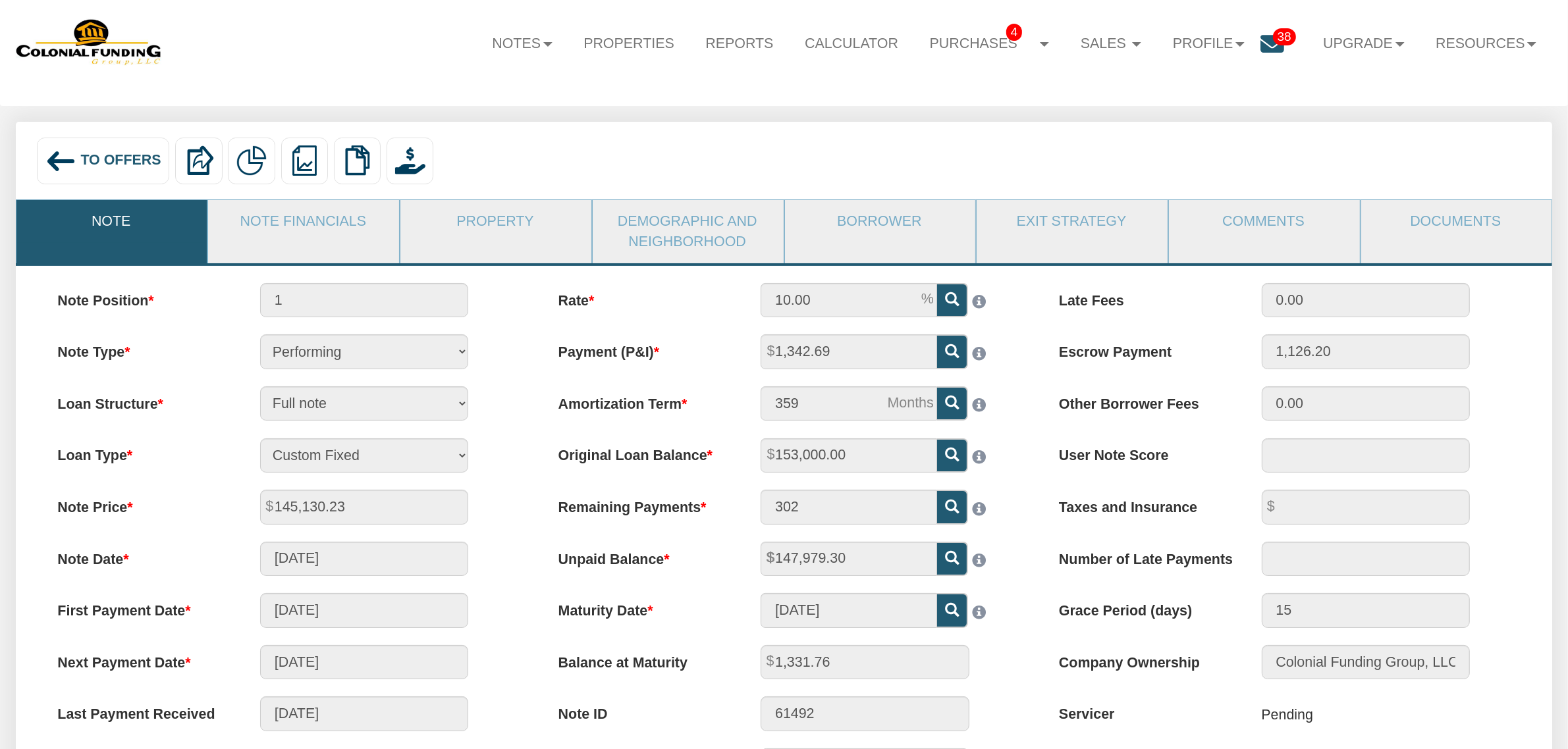
scroll to position [24, 0]
click at [683, 245] on link "Demographic and Neighborhood" at bounding box center [688, 231] width 190 height 64
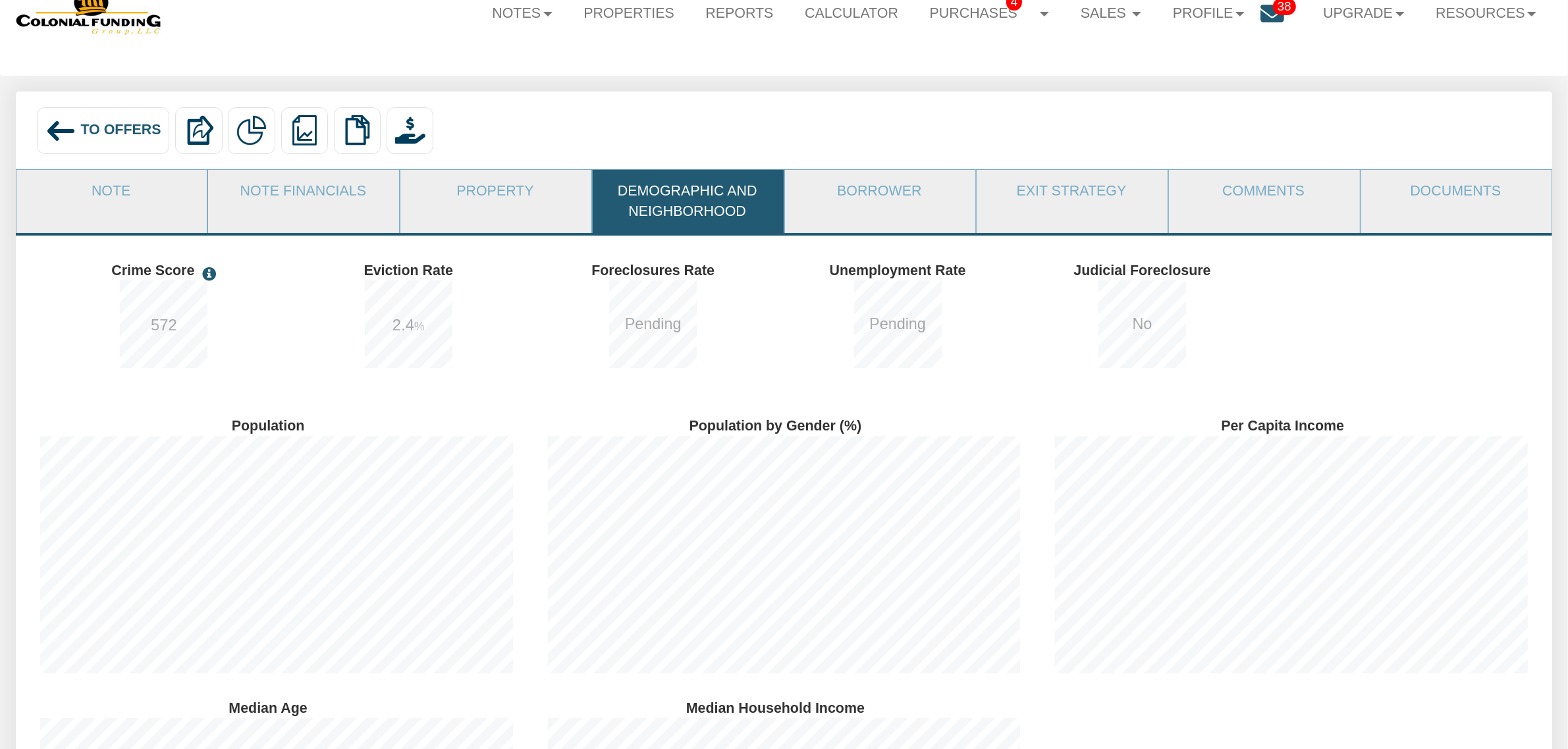
scroll to position [0, 0]
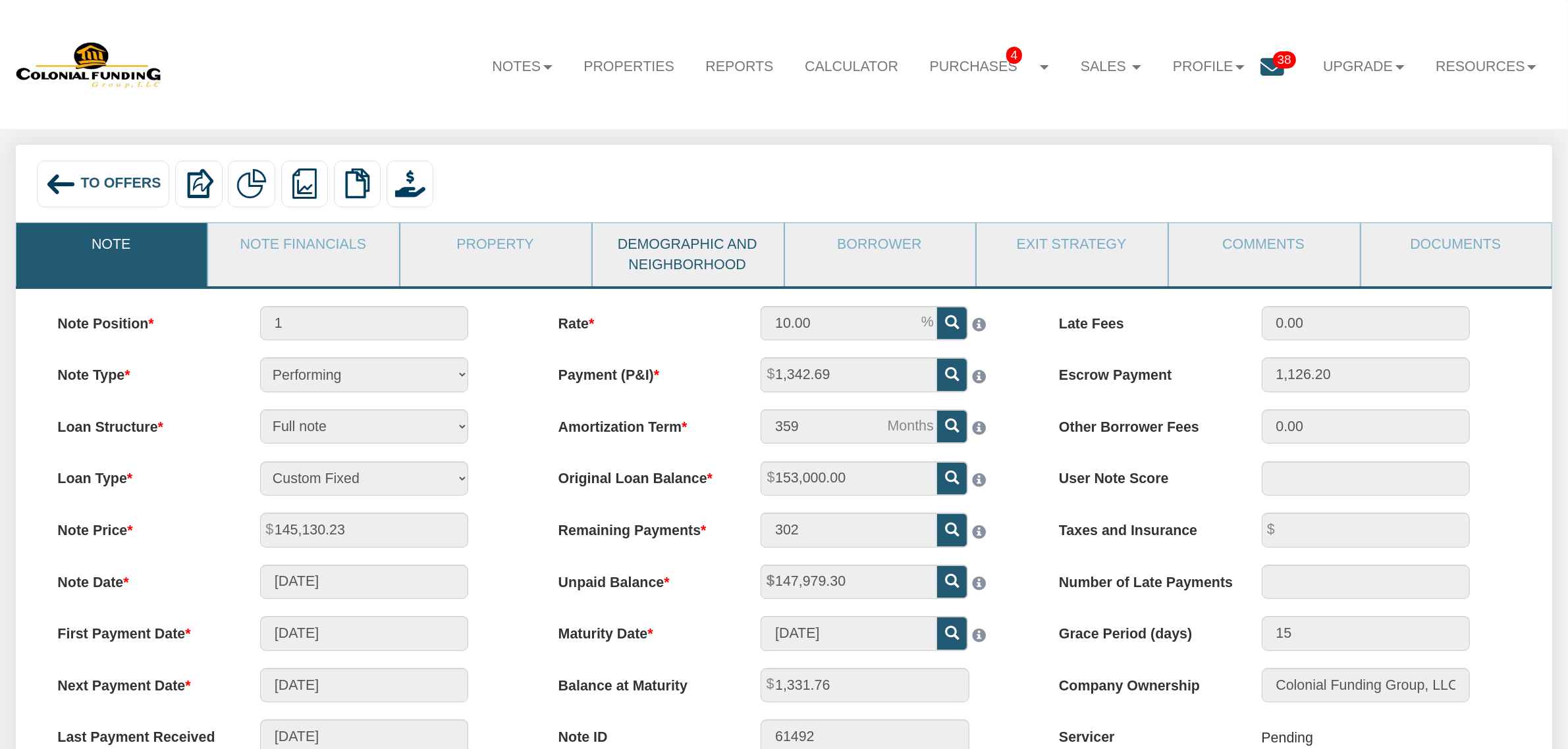
click at [656, 267] on link "Demographic and Neighborhood" at bounding box center [688, 255] width 190 height 64
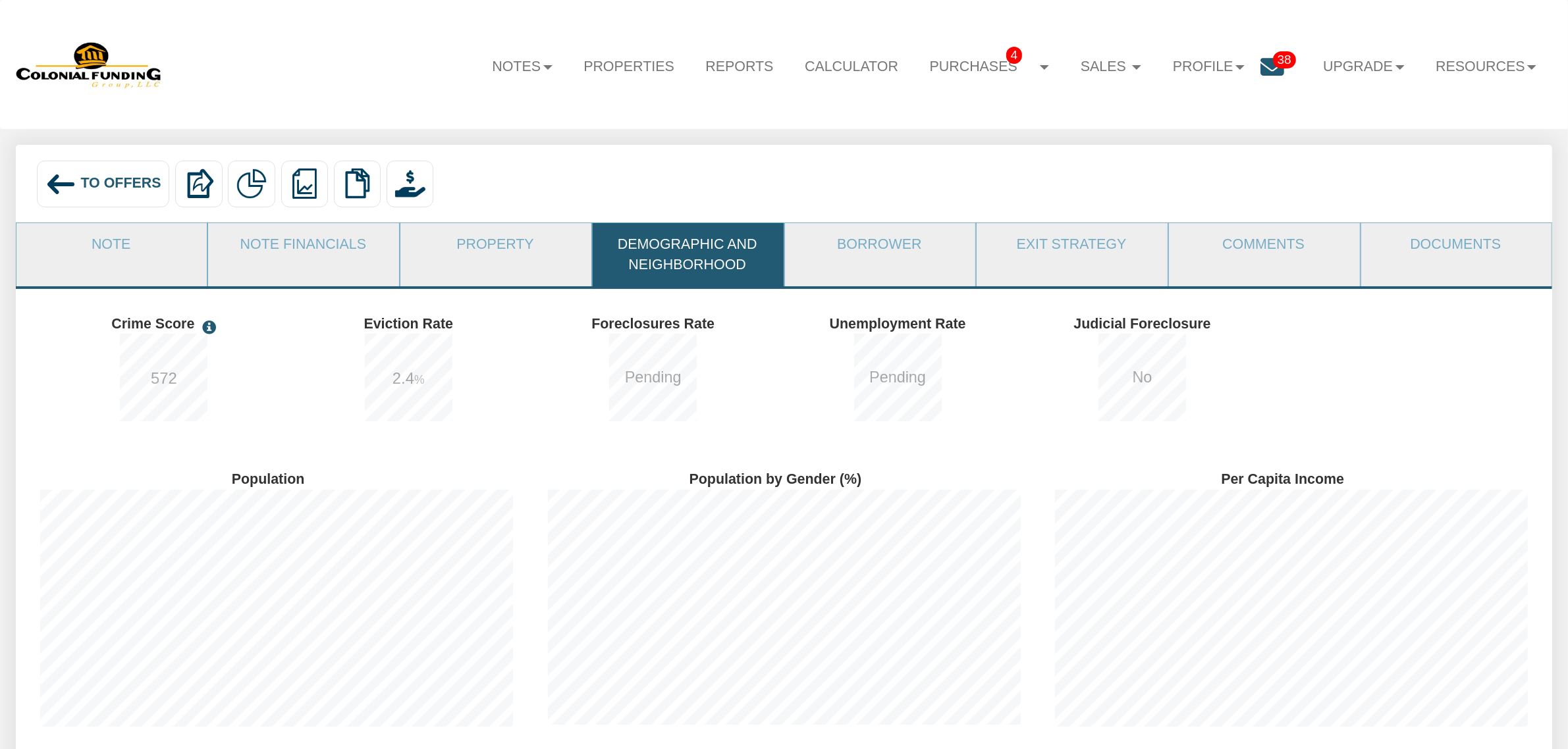
scroll to position [283, 507]
click at [867, 245] on link "Borrower" at bounding box center [880, 245] width 190 height 43
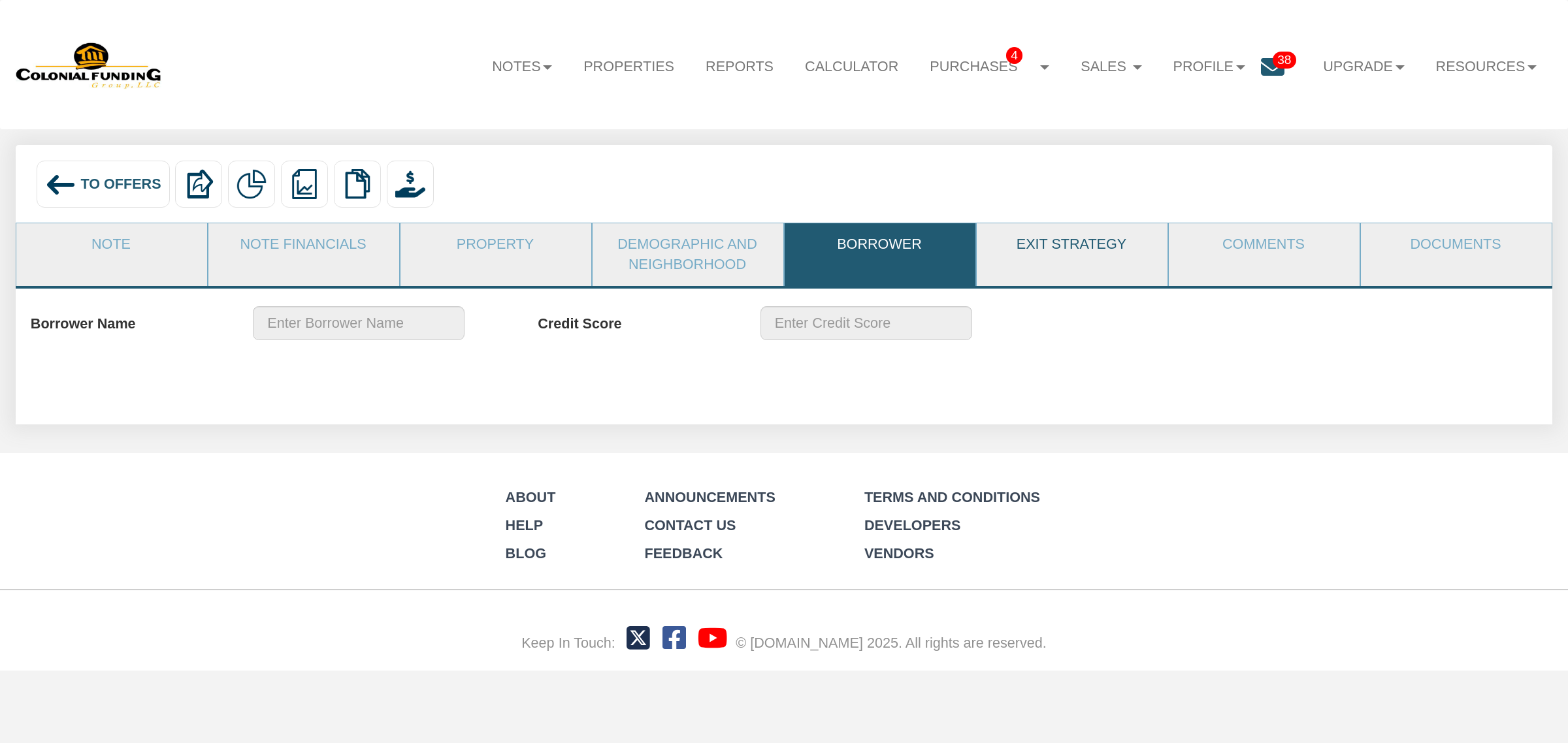
click at [1031, 250] on link "Exit Strategy" at bounding box center [1072, 244] width 190 height 43
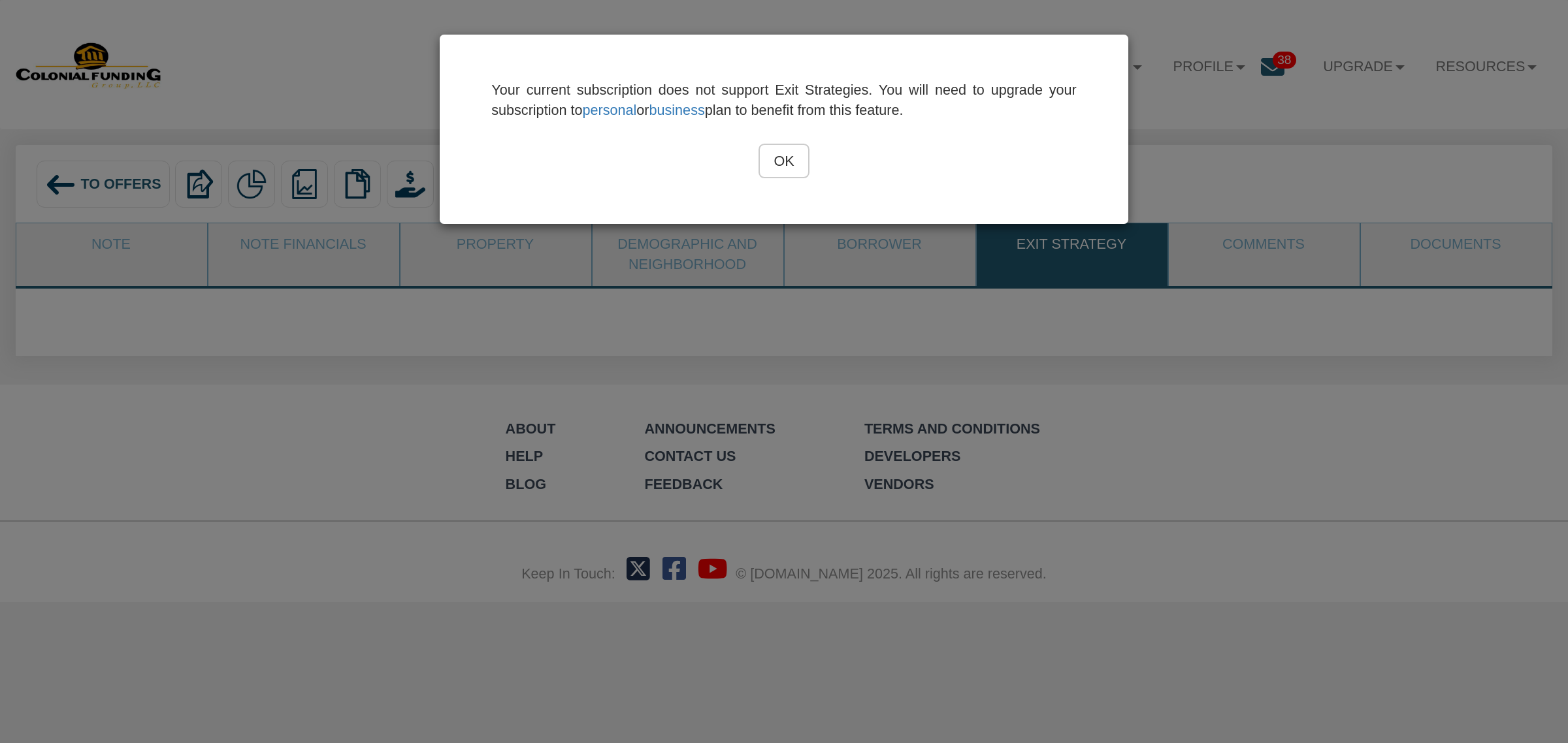
click at [783, 162] on input "OK" at bounding box center [784, 161] width 50 height 35
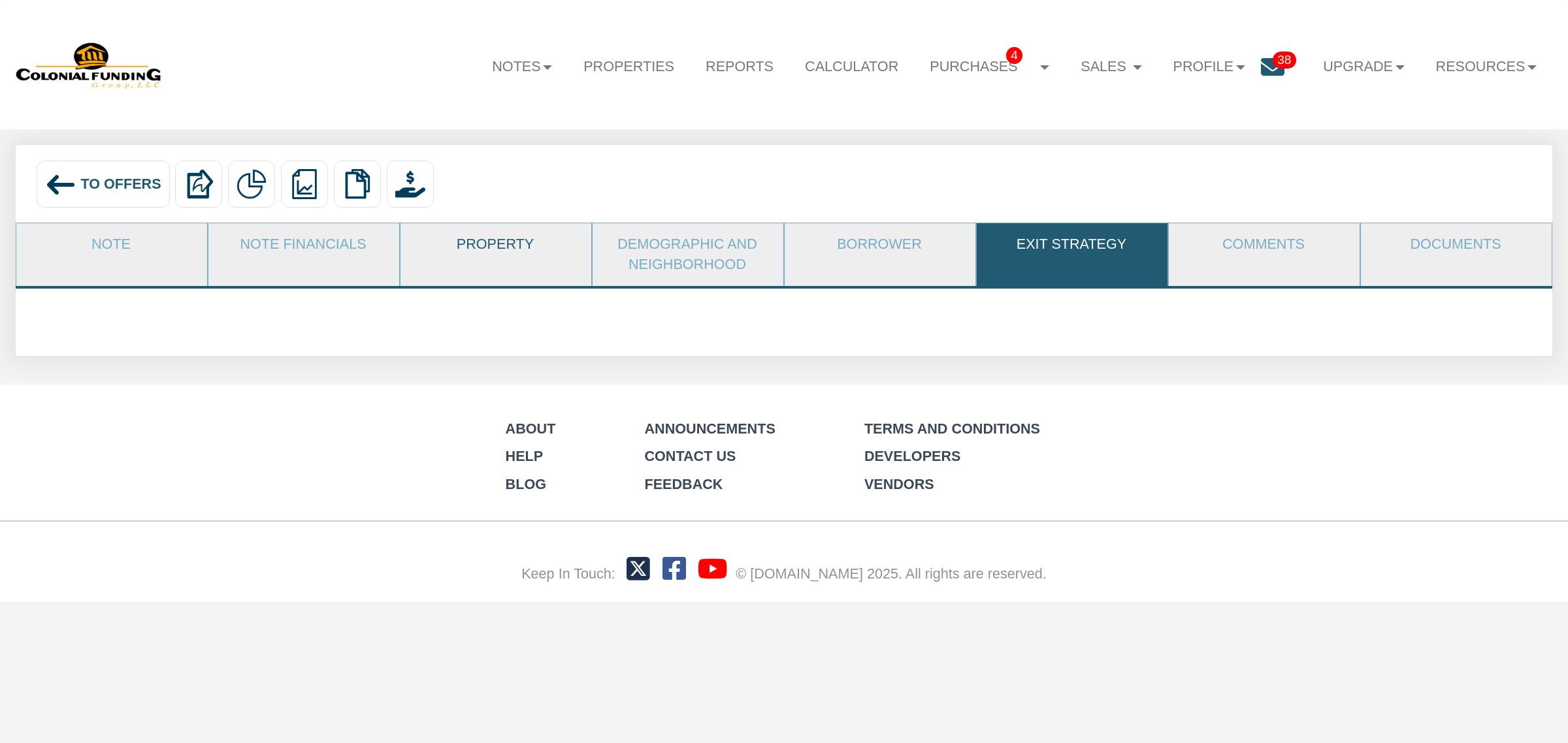
click at [462, 251] on link "Property" at bounding box center [496, 244] width 190 height 43
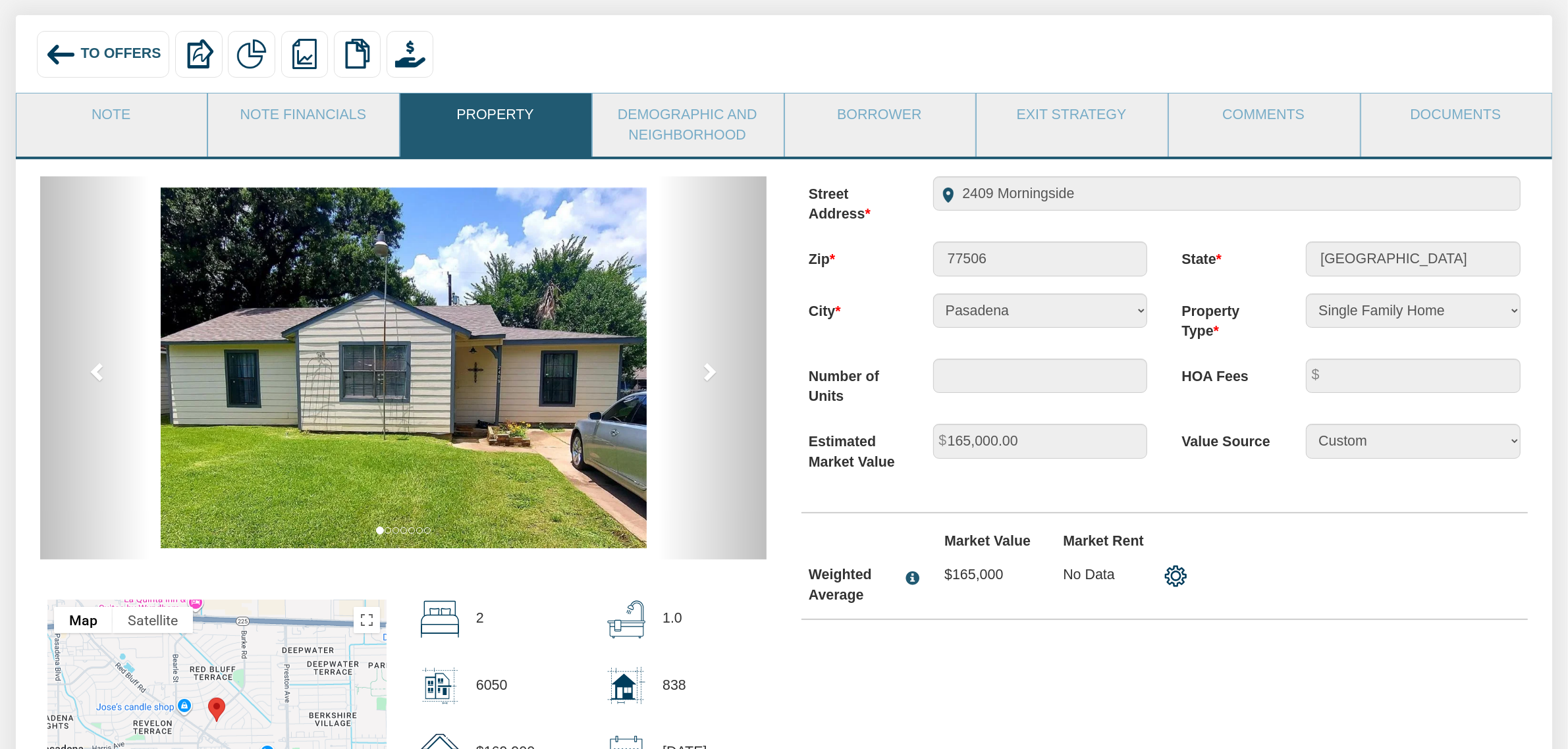
scroll to position [0, 0]
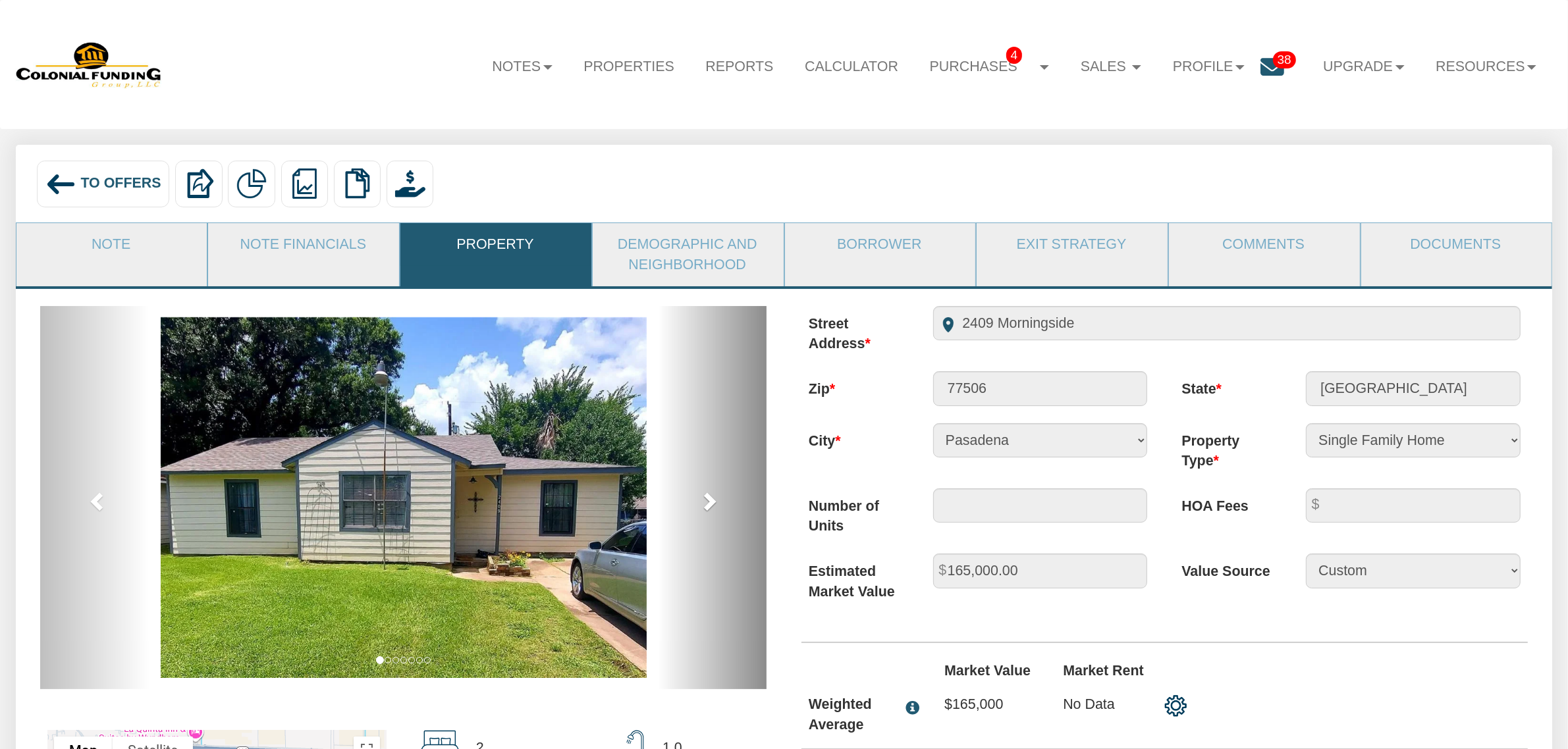
click at [710, 499] on span at bounding box center [709, 501] width 20 height 20
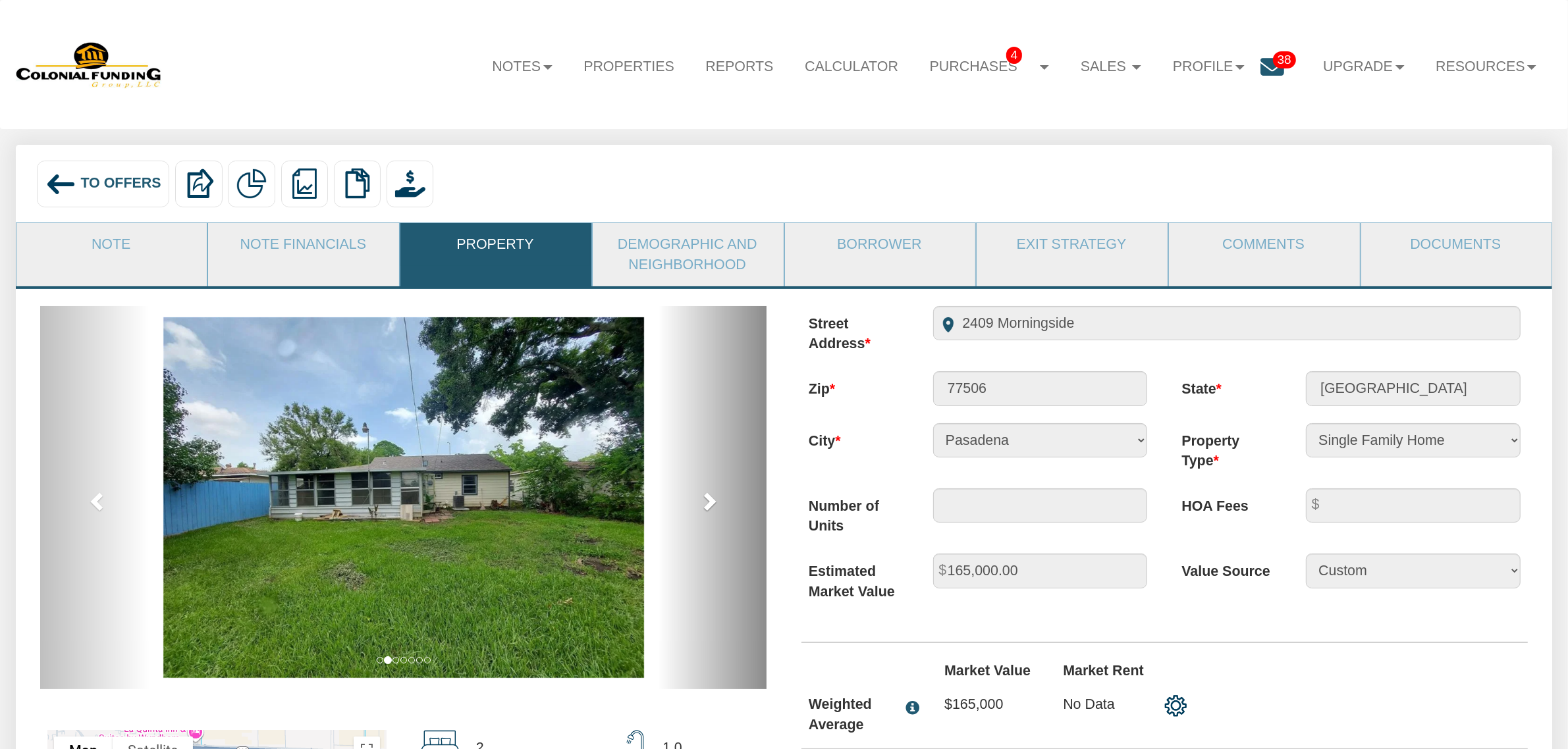
click at [710, 499] on span at bounding box center [709, 501] width 20 height 20
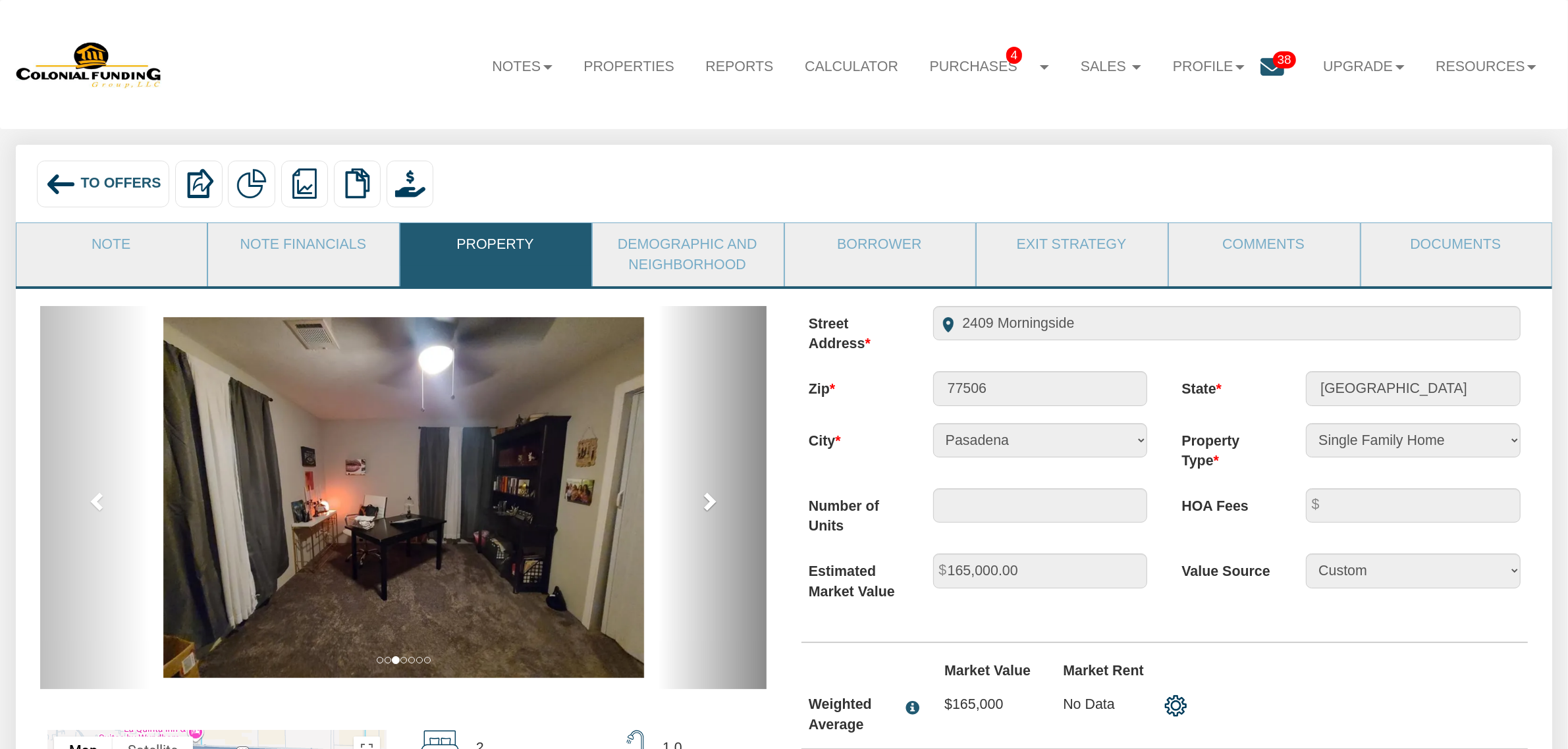
click at [710, 499] on span at bounding box center [709, 501] width 20 height 20
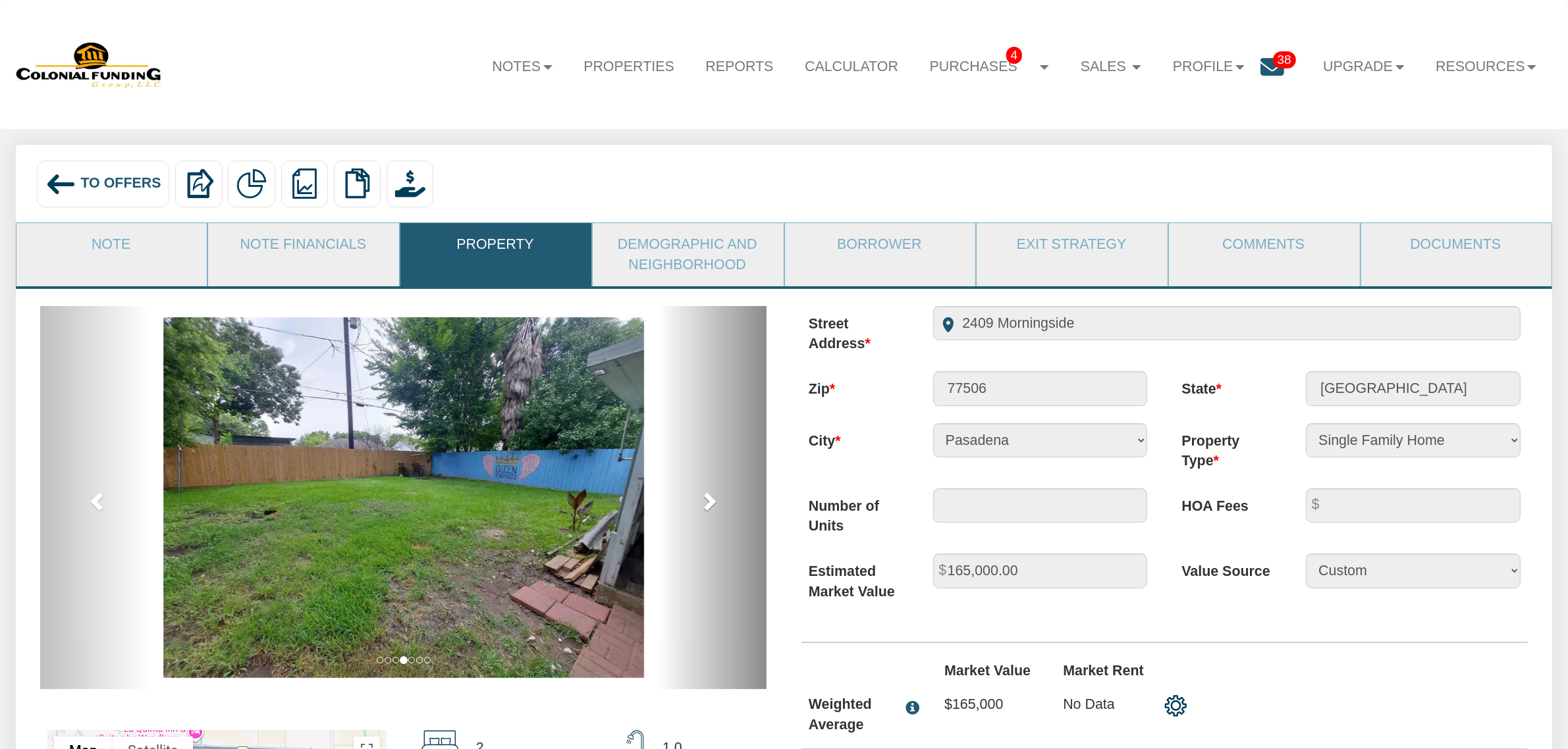
click at [710, 499] on span at bounding box center [709, 501] width 20 height 20
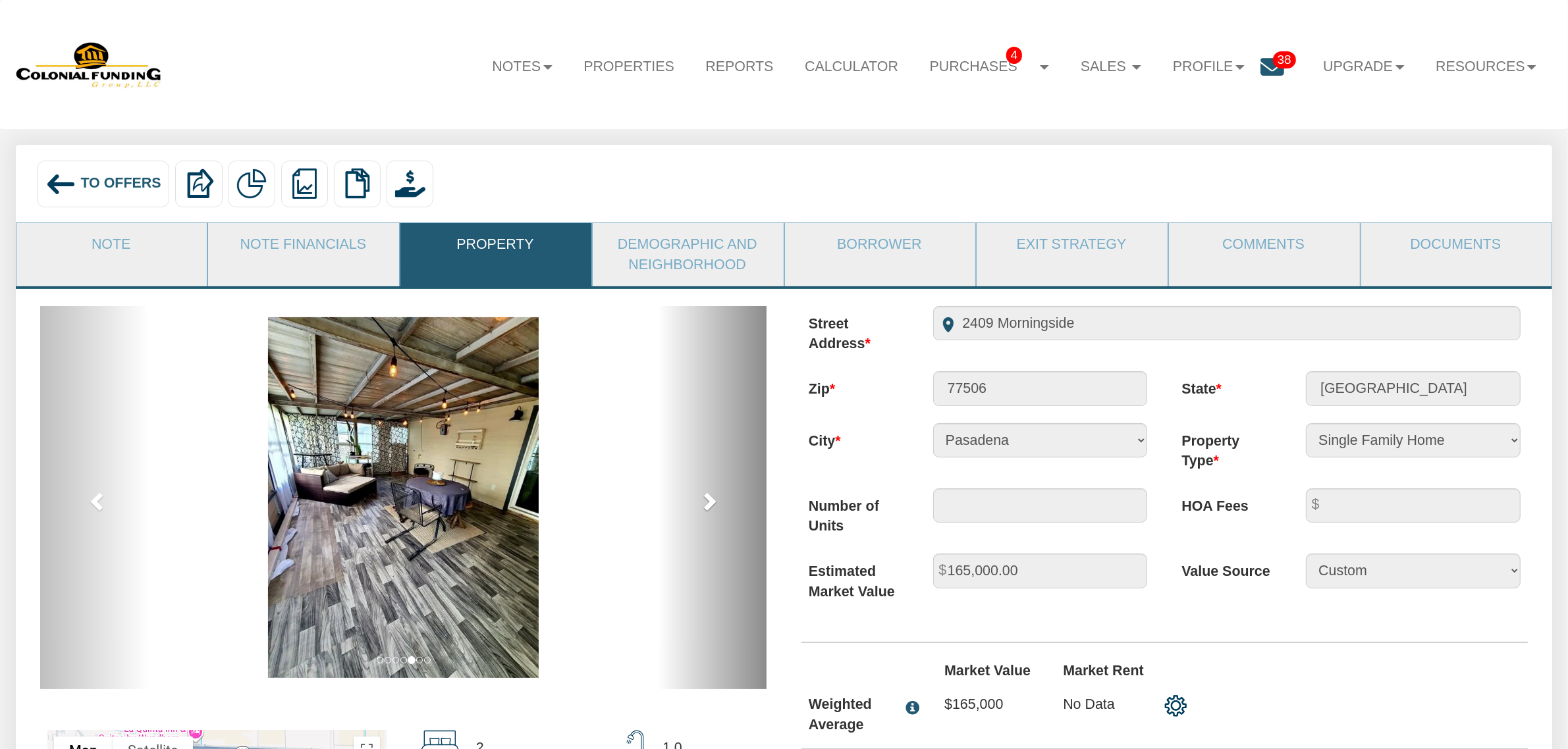
click at [710, 499] on span at bounding box center [709, 501] width 20 height 20
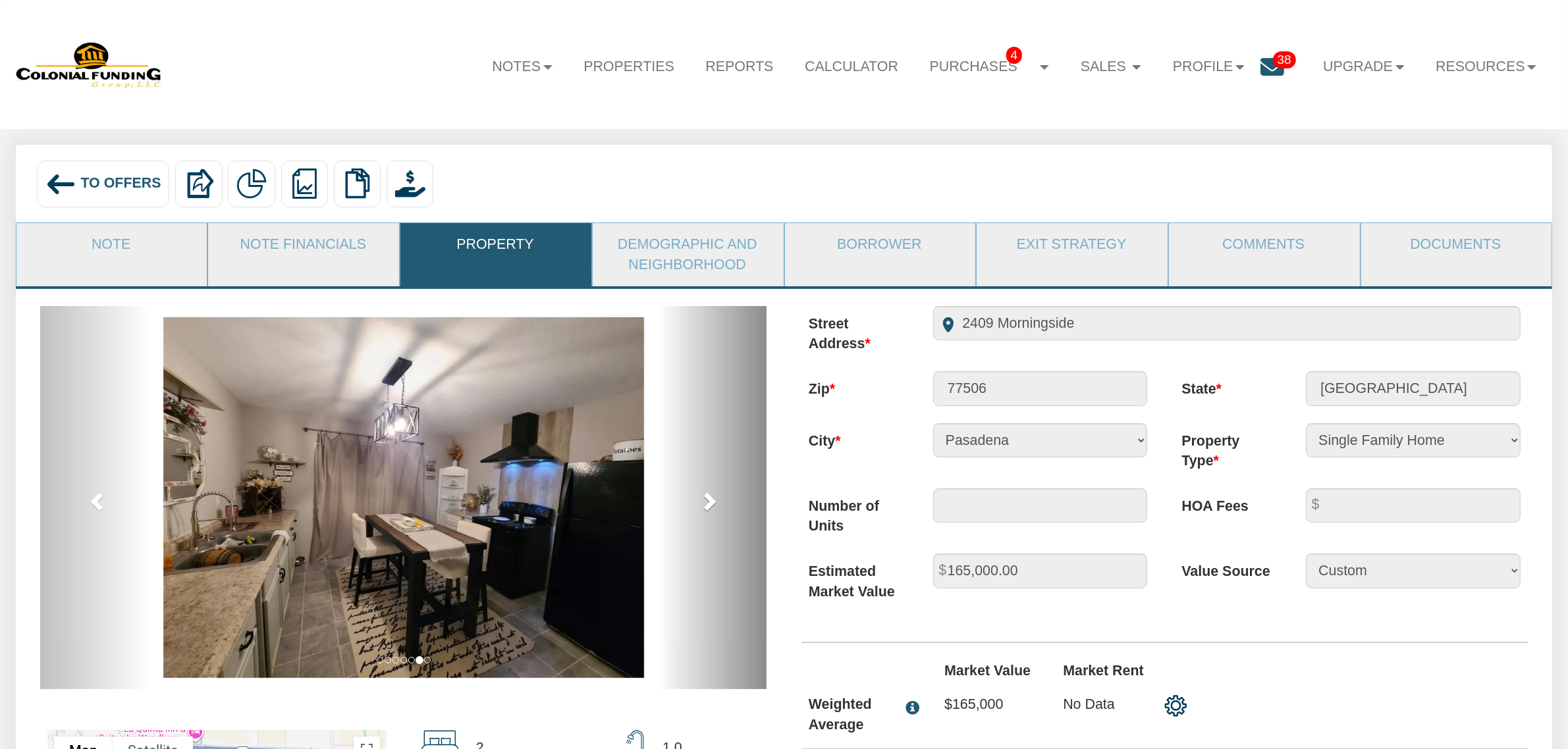
click at [709, 509] on span at bounding box center [709, 501] width 20 height 20
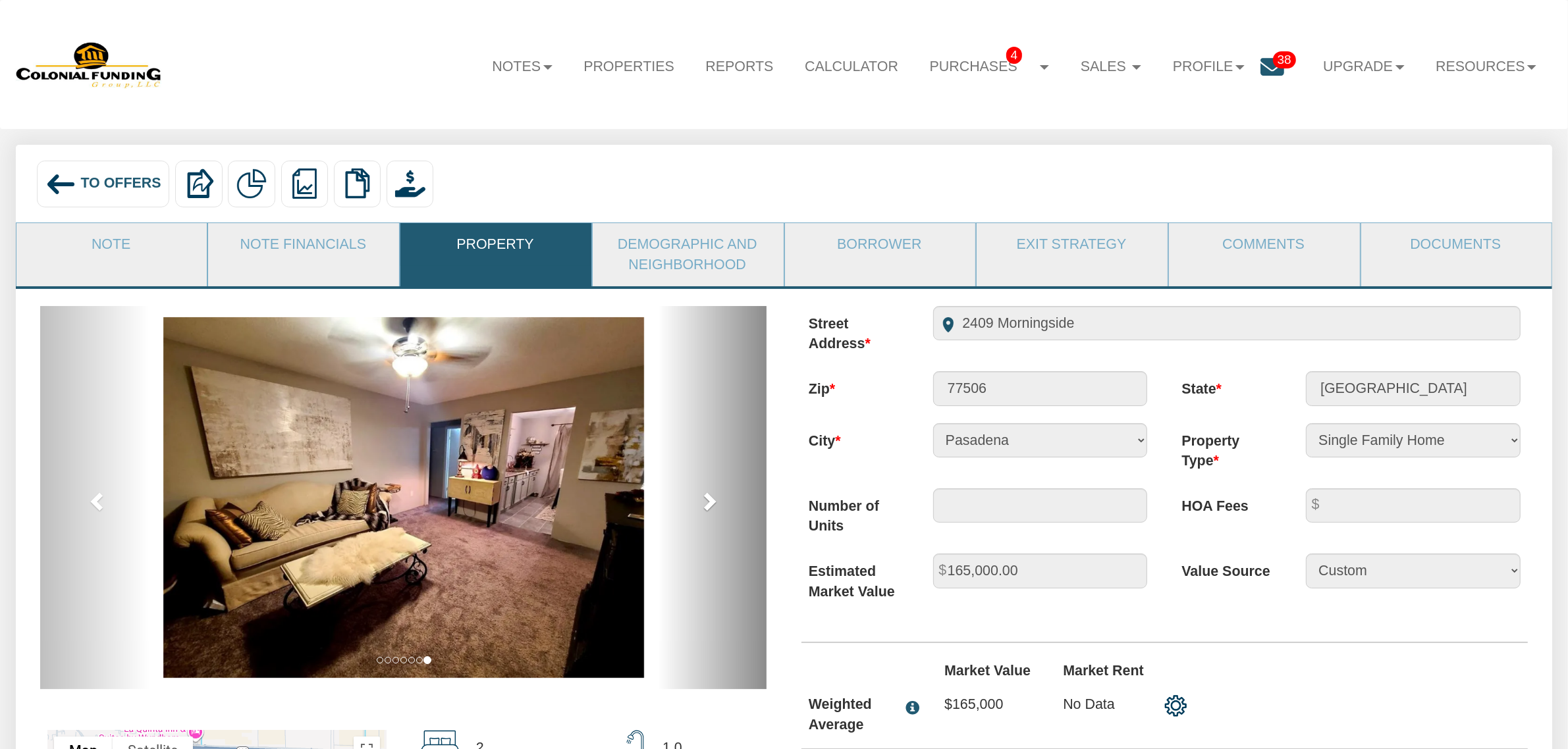
click at [709, 509] on span at bounding box center [709, 501] width 20 height 20
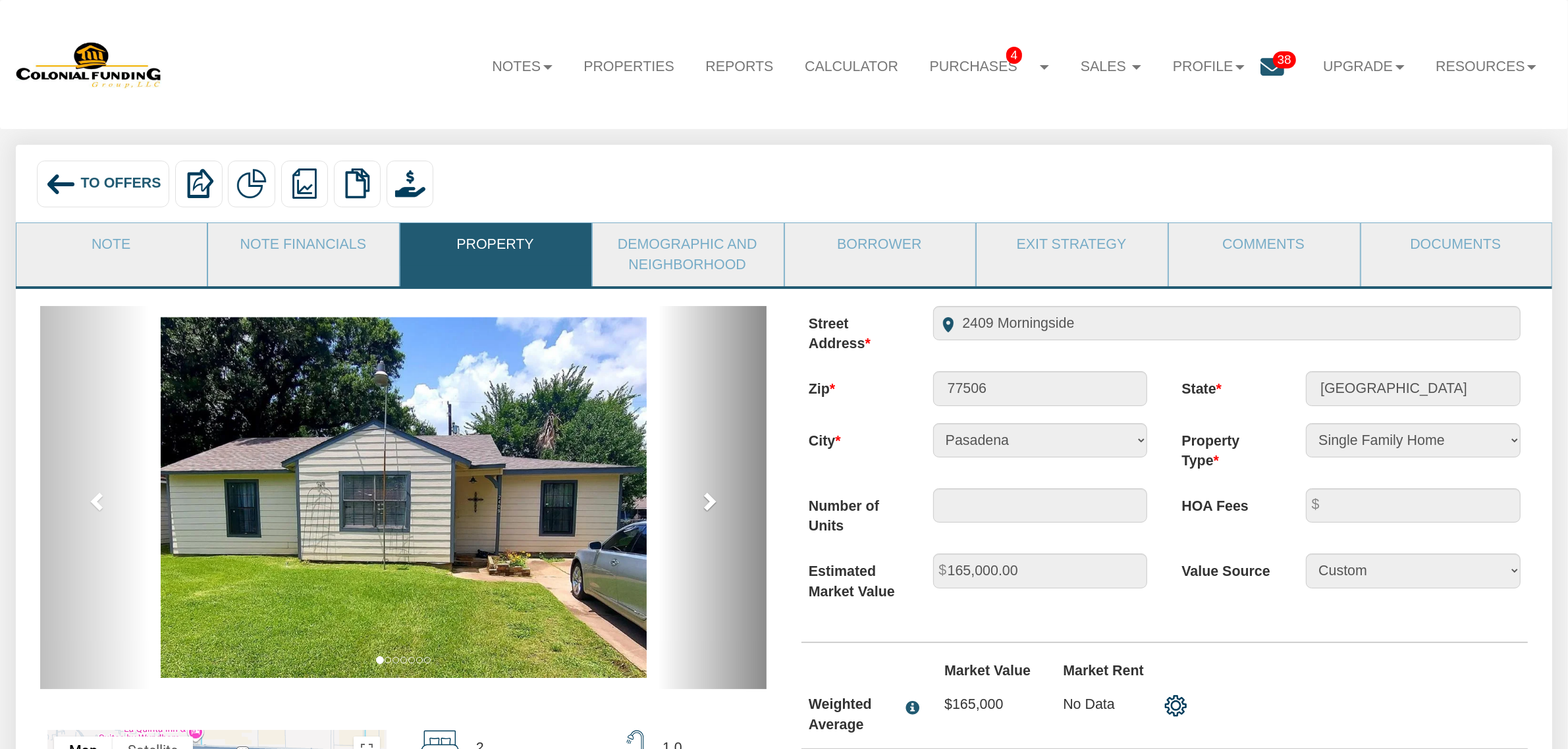
click at [709, 509] on span at bounding box center [709, 501] width 20 height 20
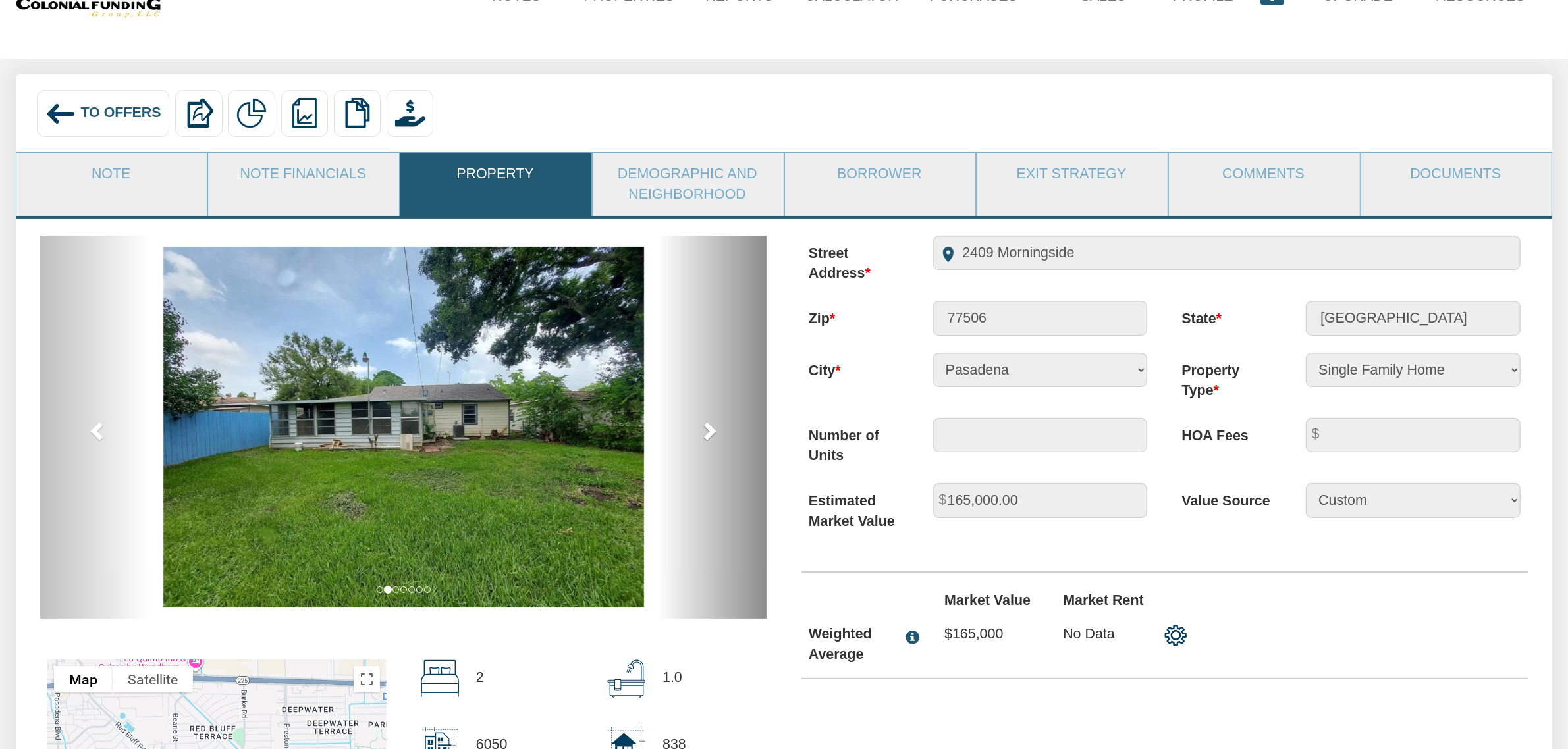
scroll to position [70, 0]
click at [709, 422] on link "next" at bounding box center [712, 428] width 109 height 383
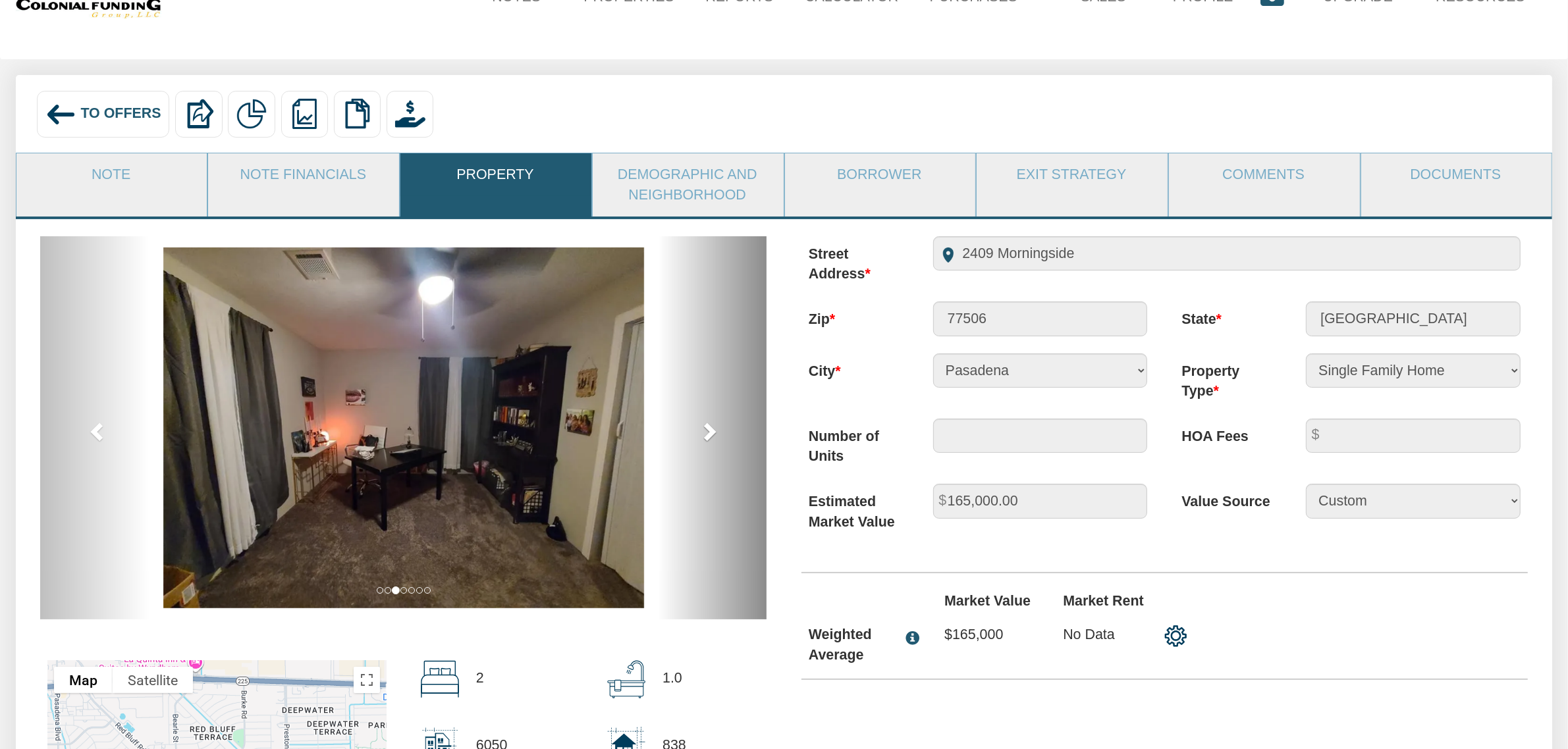
click at [709, 422] on link "next" at bounding box center [712, 428] width 109 height 383
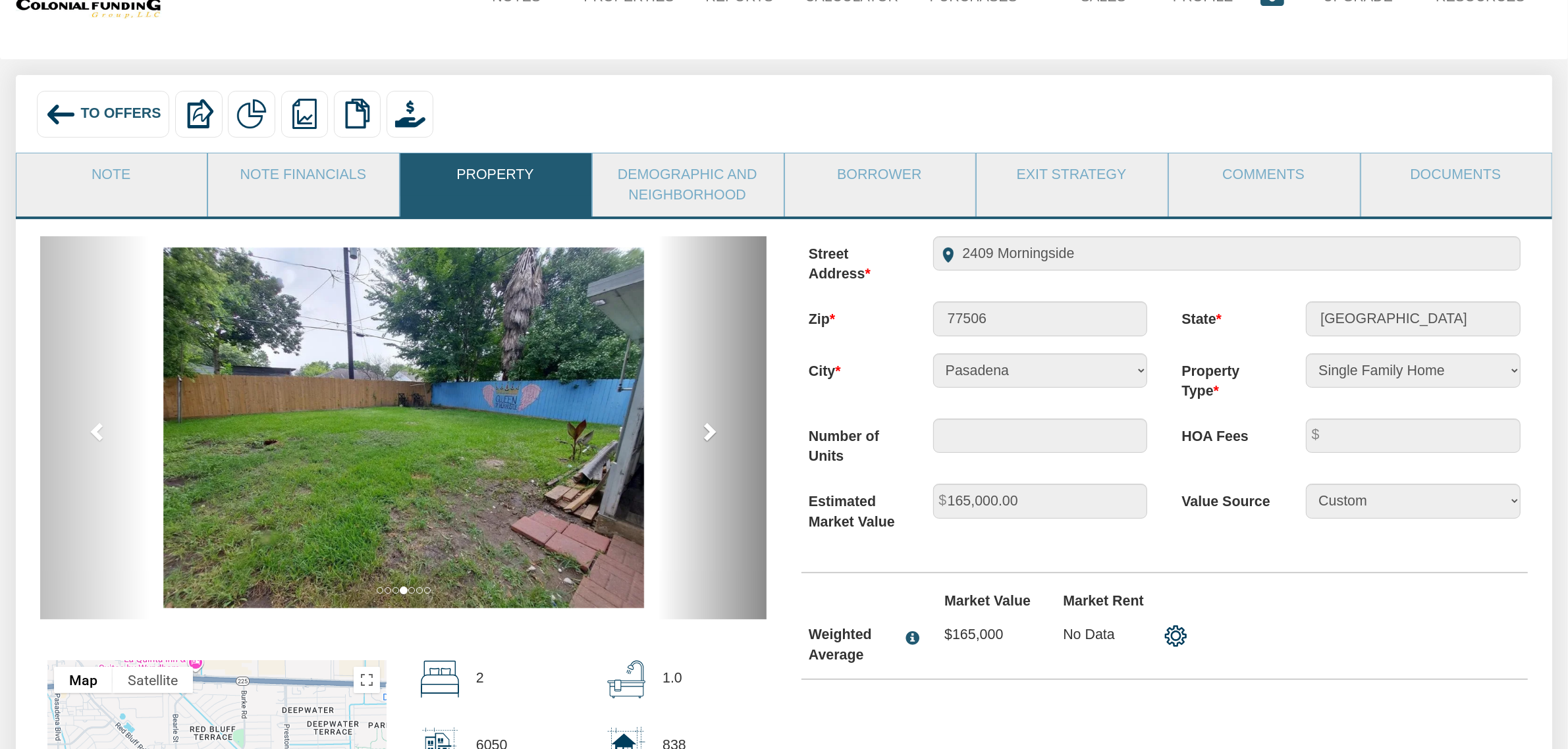
click at [709, 422] on link "next" at bounding box center [712, 428] width 109 height 383
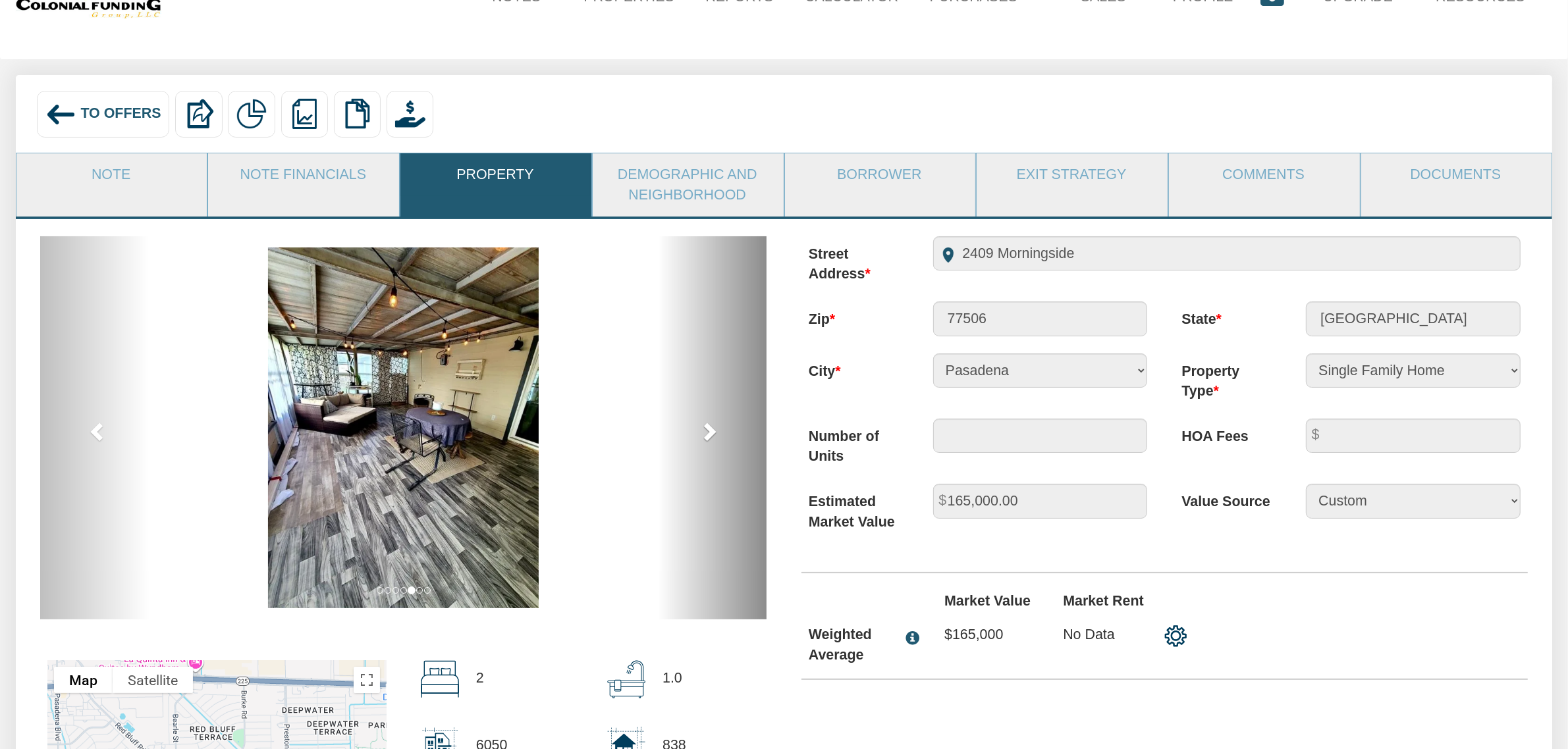
click at [709, 422] on link "next" at bounding box center [712, 428] width 109 height 383
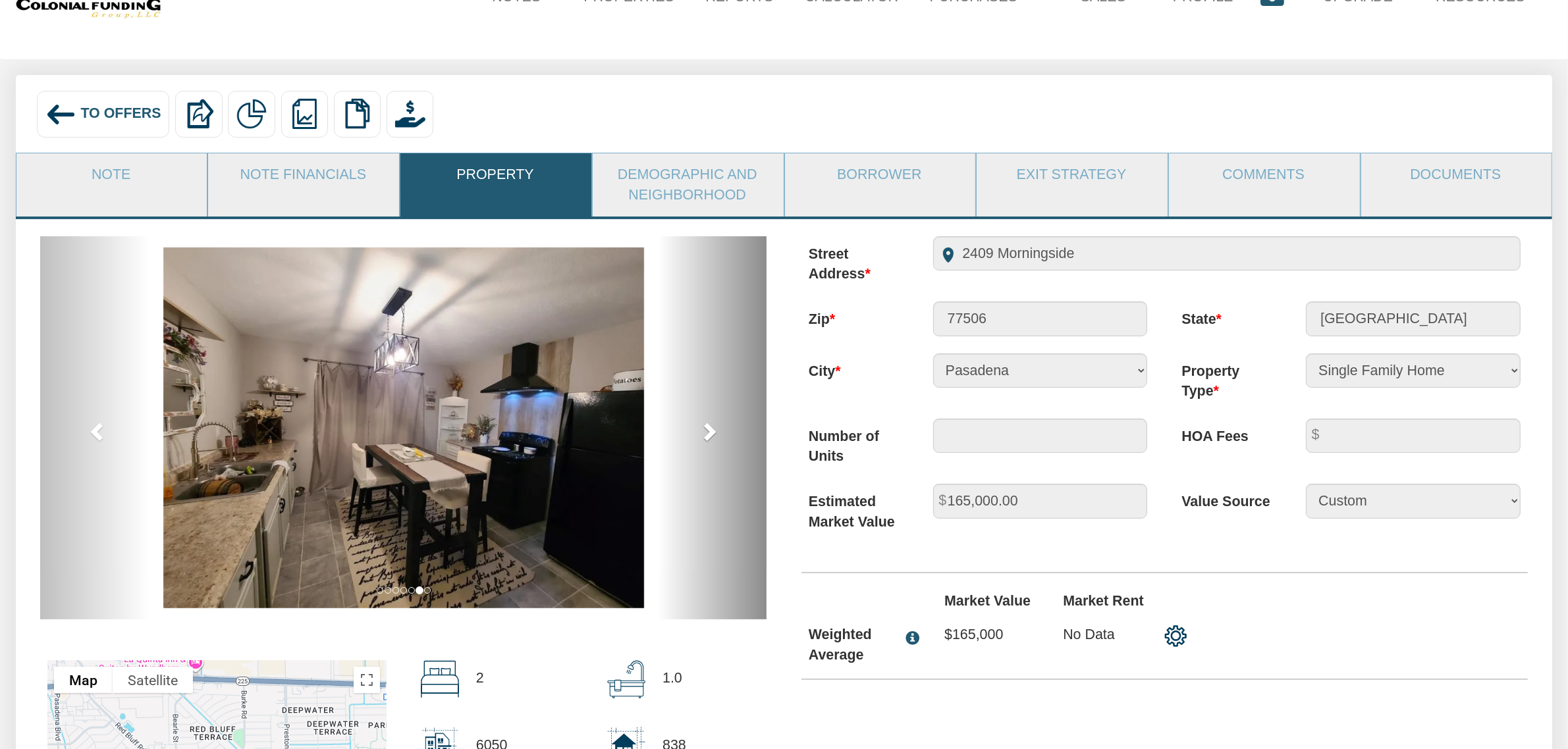
click at [709, 422] on link "next" at bounding box center [712, 428] width 109 height 383
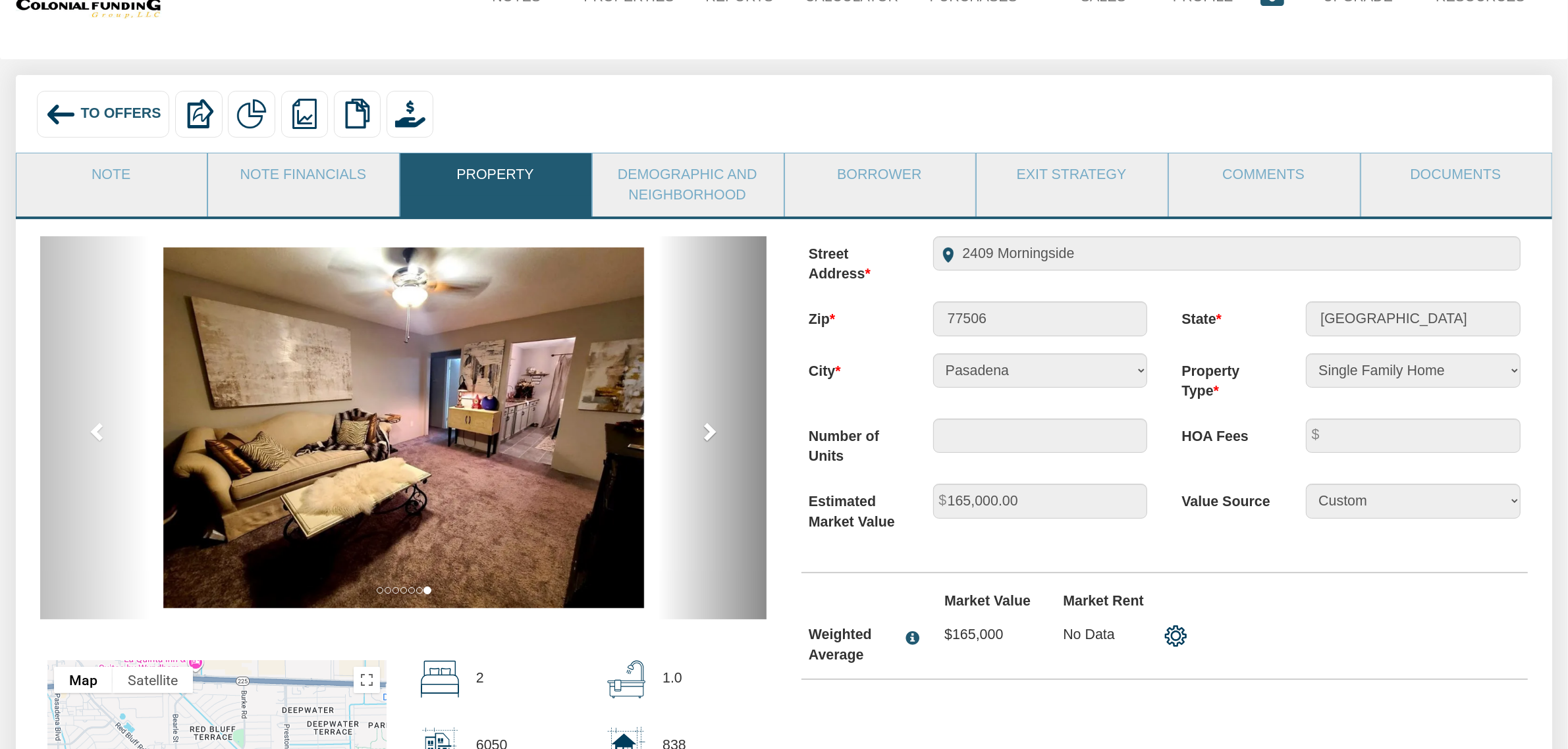
click at [709, 422] on link "next" at bounding box center [712, 428] width 109 height 383
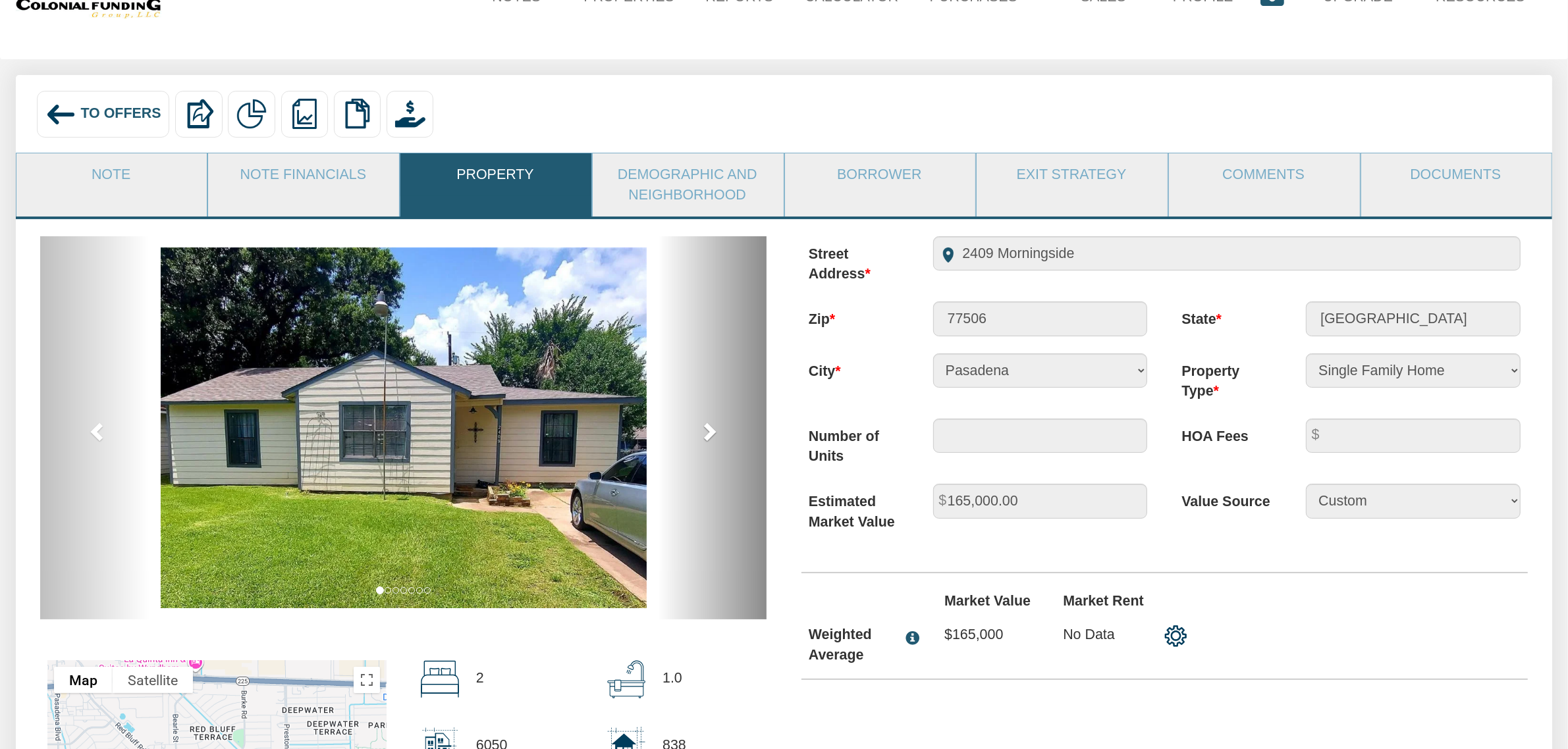
click at [709, 422] on link "next" at bounding box center [712, 428] width 109 height 383
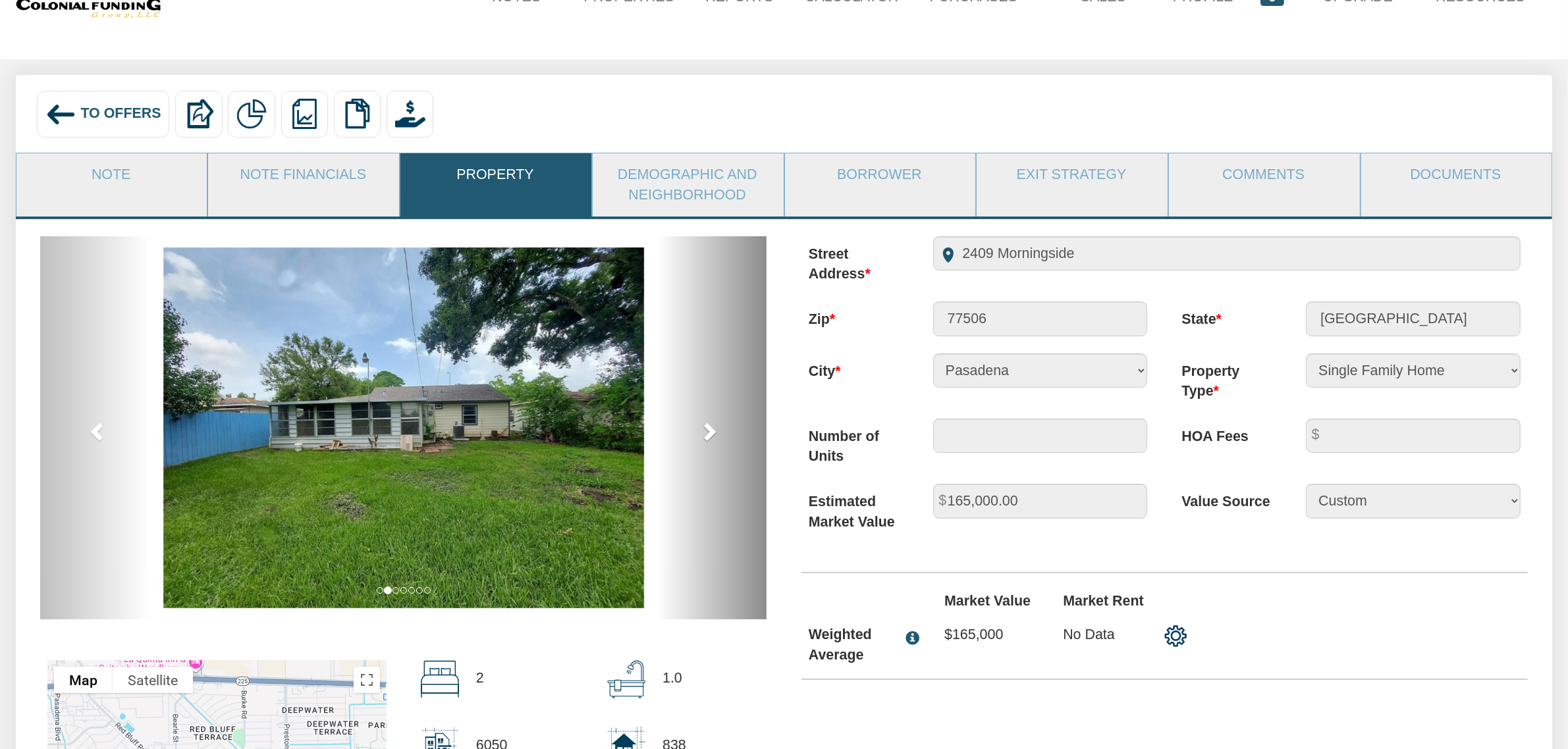
click at [709, 422] on link "next" at bounding box center [712, 428] width 109 height 383
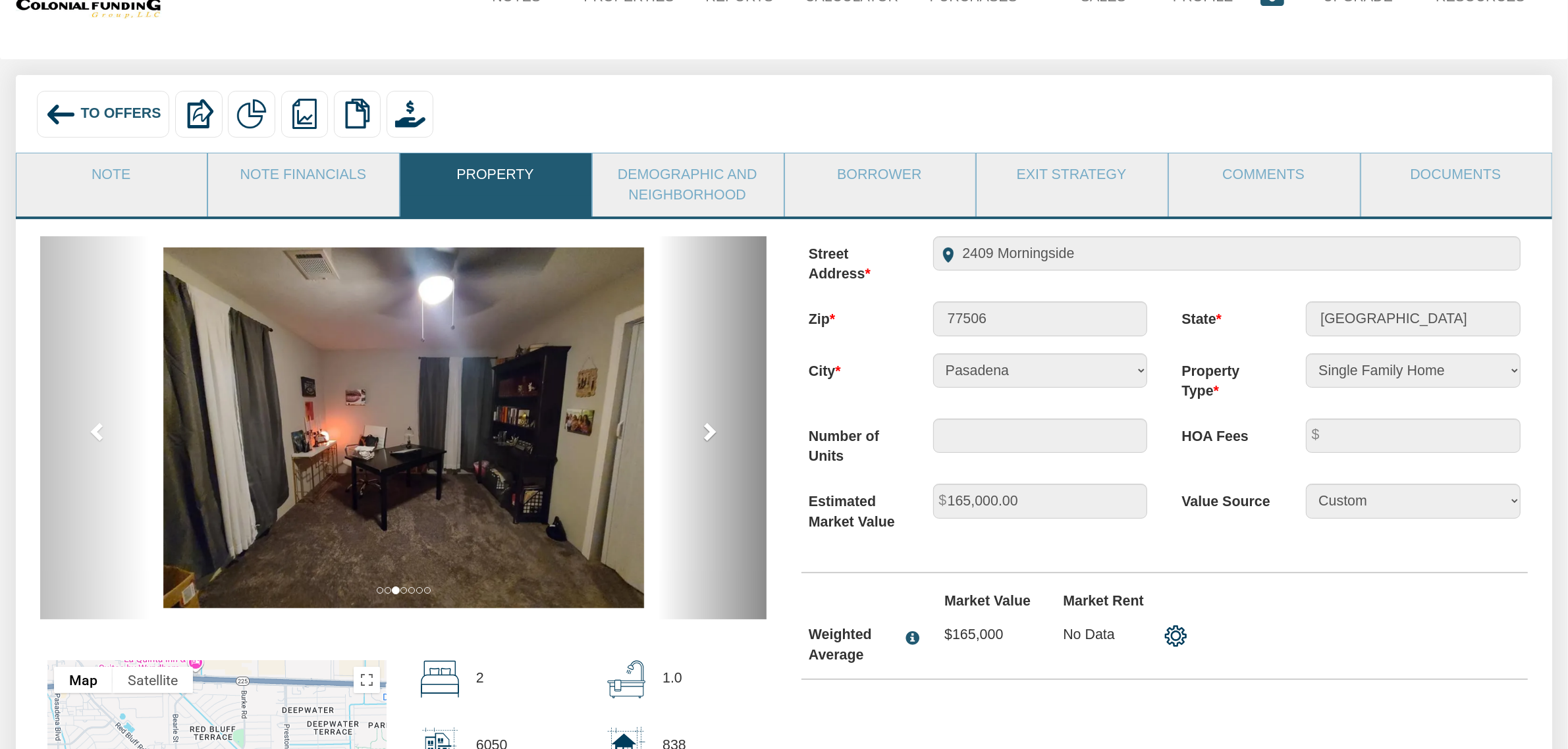
click at [709, 422] on link "next" at bounding box center [712, 428] width 109 height 383
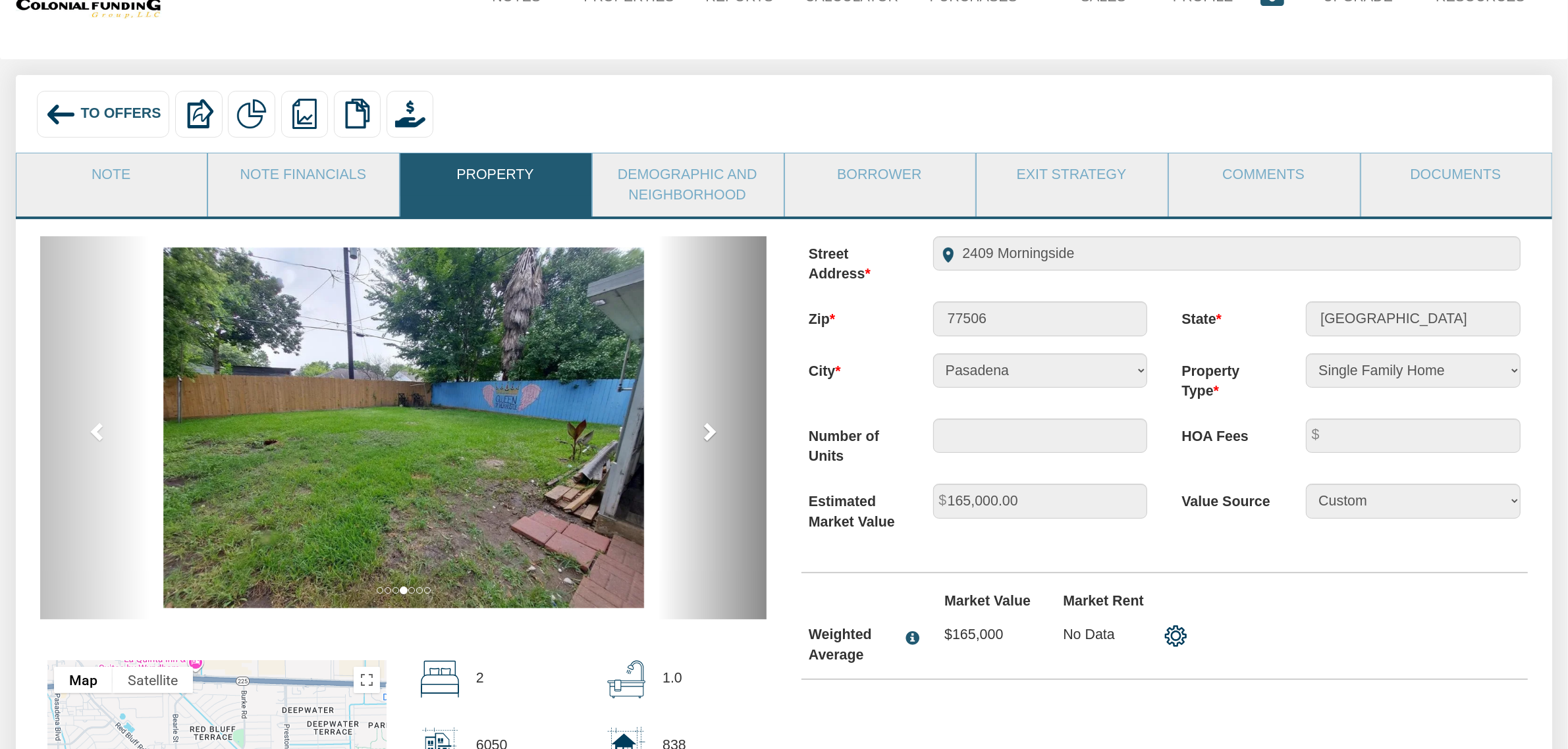
click at [709, 422] on link "next" at bounding box center [712, 428] width 109 height 383
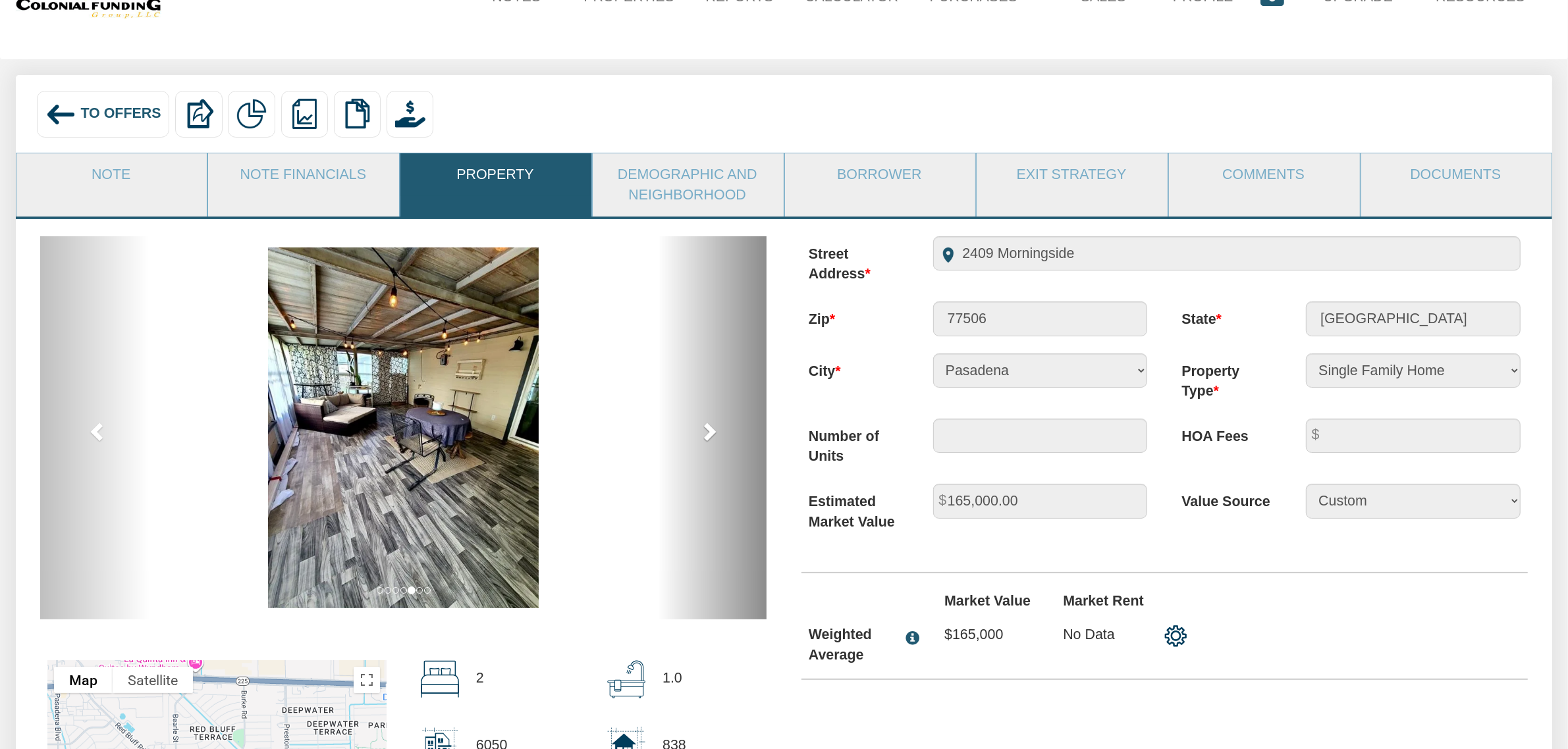
scroll to position [0, 0]
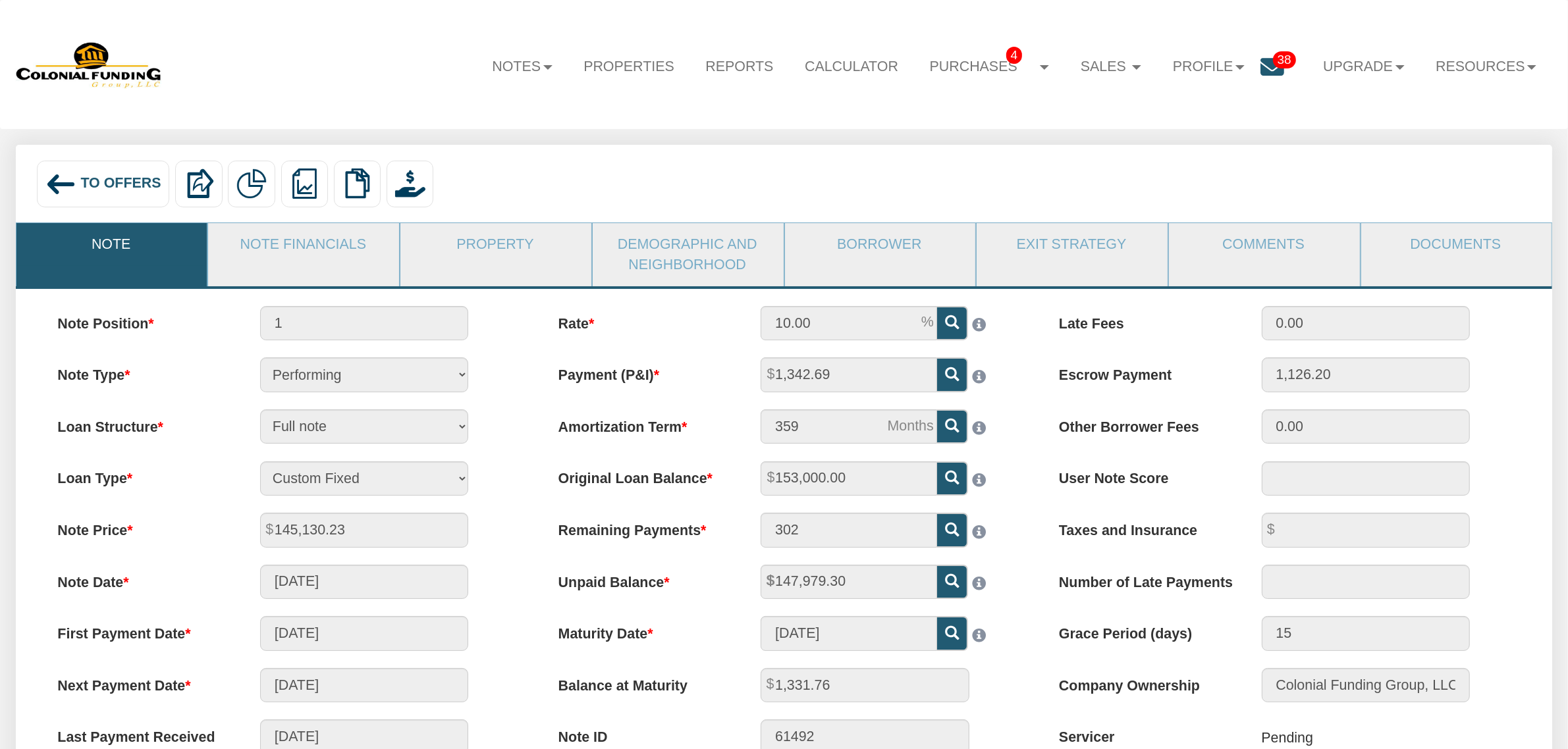
click at [91, 191] on span "To Offers" at bounding box center [120, 184] width 80 height 16
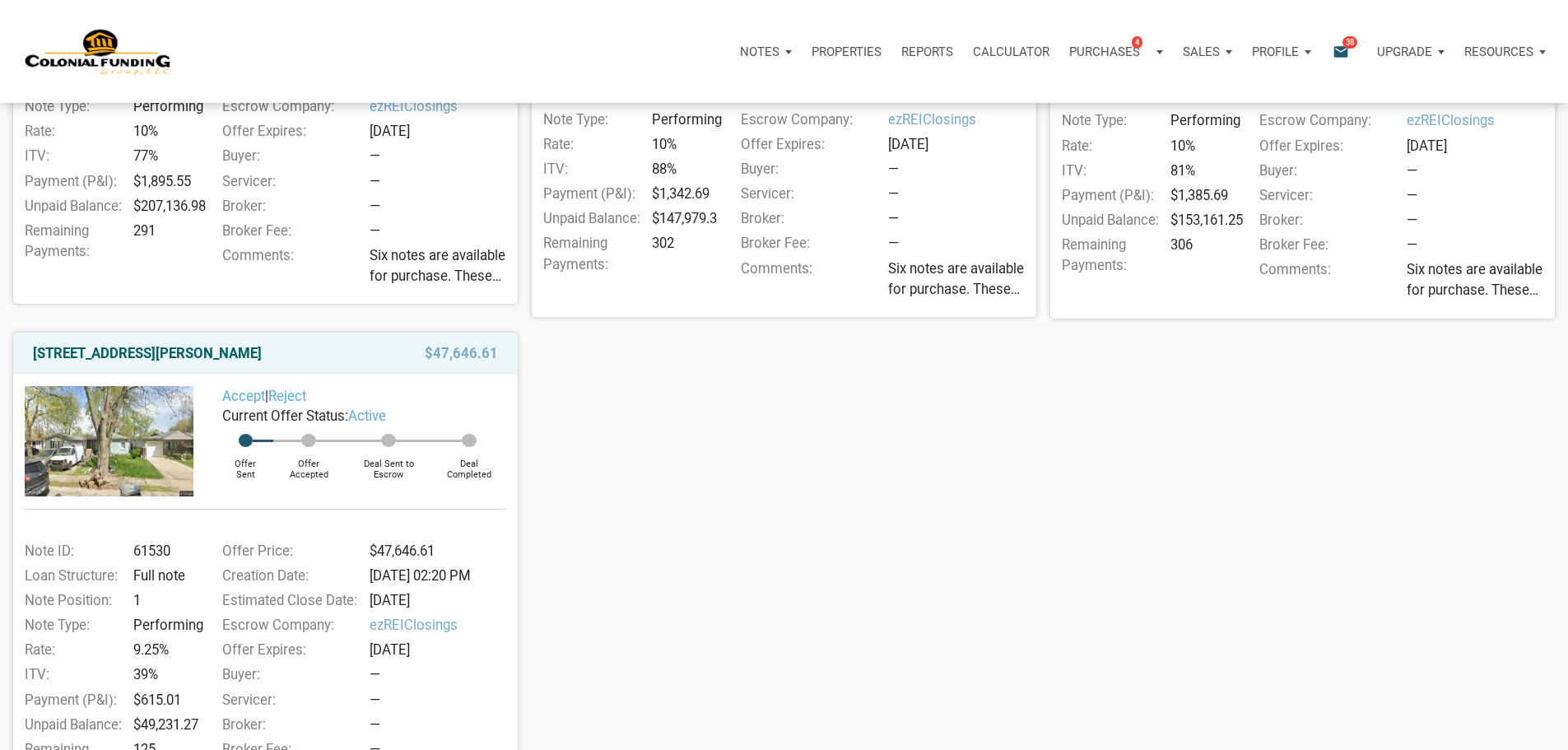
scroll to position [535, 0]
click at [142, 480] on img at bounding box center [109, 440] width 168 height 109
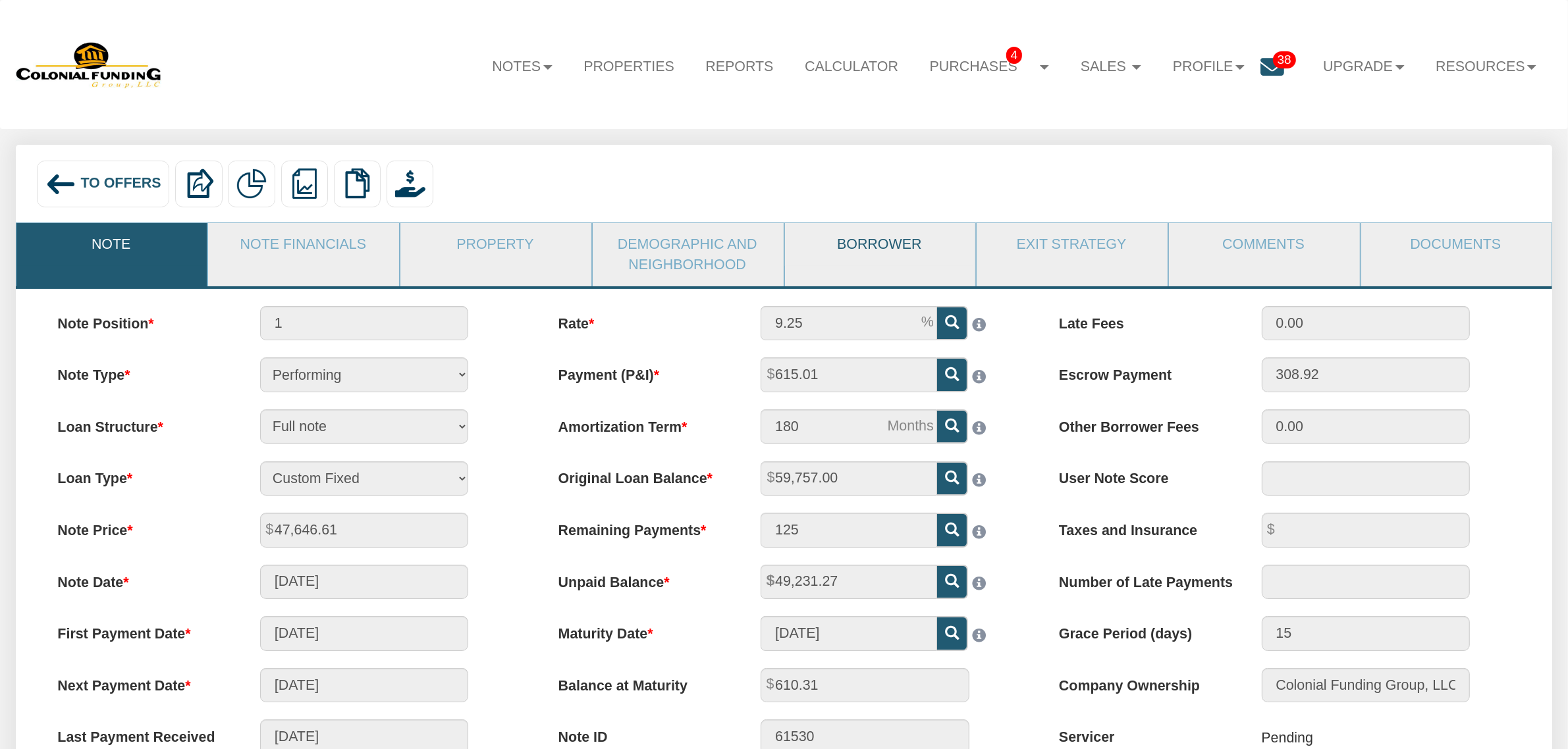
click at [848, 266] on link "Borrower" at bounding box center [880, 245] width 190 height 43
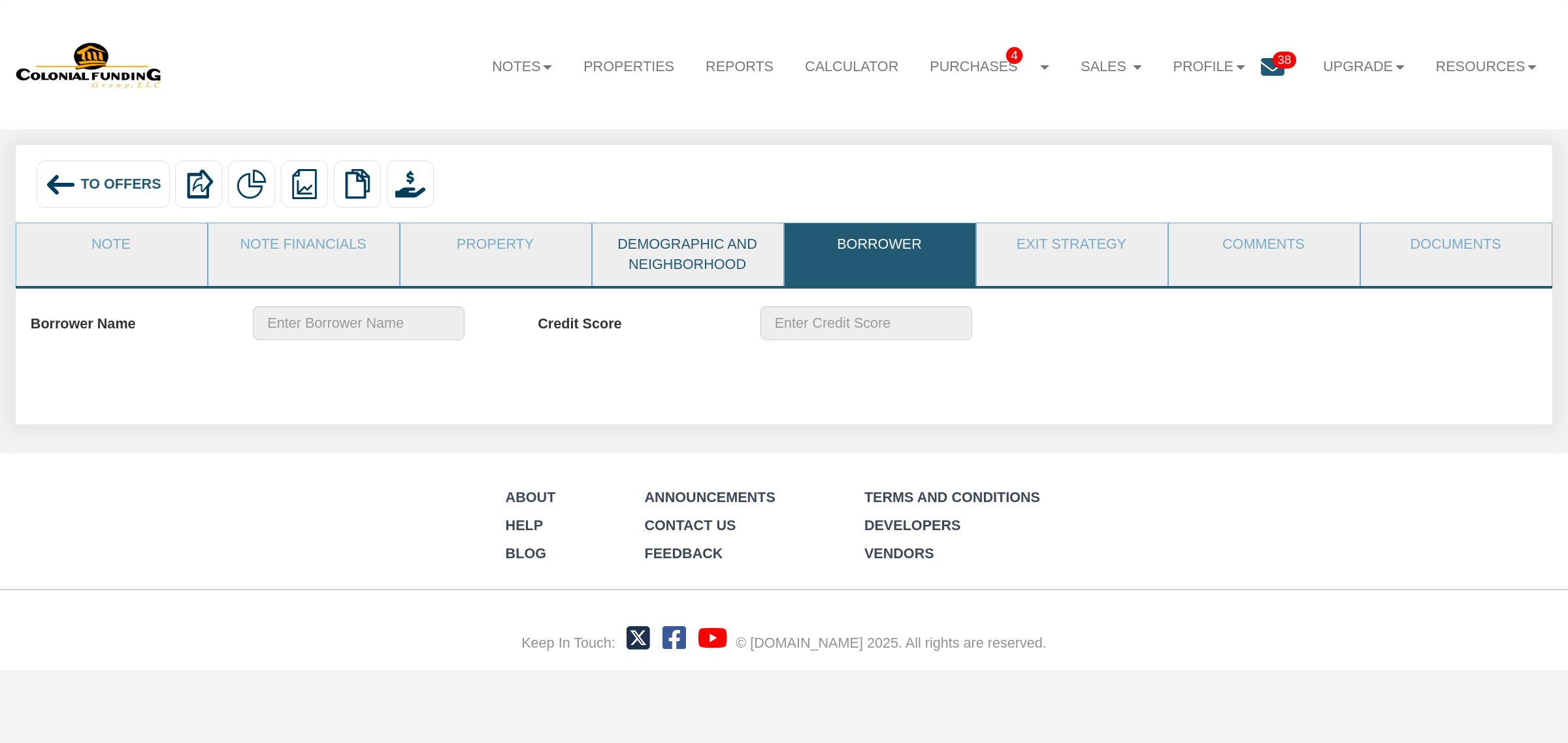
click at [667, 244] on link "Demographic and Neighborhood" at bounding box center [688, 254] width 190 height 63
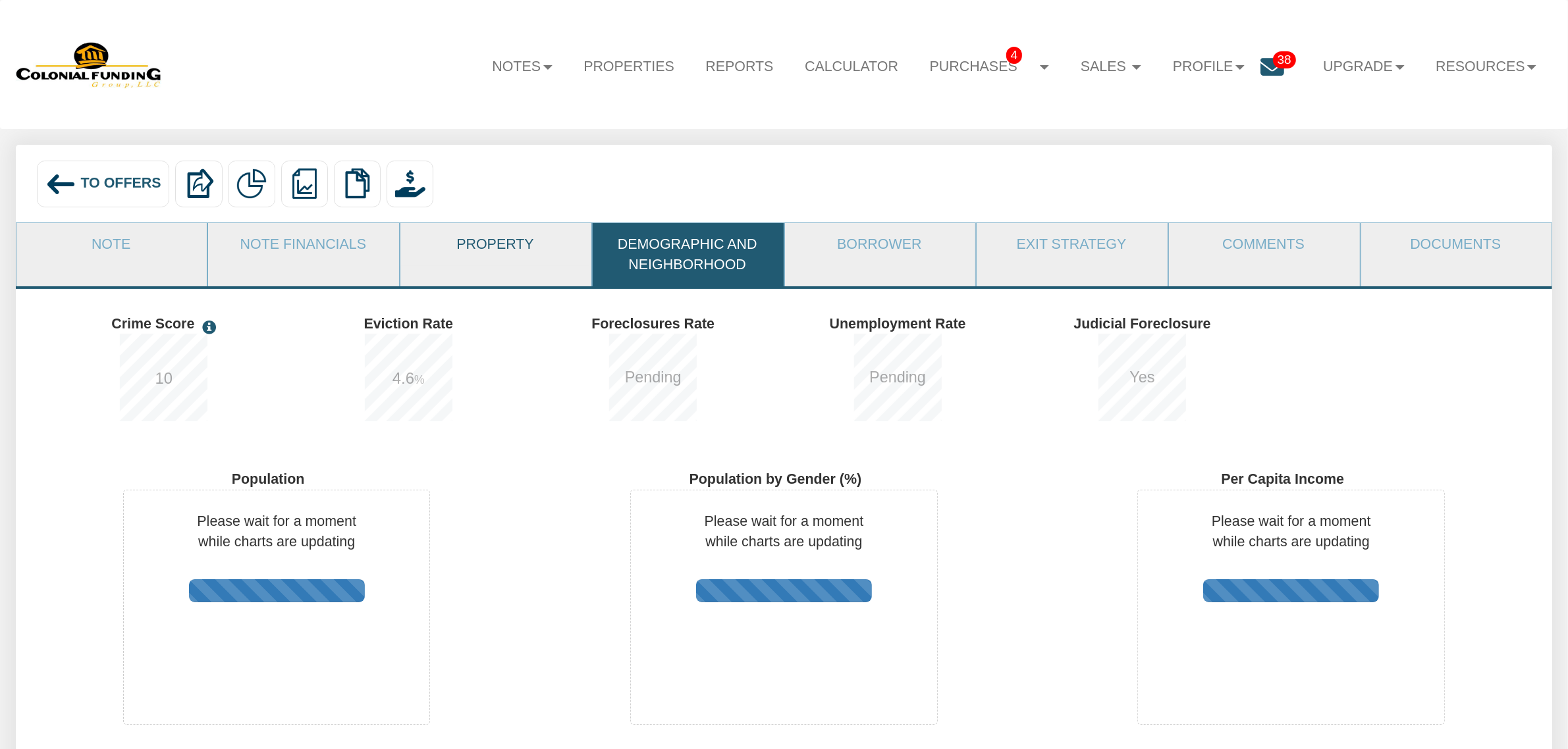
click at [525, 244] on link "Property" at bounding box center [495, 245] width 190 height 43
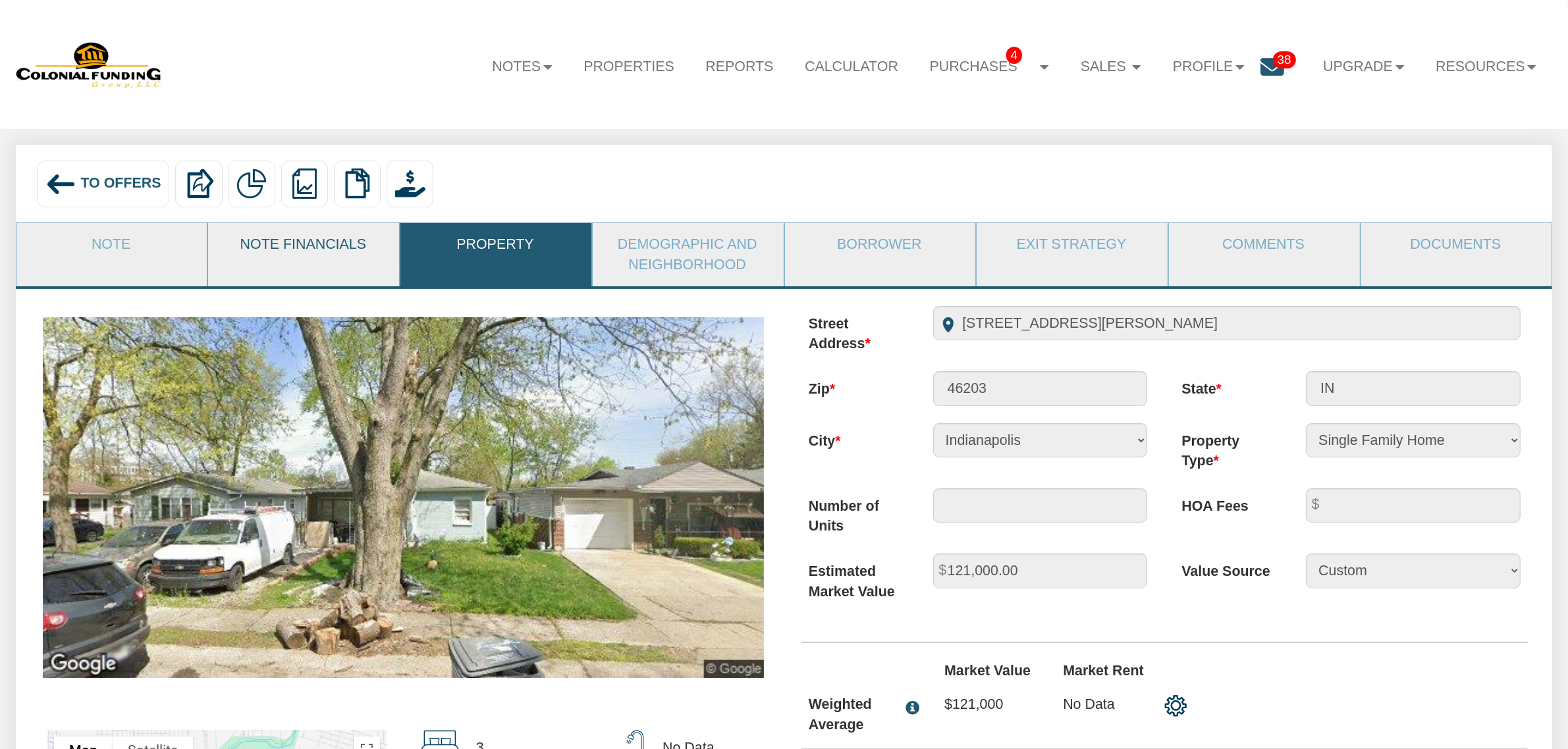
click at [320, 239] on link "Note Financials" at bounding box center [303, 245] width 190 height 43
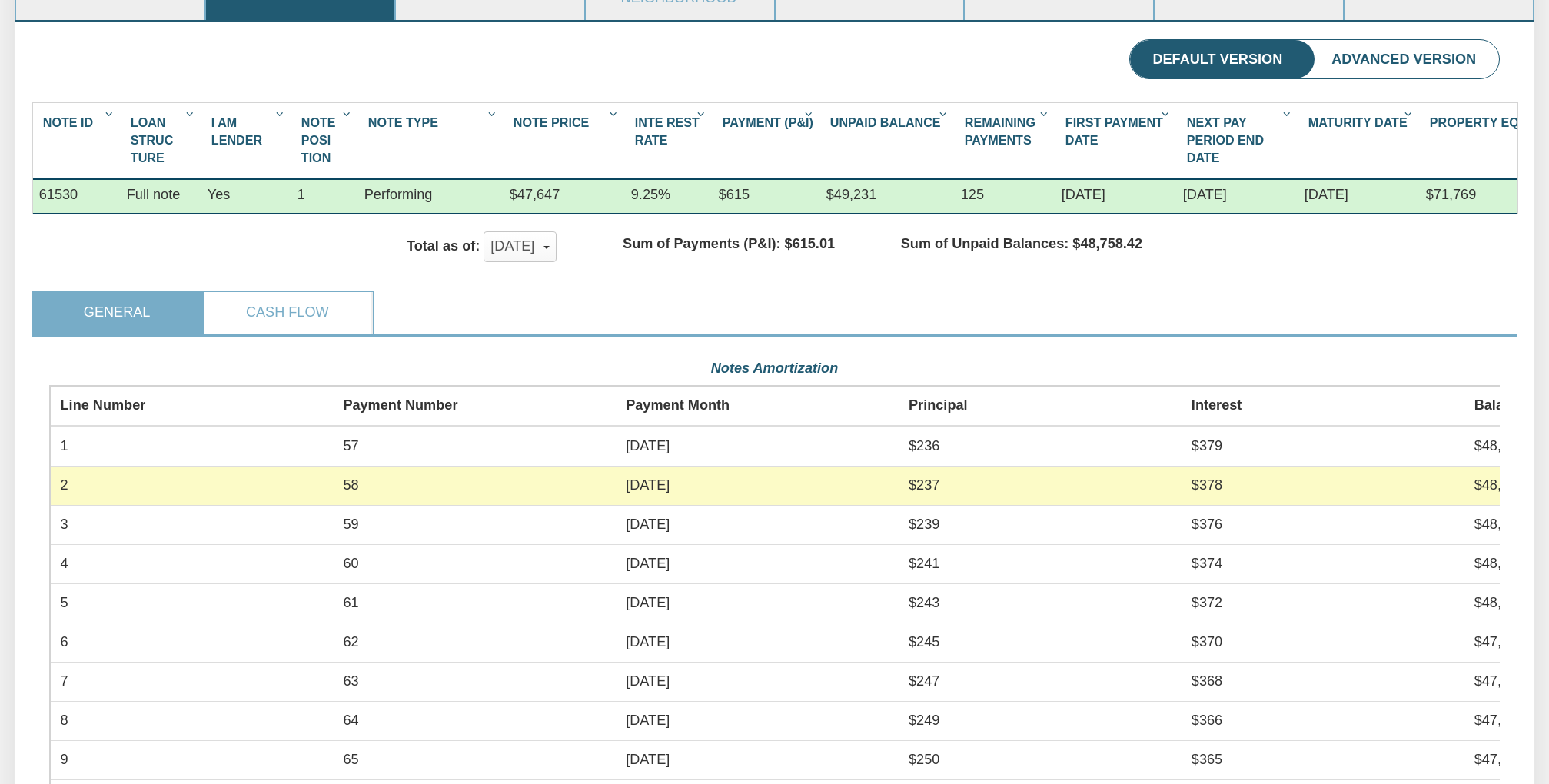
scroll to position [768095, 767330]
